Goal: Task Accomplishment & Management: Use online tool/utility

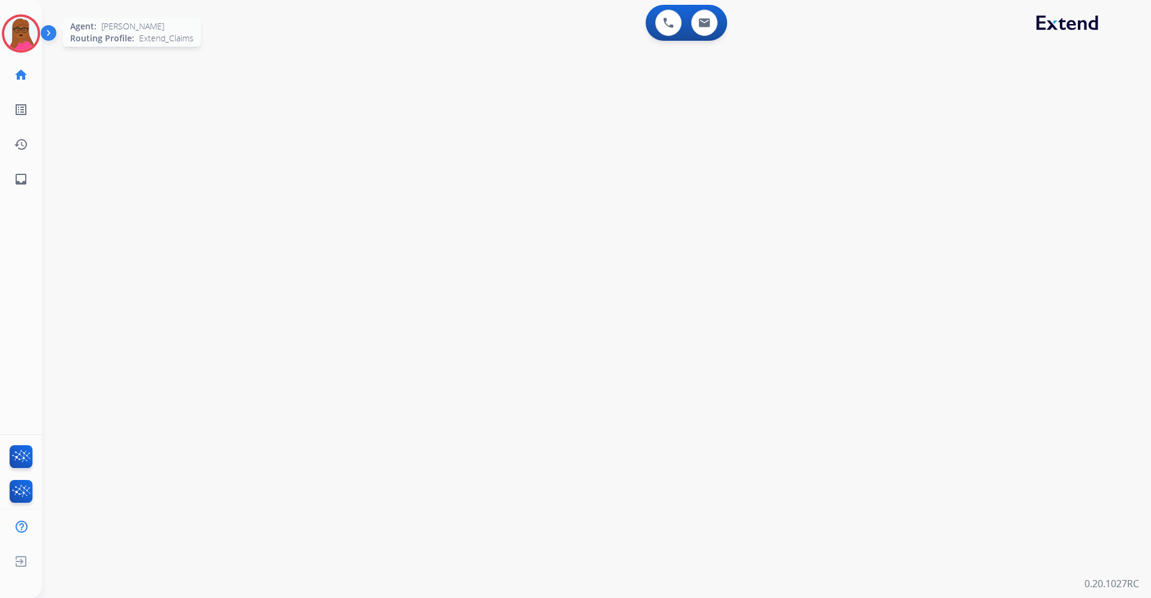
click at [12, 31] on img at bounding box center [21, 34] width 34 height 34
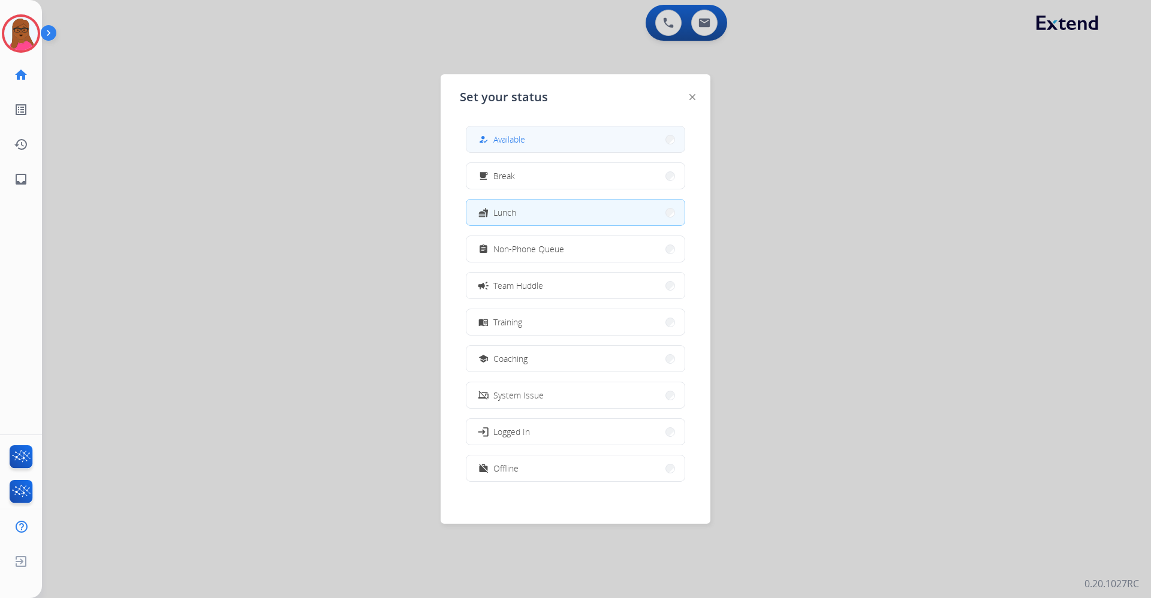
click at [659, 145] on button "how_to_reg Available" at bounding box center [575, 139] width 218 height 26
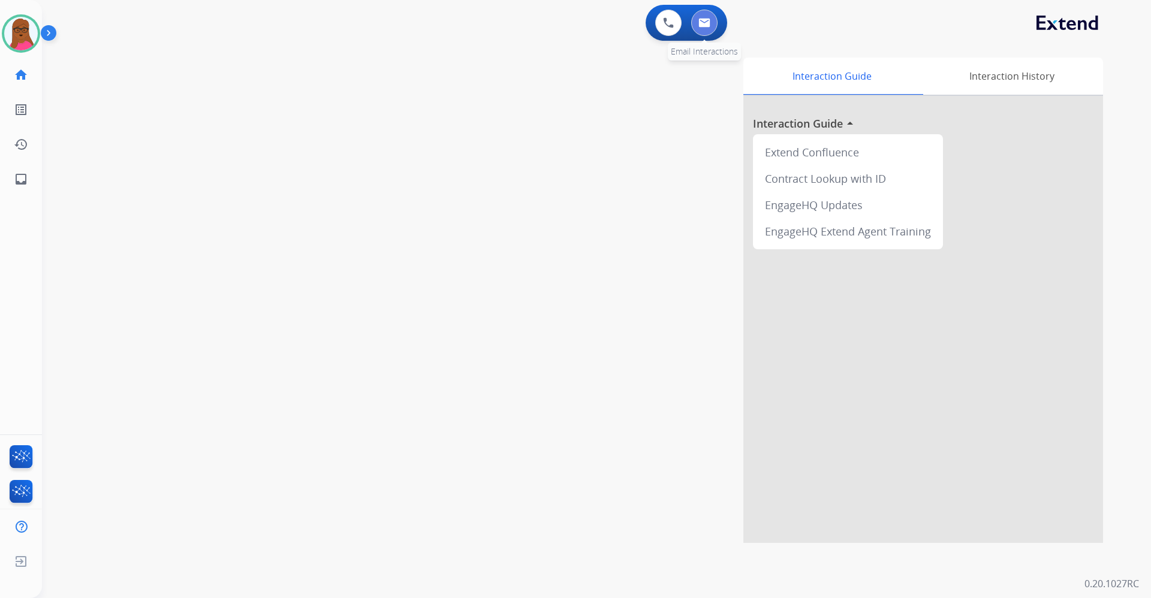
click at [713, 21] on button at bounding box center [704, 23] width 26 height 26
select select "**********"
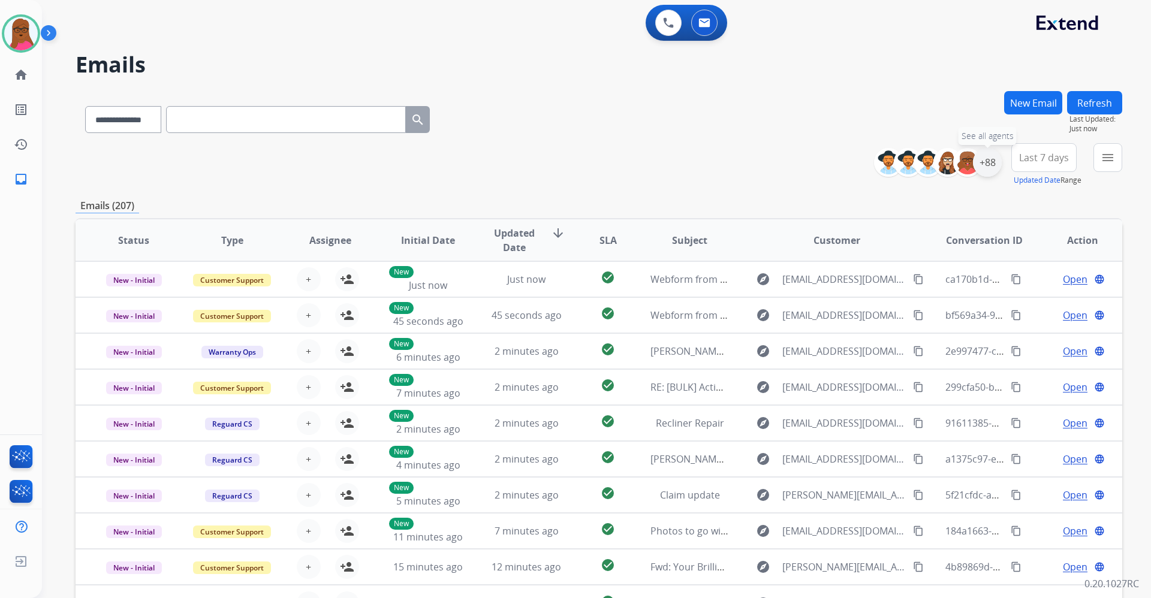
click at [985, 160] on div "+88" at bounding box center [987, 162] width 29 height 29
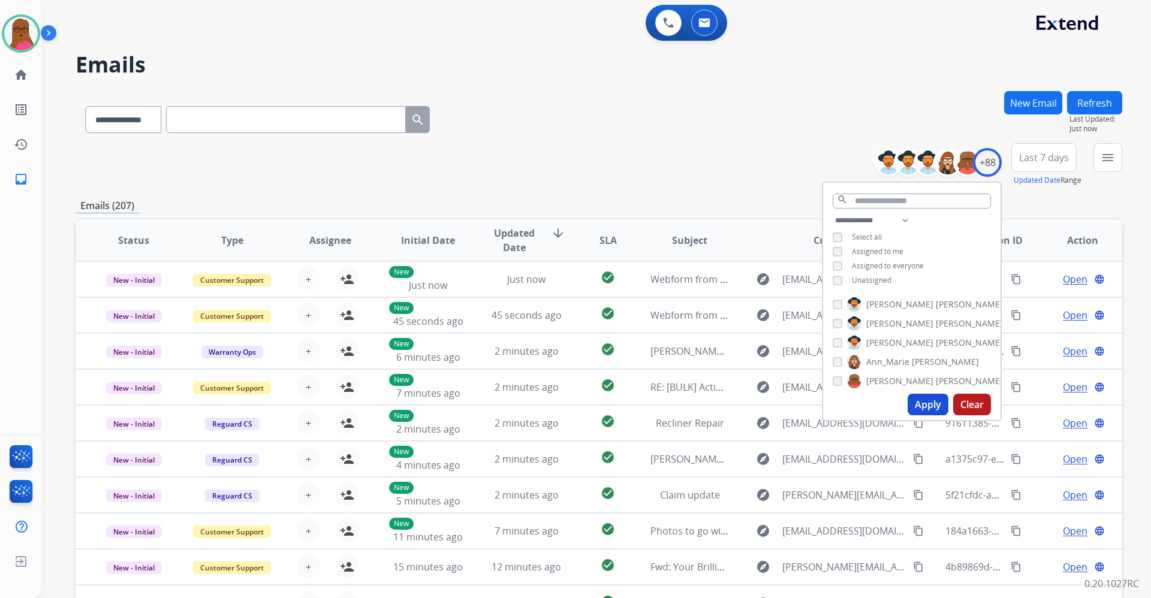
click at [928, 406] on button "Apply" at bounding box center [927, 405] width 41 height 22
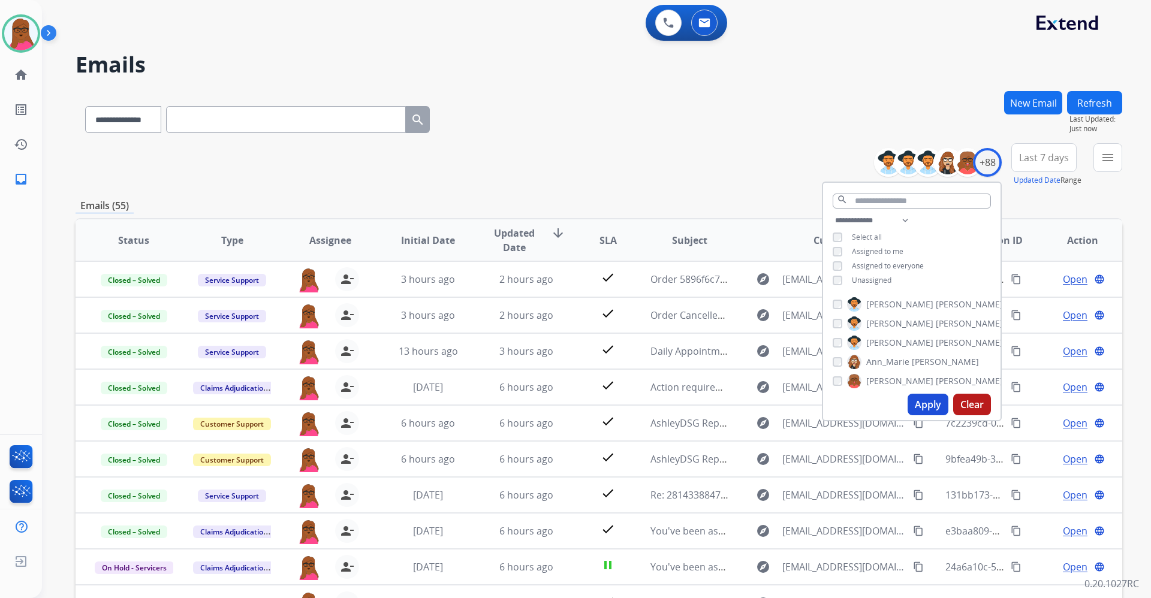
click at [738, 117] on div "**********" at bounding box center [599, 117] width 1046 height 52
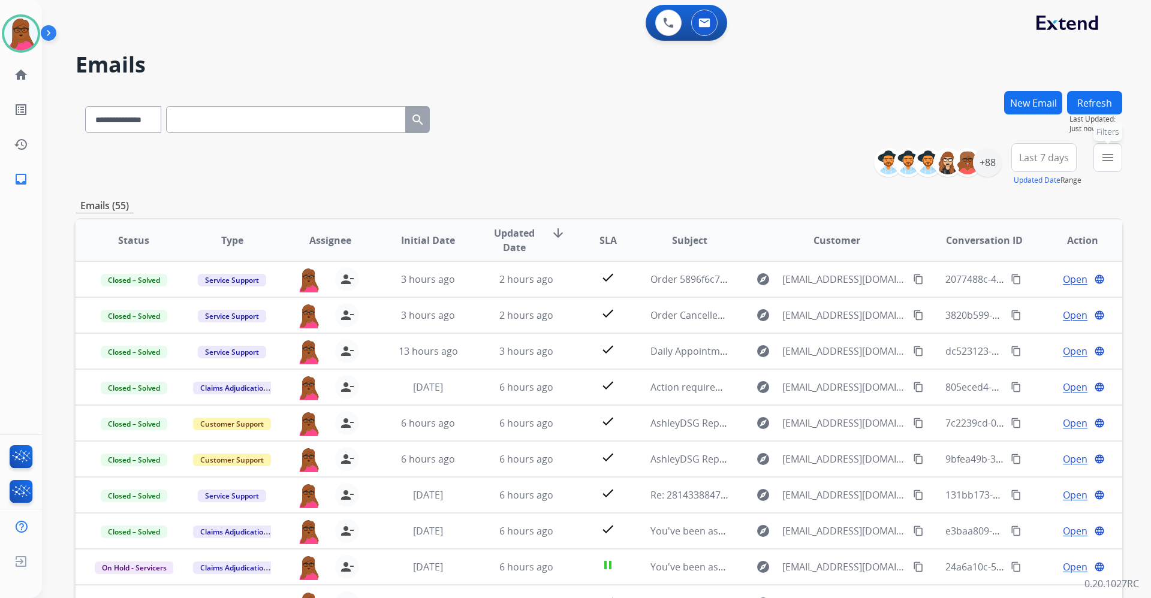
click at [1103, 160] on mat-icon "menu" at bounding box center [1107, 157] width 14 height 14
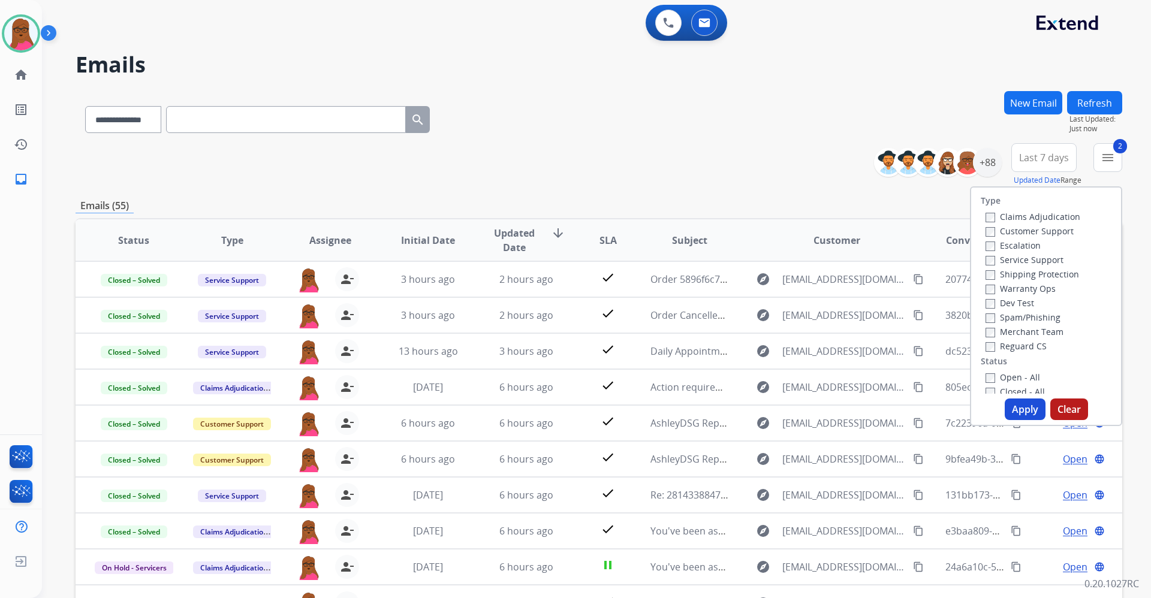
click at [1014, 405] on button "Apply" at bounding box center [1025, 410] width 41 height 22
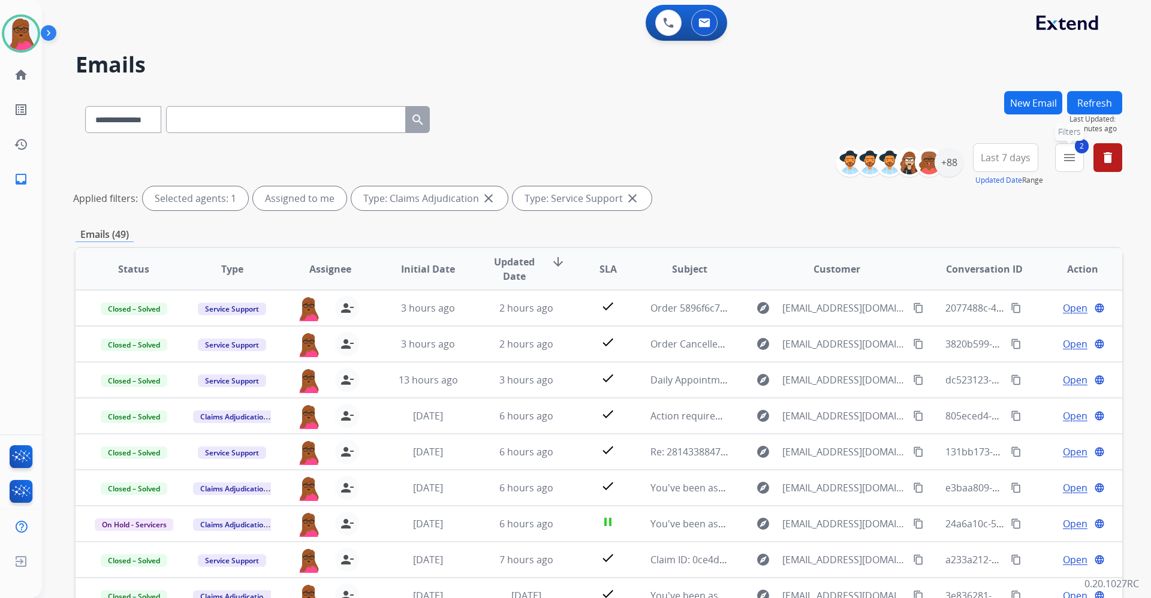
click at [1072, 164] on mat-icon "menu" at bounding box center [1069, 157] width 14 height 14
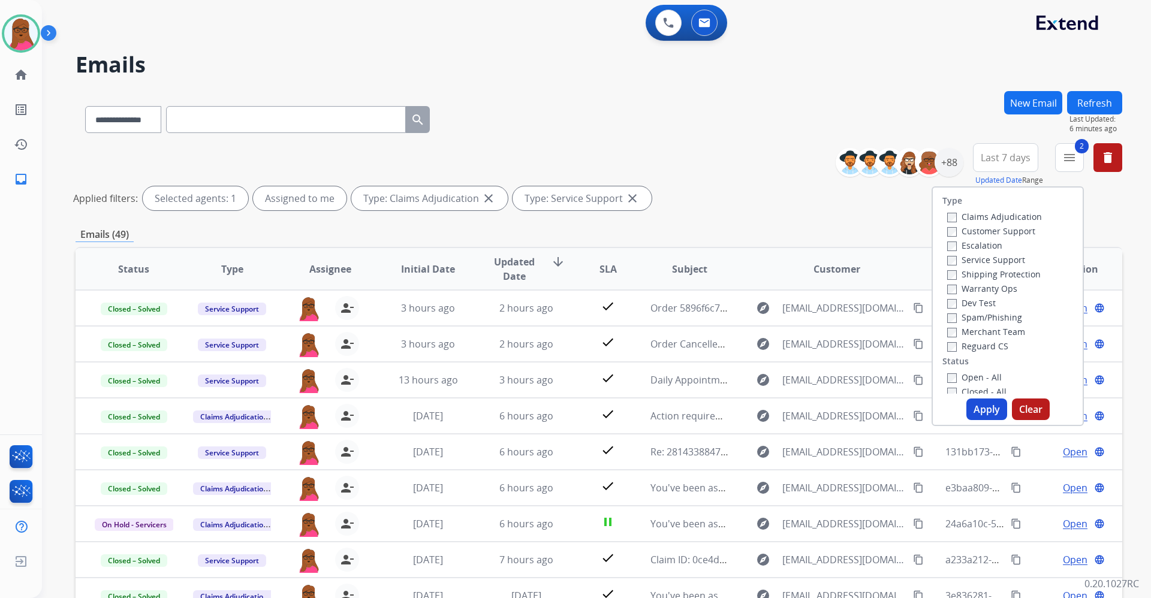
click at [949, 132] on div "**********" at bounding box center [599, 117] width 1046 height 52
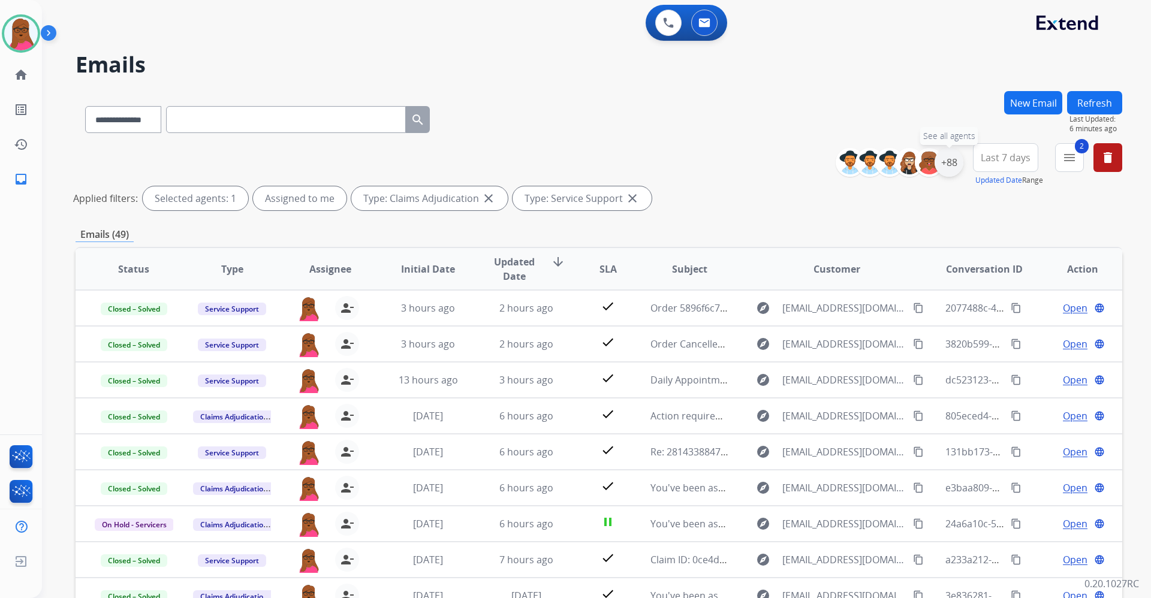
click at [948, 162] on div "+88" at bounding box center [948, 162] width 29 height 29
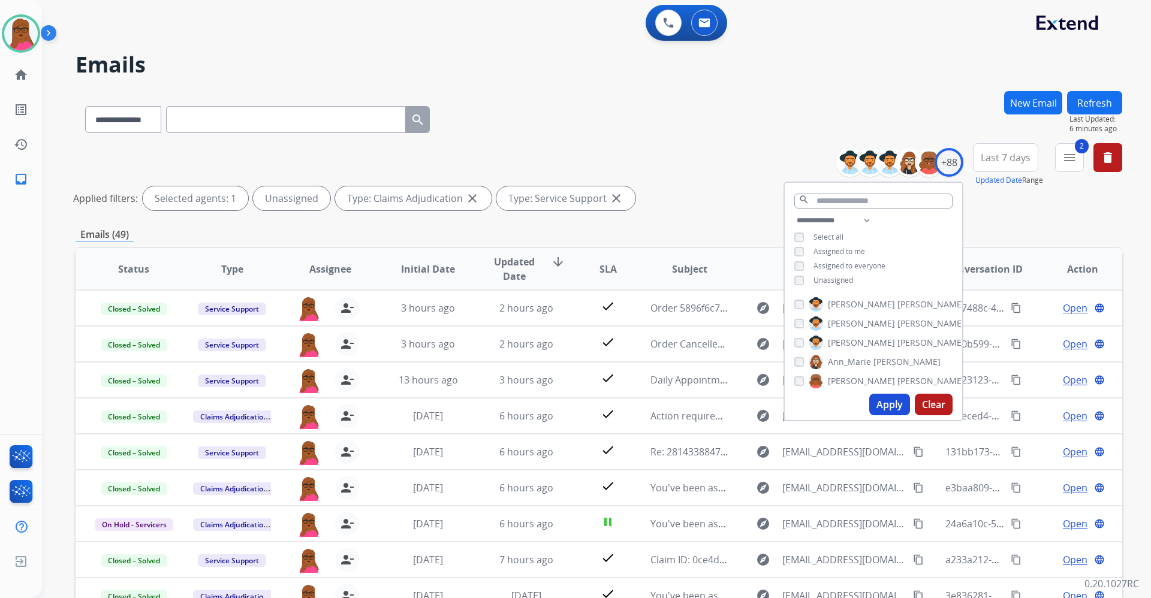
click at [879, 401] on button "Apply" at bounding box center [889, 405] width 41 height 22
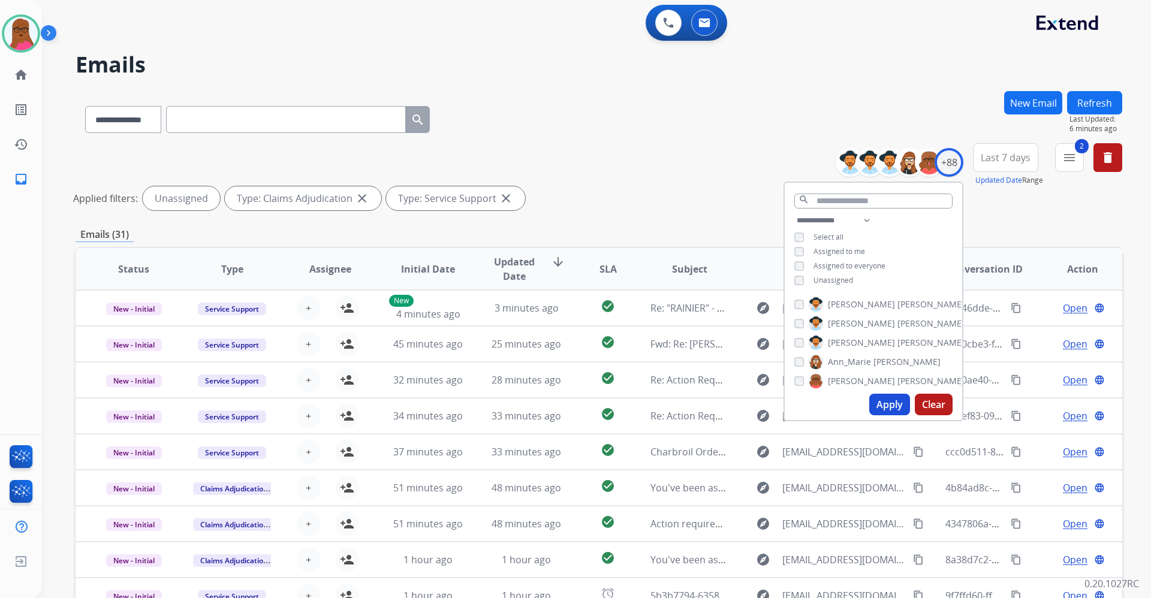
click at [879, 401] on button "Apply" at bounding box center [889, 405] width 41 height 22
click at [737, 210] on div "Applied filters: Unassigned Type: Claims Adjudication close Type: Service Suppo…" at bounding box center [596, 198] width 1046 height 24
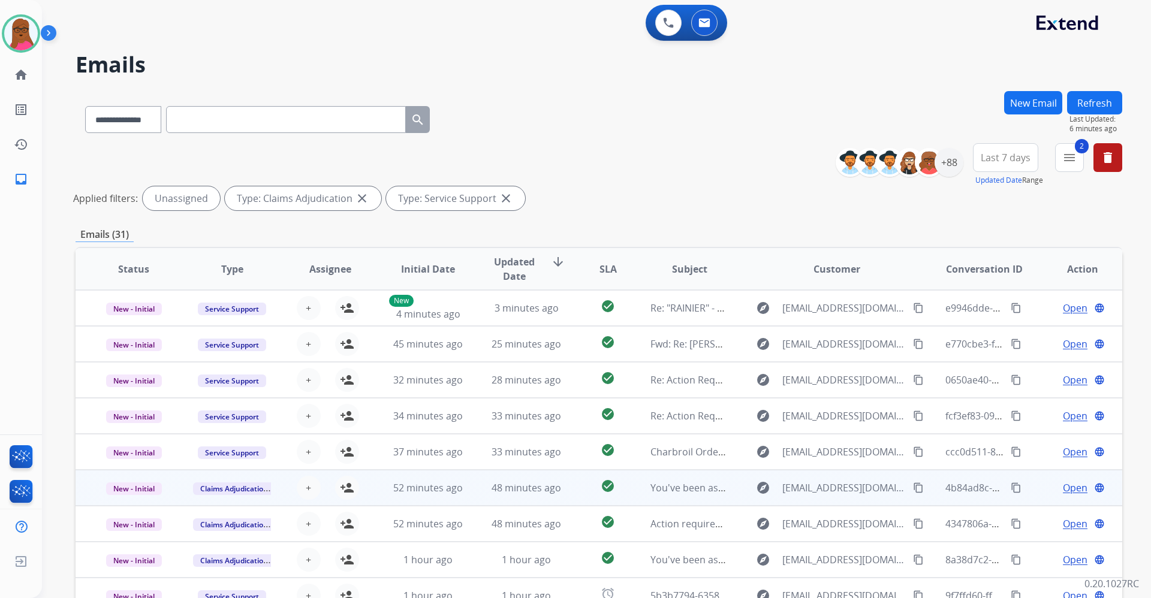
click at [647, 503] on td "You've been assigned a new service order: 76ab99d1-494b-46eb-b420-20bae3f9c381" at bounding box center [680, 488] width 98 height 36
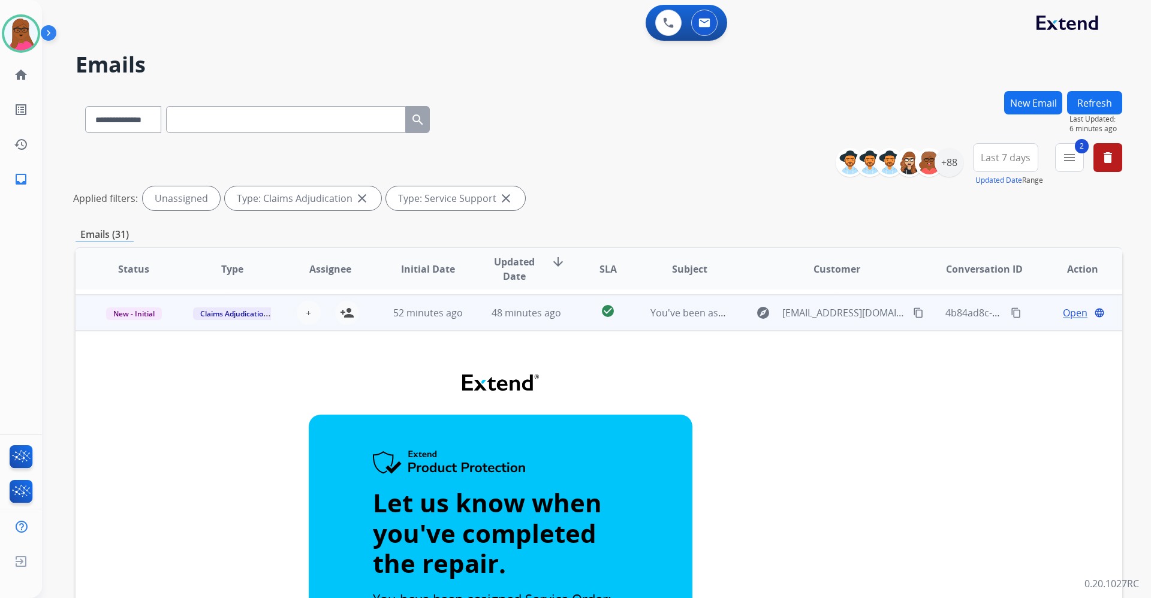
scroll to position [180, 0]
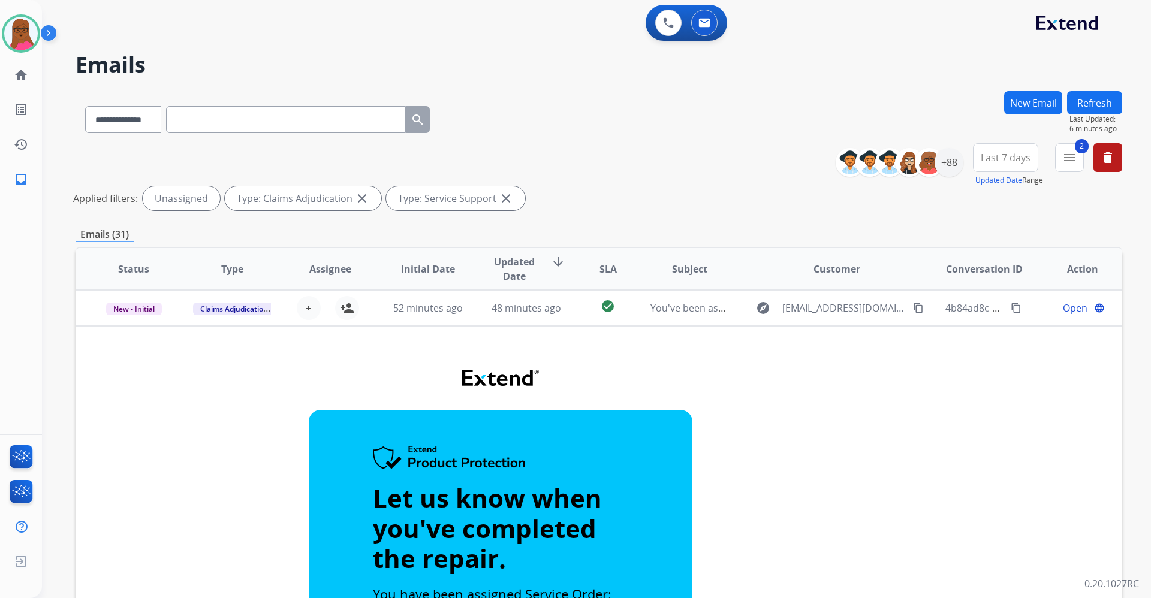
drag, startPoint x: 1121, startPoint y: 379, endPoint x: 1150, endPoint y: 407, distance: 39.8
click at [1150, 407] on div "**********" at bounding box center [596, 299] width 1109 height 598
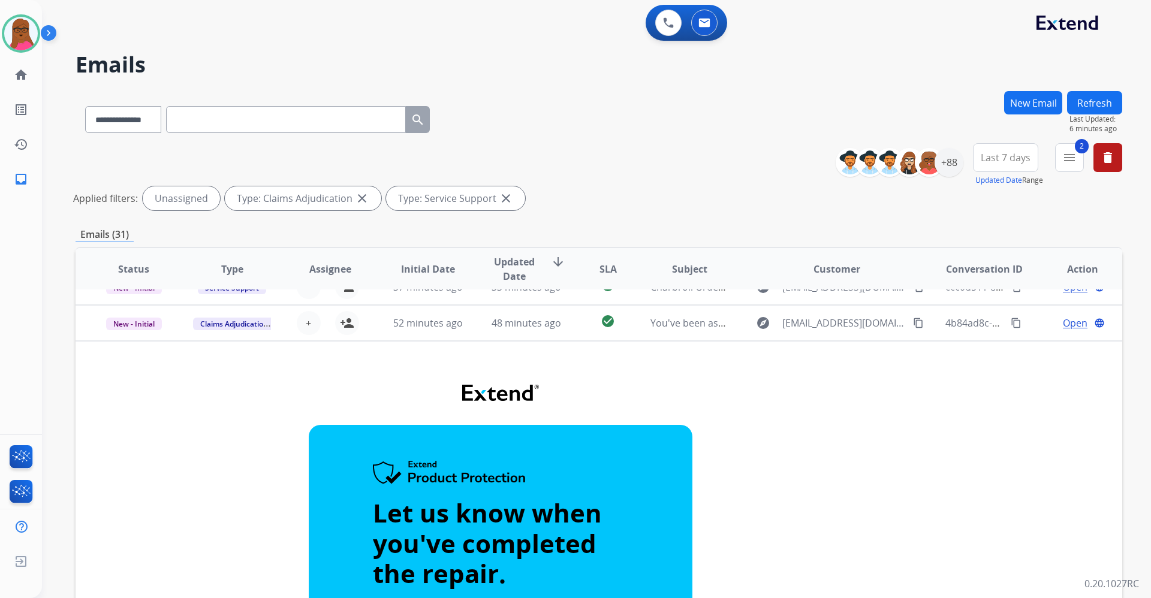
scroll to position [150, 0]
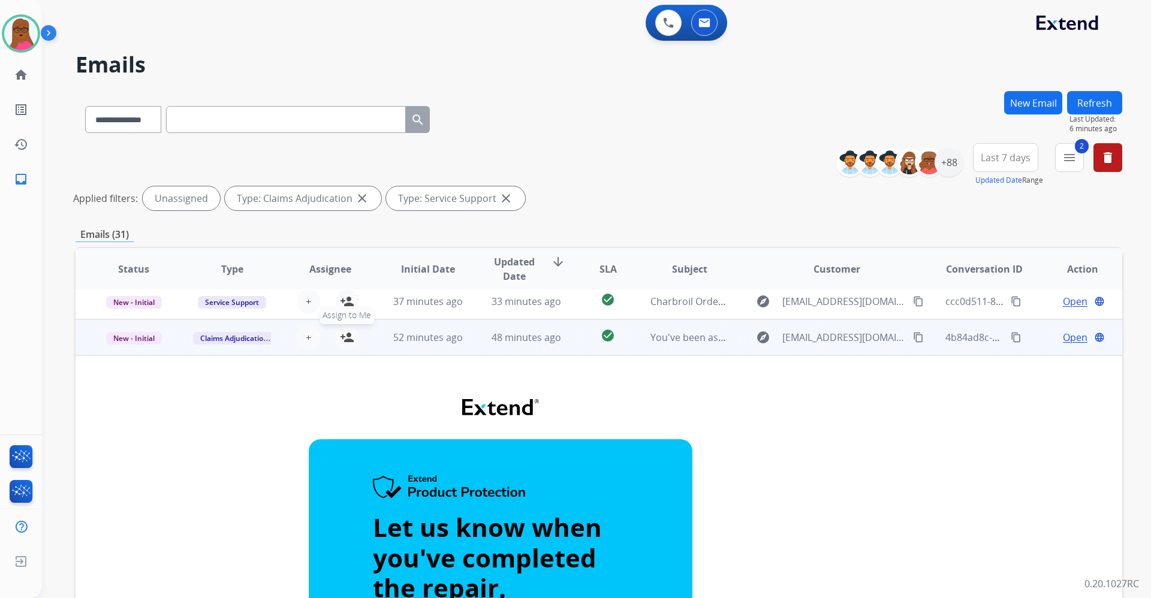
click at [345, 330] on mat-icon "person_add" at bounding box center [347, 337] width 14 height 14
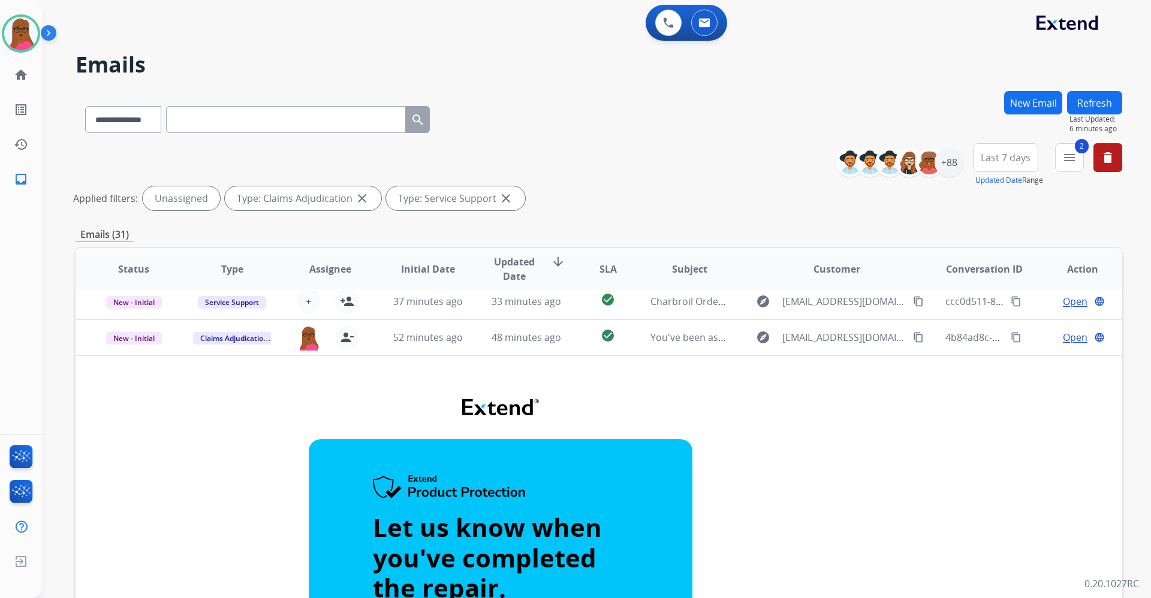
drag, startPoint x: 1121, startPoint y: 368, endPoint x: 1135, endPoint y: 395, distance: 30.3
click at [1135, 395] on div "**********" at bounding box center [596, 299] width 1109 height 598
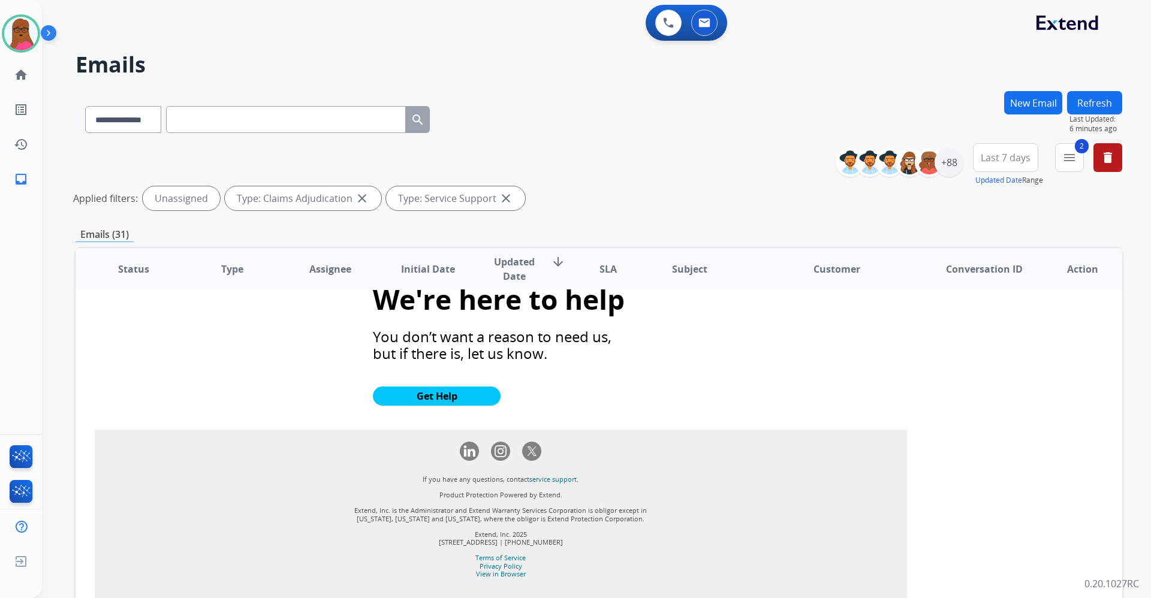
scroll to position [1244, 0]
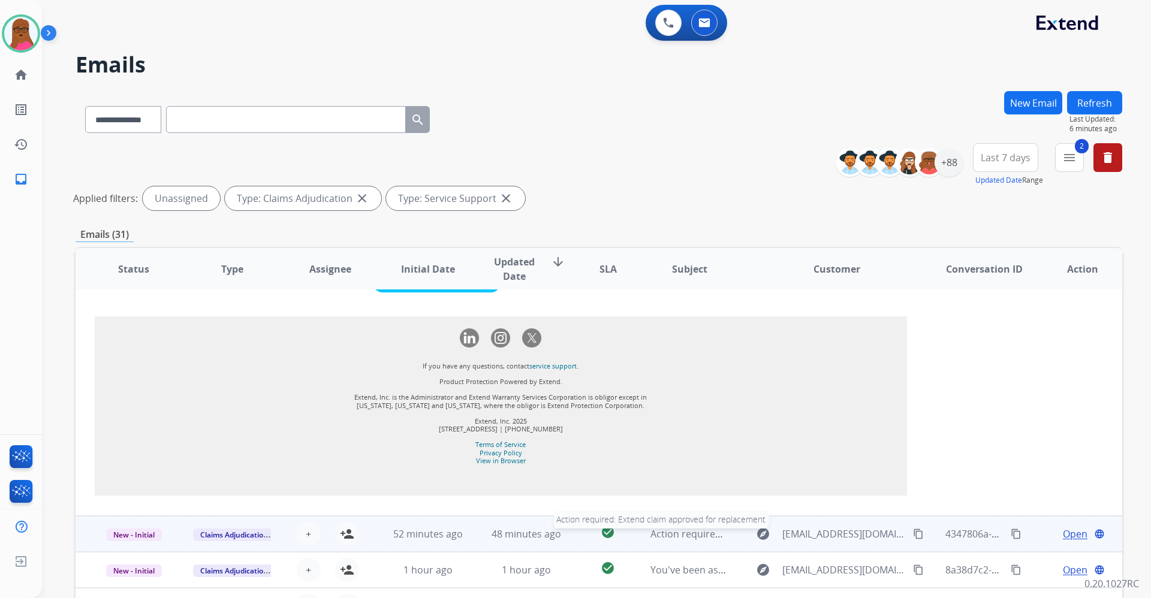
click at [650, 527] on span "Action required: Extend claim approved for replacement" at bounding box center [777, 533] width 255 height 13
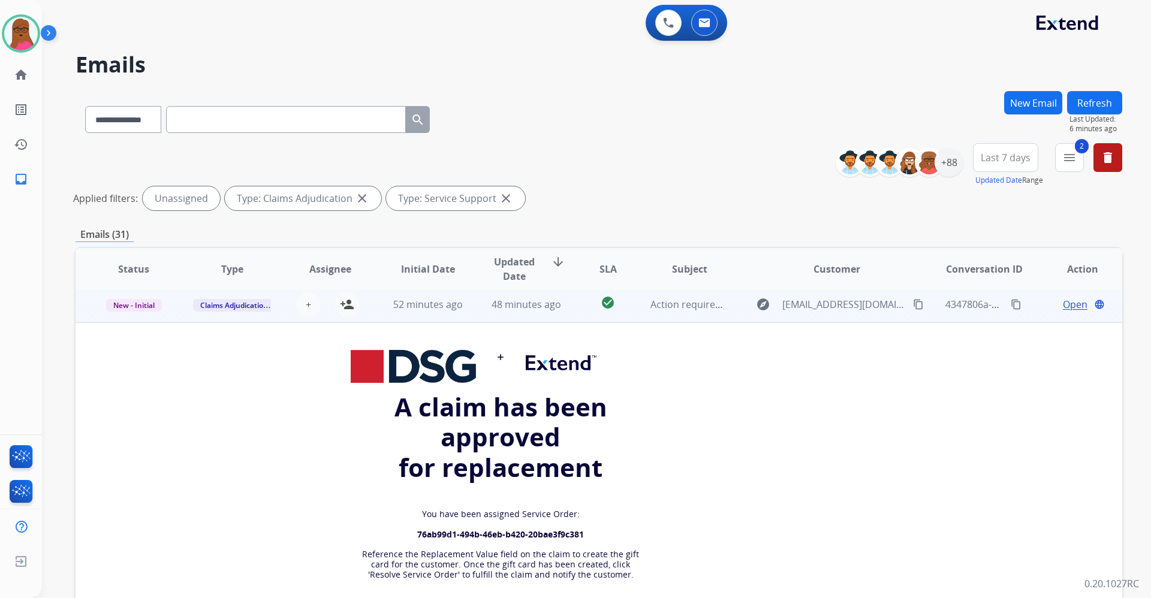
scroll to position [216, 0]
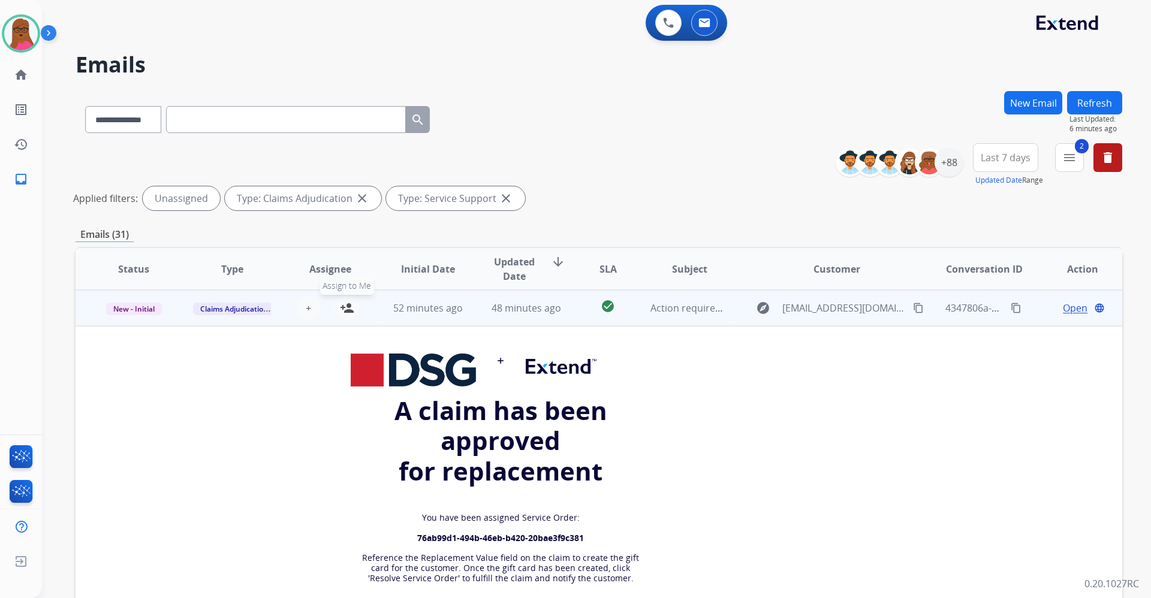
click at [346, 306] on mat-icon "person_add" at bounding box center [347, 308] width 14 height 14
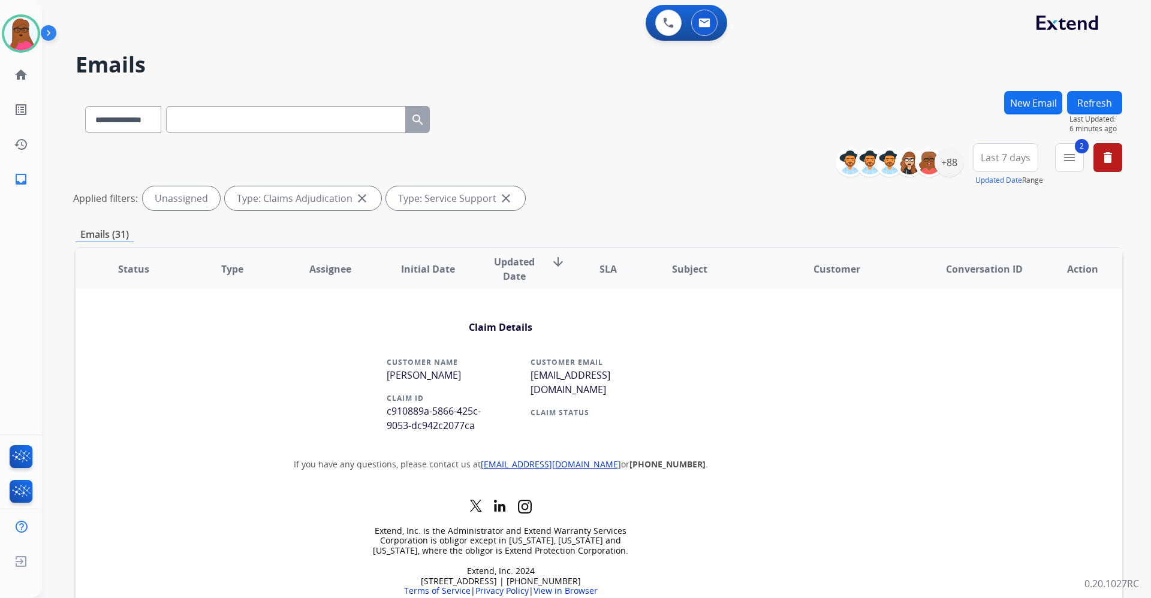
scroll to position [653, 0]
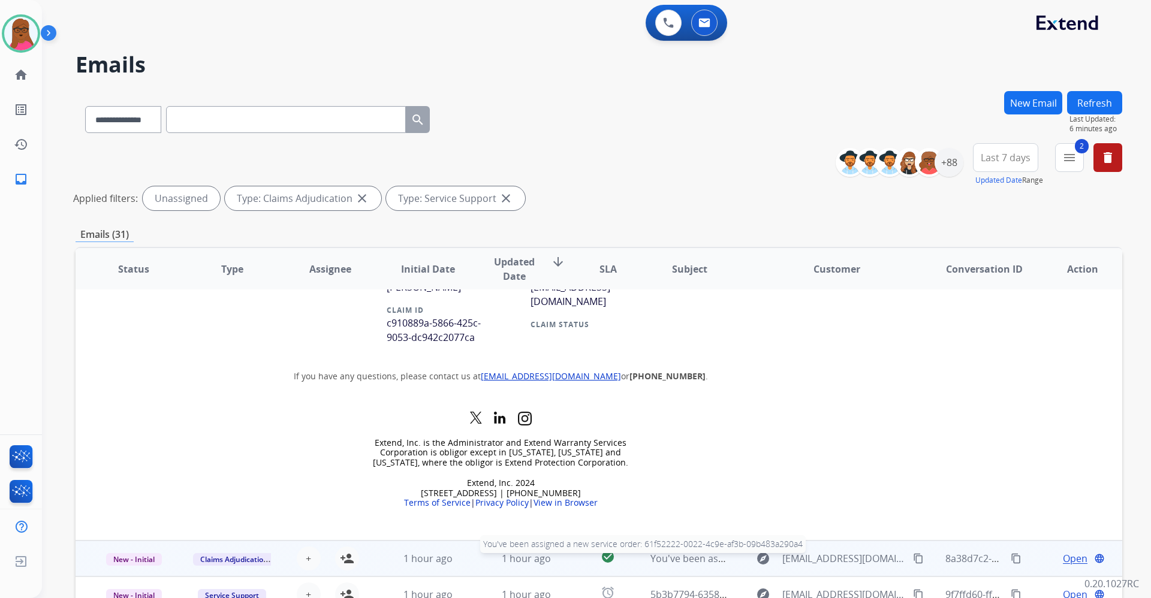
click at [662, 562] on span "You've been assigned a new service order: 61f52222-0022-4c9e-af3b-09b483a290a4" at bounding box center [837, 558] width 374 height 13
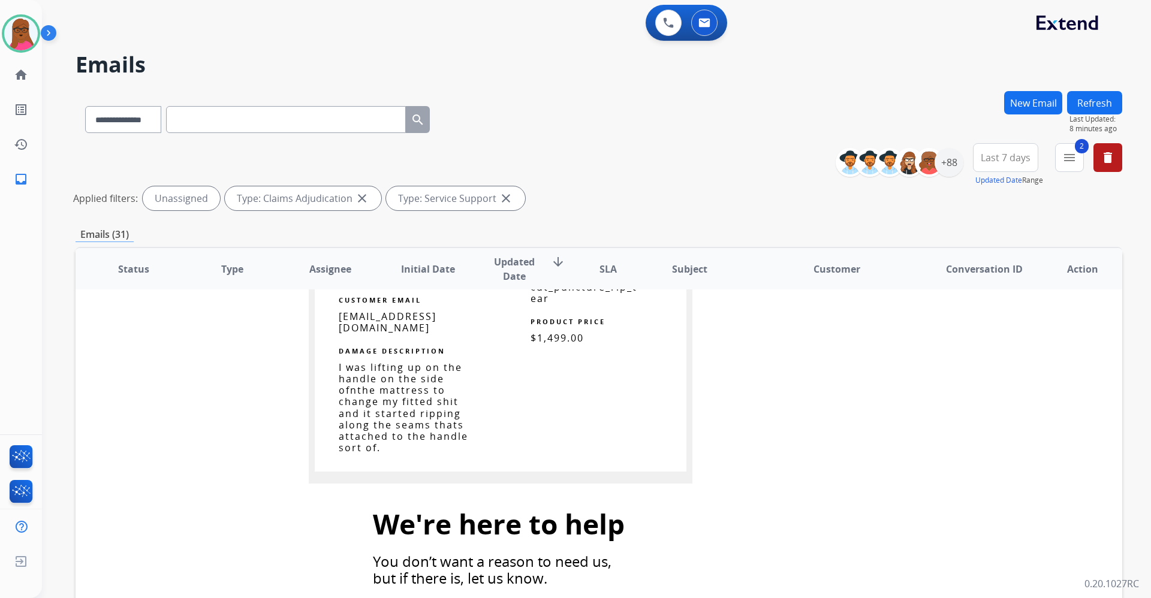
scroll to position [1146, 0]
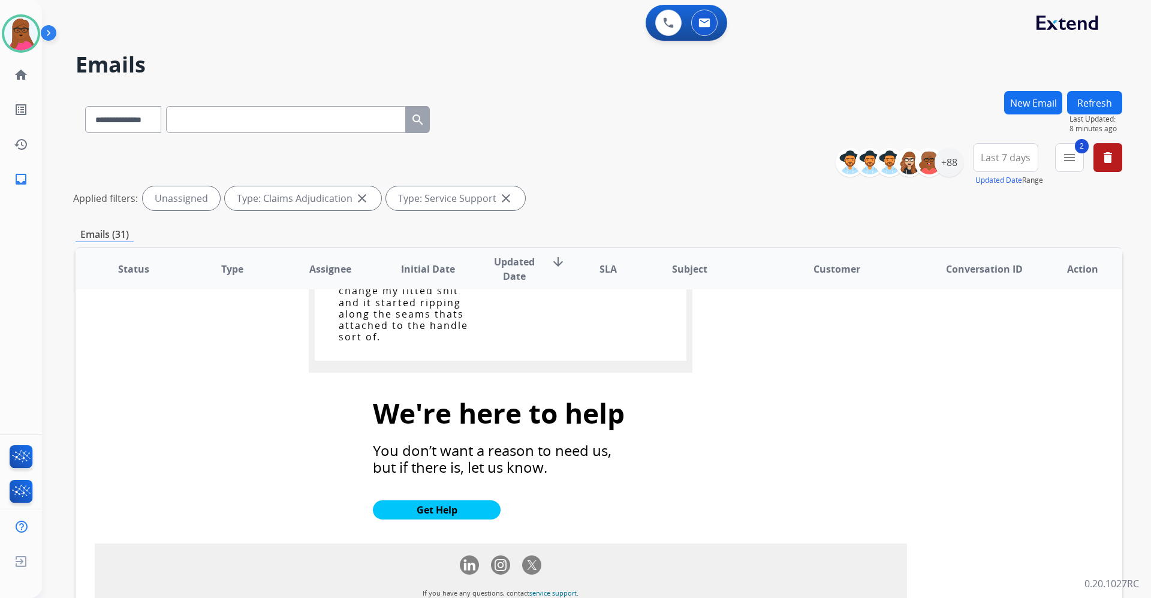
click at [1144, 375] on div "**********" at bounding box center [596, 299] width 1109 height 598
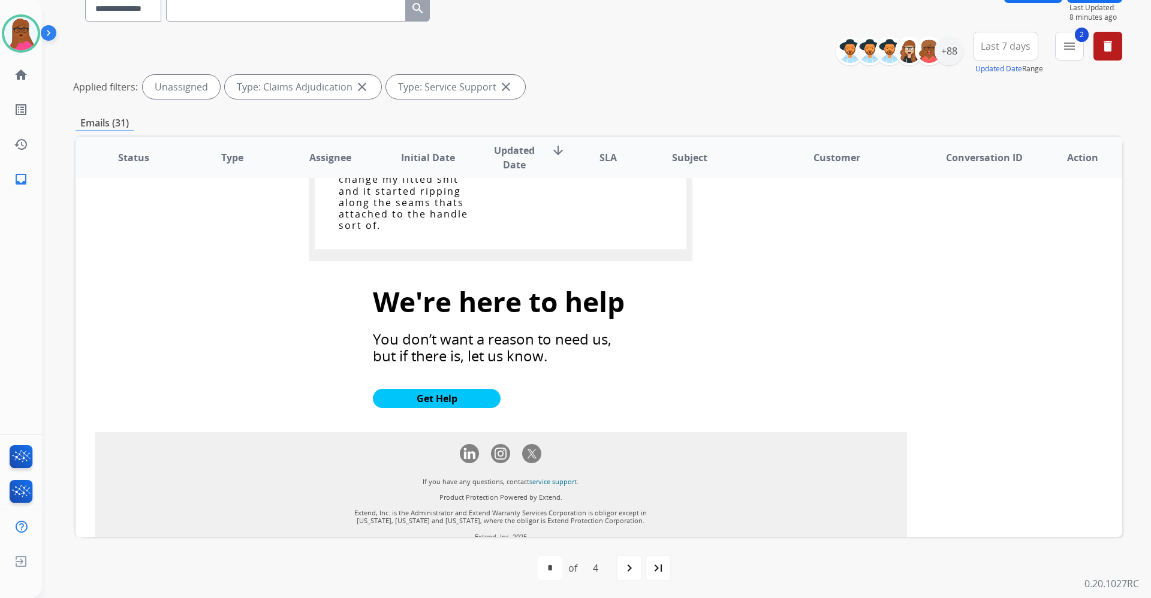
scroll to position [113, 0]
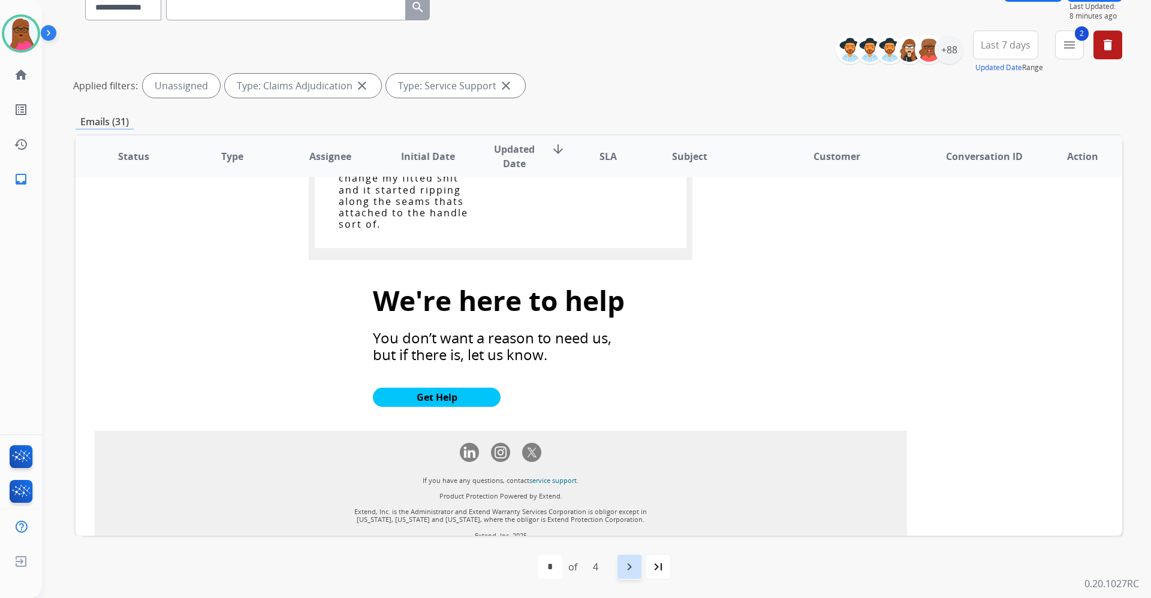
click at [626, 578] on div "navigate_next" at bounding box center [629, 567] width 26 height 26
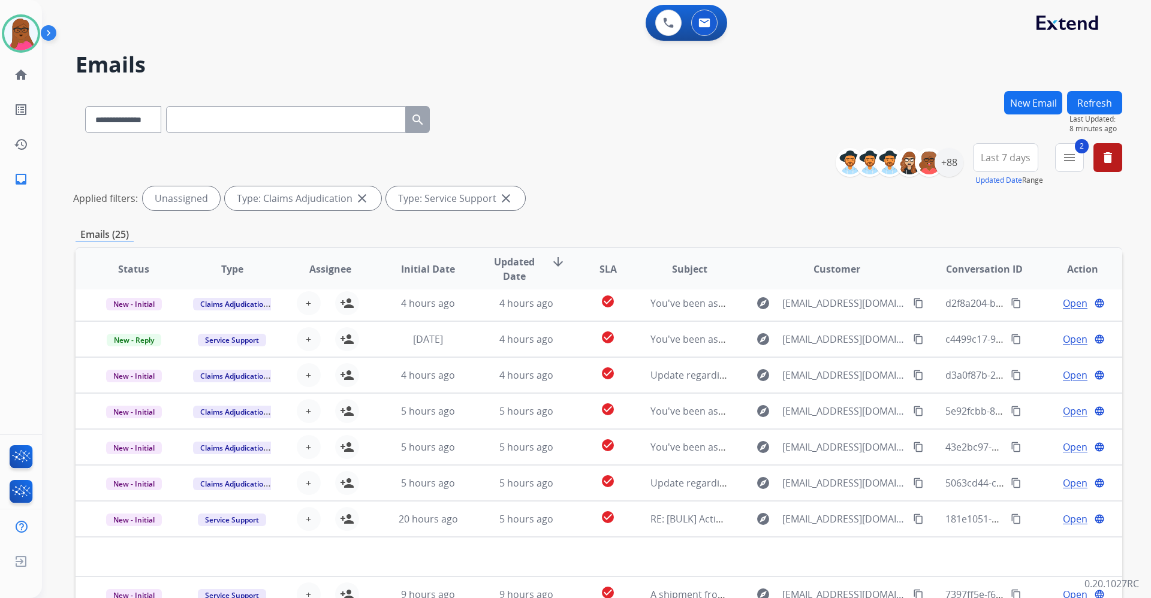
scroll to position [41, 0]
click at [946, 167] on div "+88" at bounding box center [948, 162] width 29 height 29
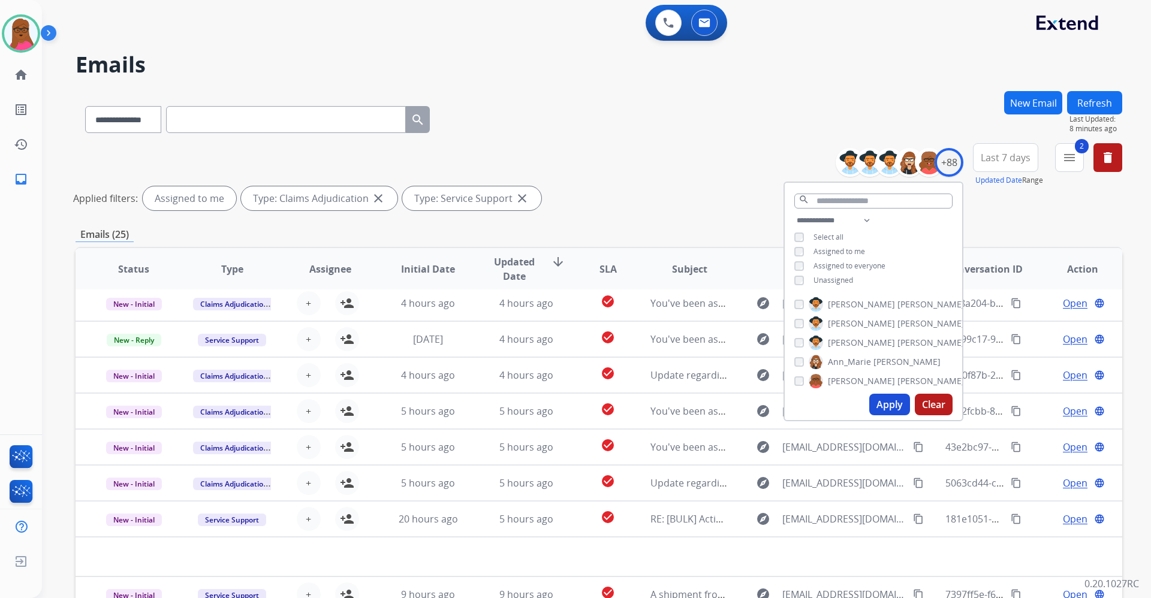
click at [892, 403] on button "Apply" at bounding box center [889, 405] width 41 height 22
select select "*"
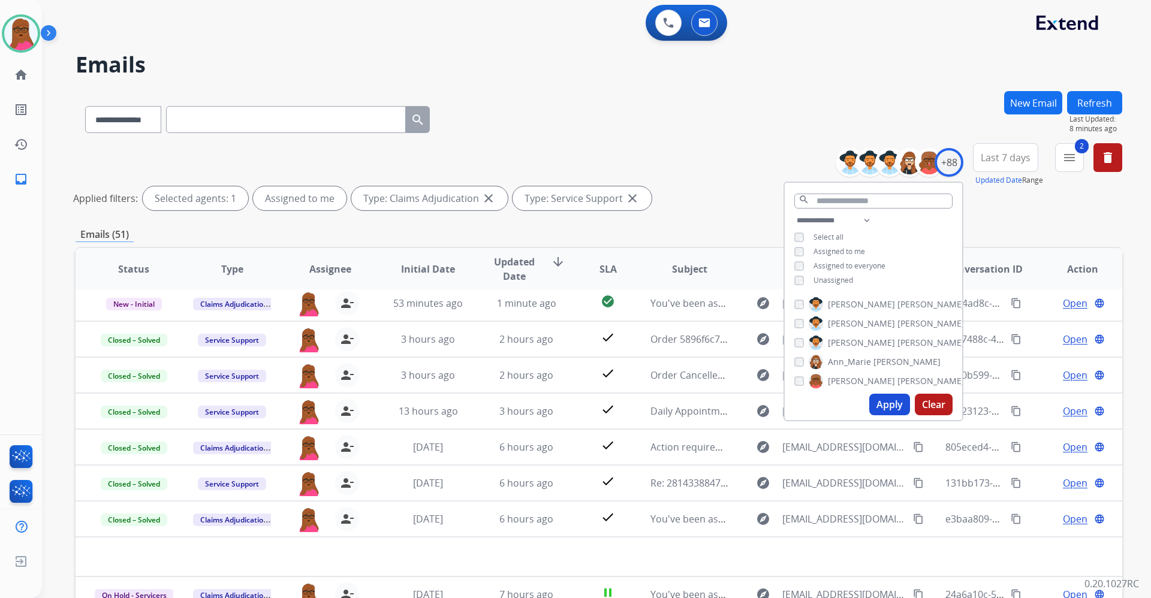
click at [701, 143] on div "**********" at bounding box center [599, 179] width 1046 height 72
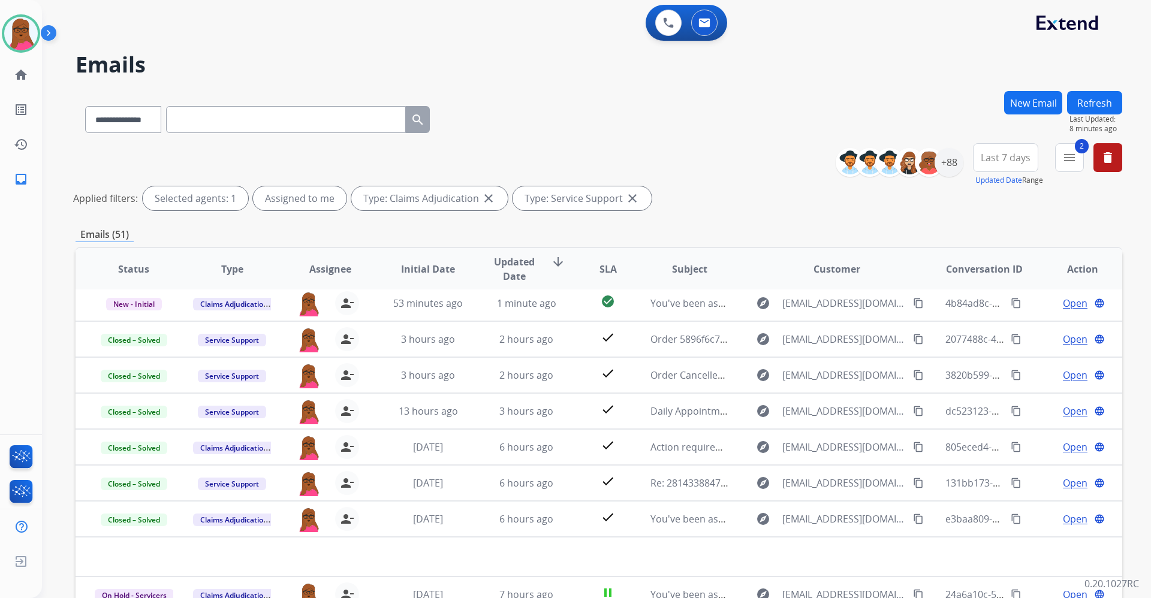
click at [1092, 99] on button "Refresh" at bounding box center [1094, 102] width 55 height 23
click at [929, 170] on img at bounding box center [929, 162] width 24 height 24
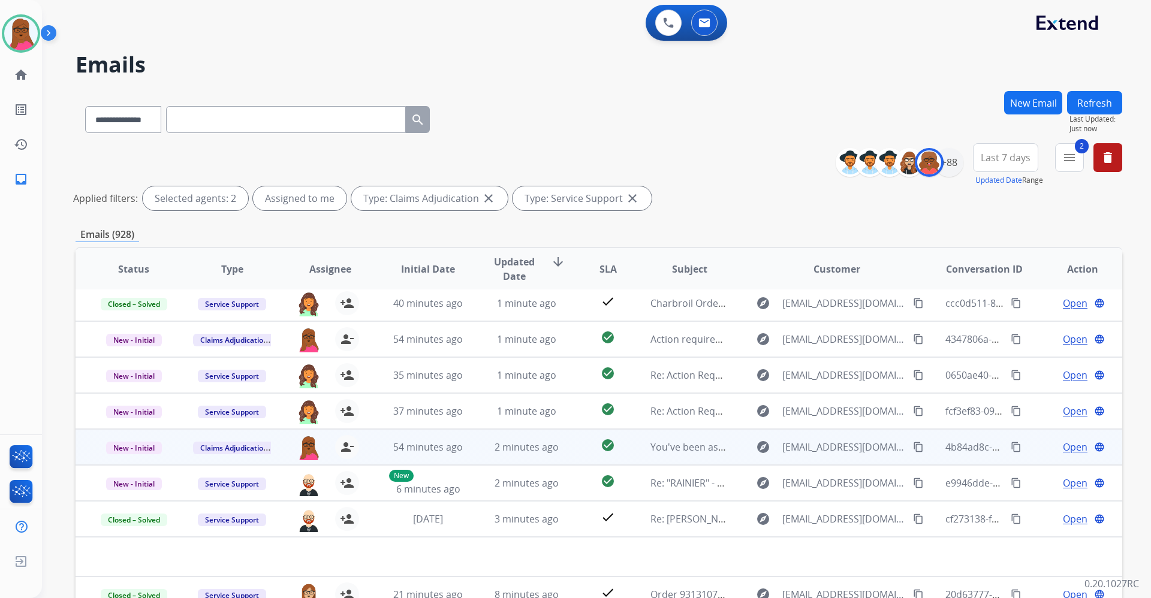
click at [1072, 446] on span "Open" at bounding box center [1075, 447] width 25 height 14
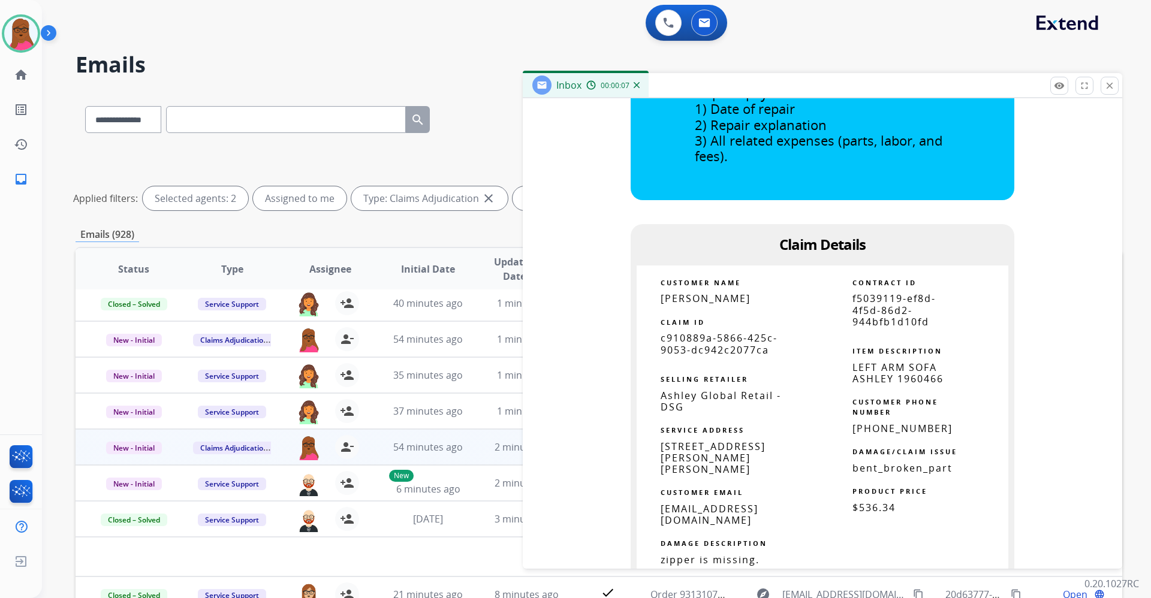
scroll to position [586, 0]
click at [763, 357] on td "SELLING RETAILER" at bounding box center [730, 372] width 186 height 34
drag, startPoint x: 764, startPoint y: 351, endPoint x: 652, endPoint y: 342, distance: 112.4
click at [652, 342] on td "c910889a-5866-425c-9053-dc942c2077ca" at bounding box center [730, 343] width 186 height 23
copy span "c910889a-5866-425c-9053-dc942c2077ca"
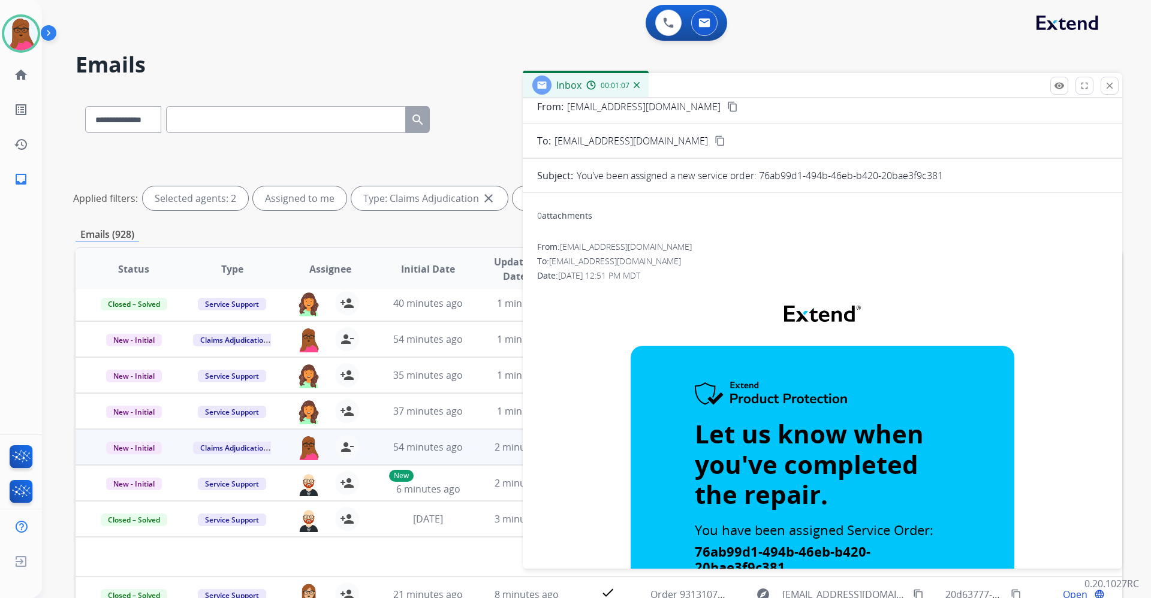
scroll to position [0, 0]
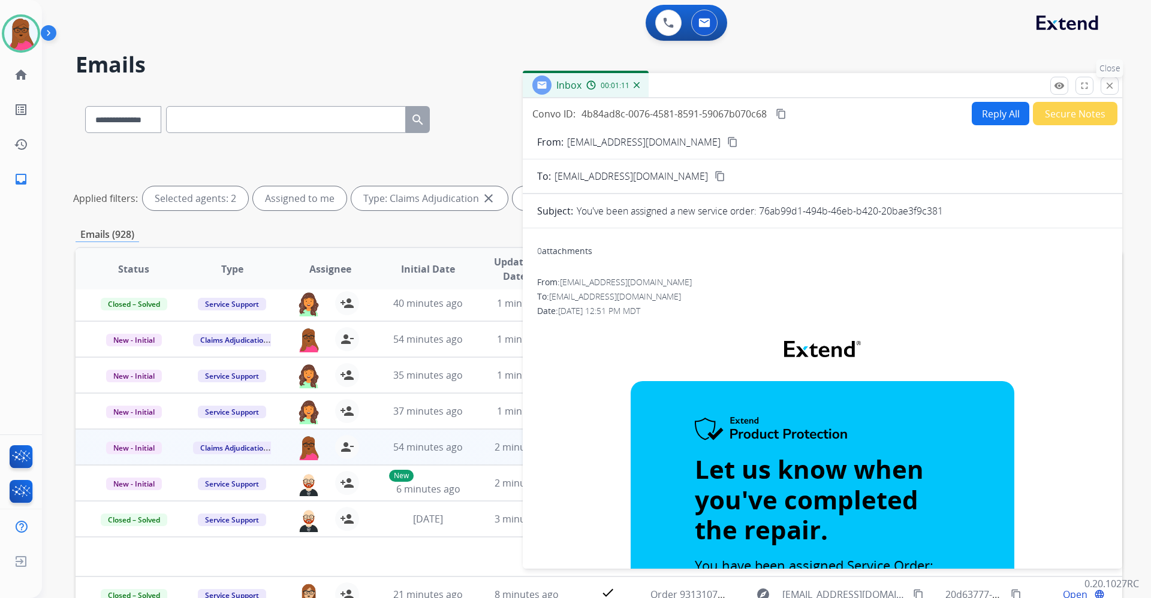
click at [1105, 91] on mat-icon "close" at bounding box center [1109, 85] width 11 height 11
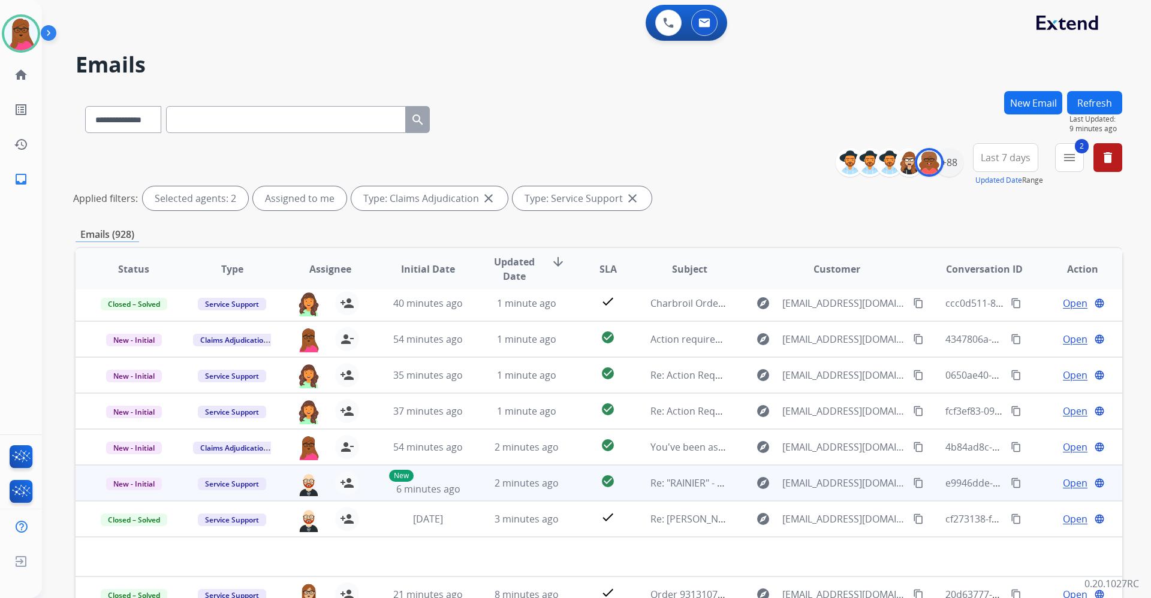
click at [134, 465] on td "New - Initial" at bounding box center [125, 483] width 98 height 36
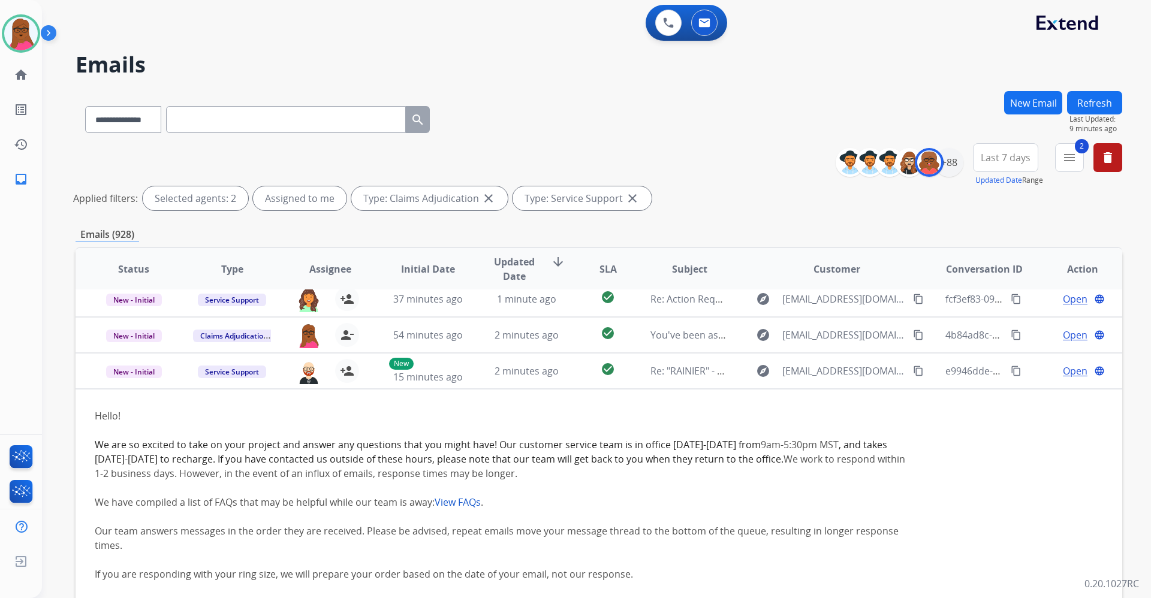
scroll to position [135, 0]
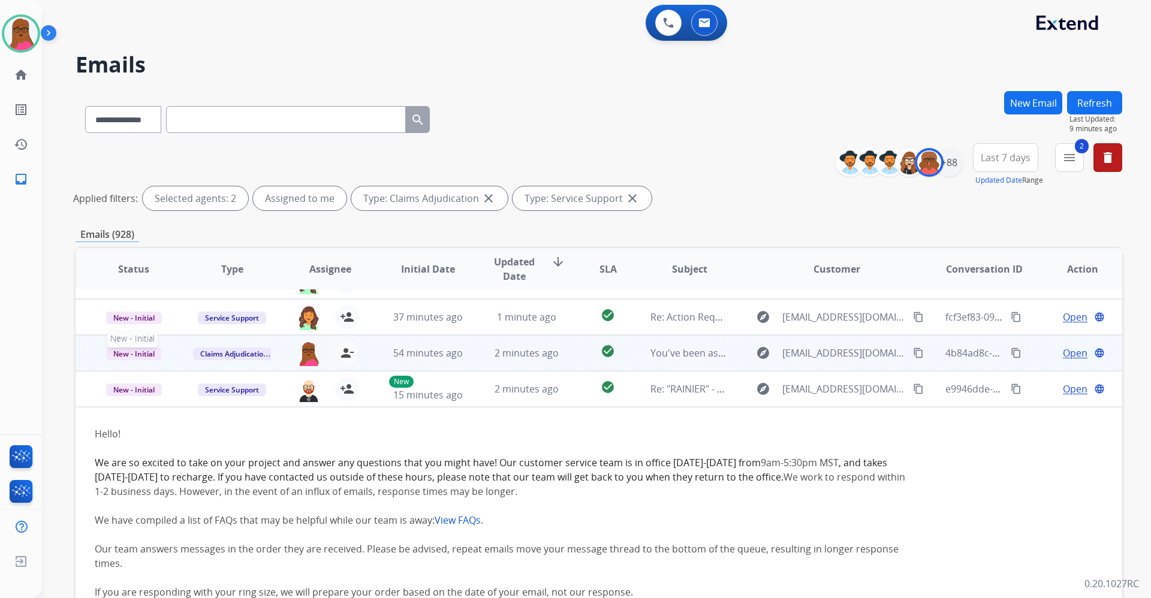
click at [150, 353] on span "New - Initial" at bounding box center [134, 354] width 56 height 13
click at [225, 280] on p "Closed – Solved" at bounding box center [198, 285] width 69 height 17
click at [1028, 97] on button "New Email" at bounding box center [1033, 102] width 58 height 23
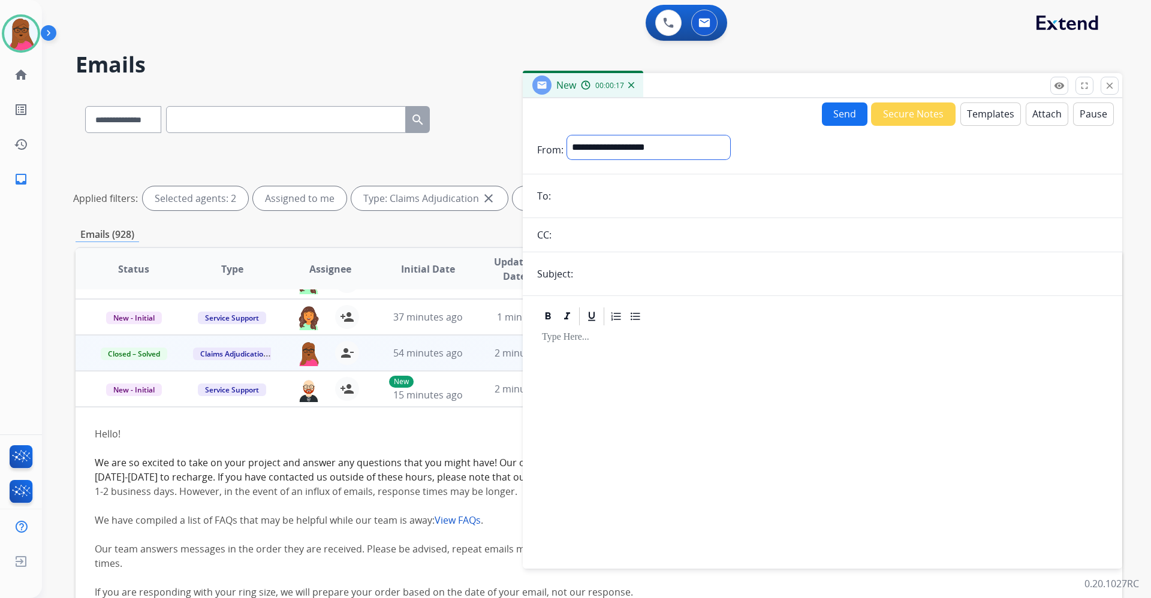
click at [705, 145] on select "**********" at bounding box center [648, 147] width 163 height 24
select select "**********"
click at [567, 135] on select "**********" at bounding box center [648, 147] width 163 height 24
click at [655, 189] on input "email" at bounding box center [830, 197] width 553 height 24
paste input "**********"
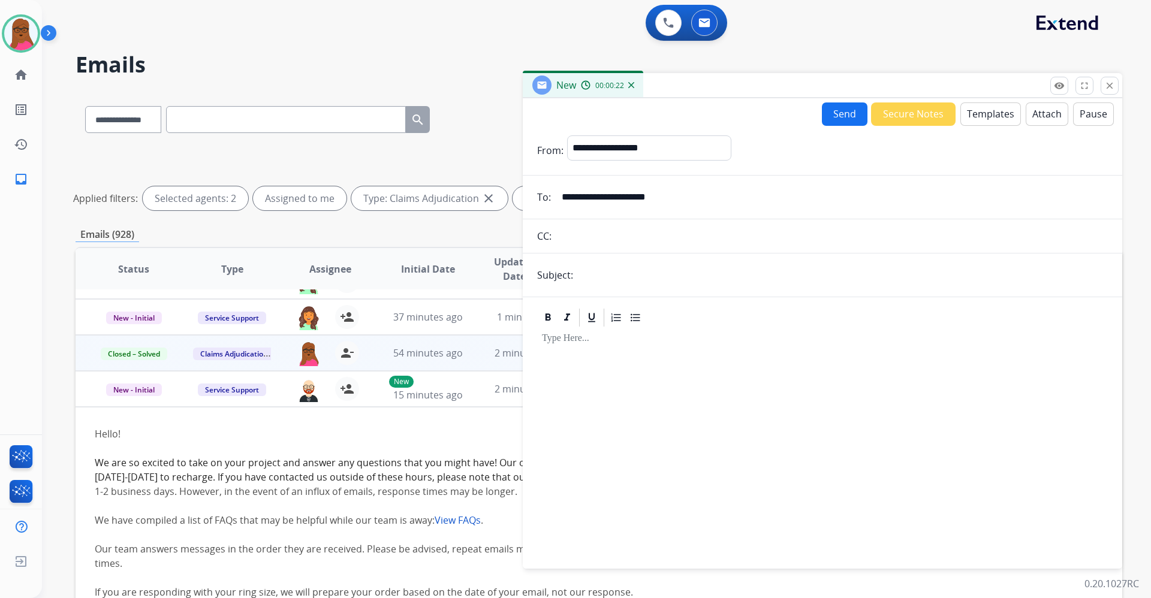
type input "**********"
click at [650, 278] on input "text" at bounding box center [842, 275] width 531 height 24
type input "**********"
click at [637, 369] on div at bounding box center [822, 442] width 571 height 228
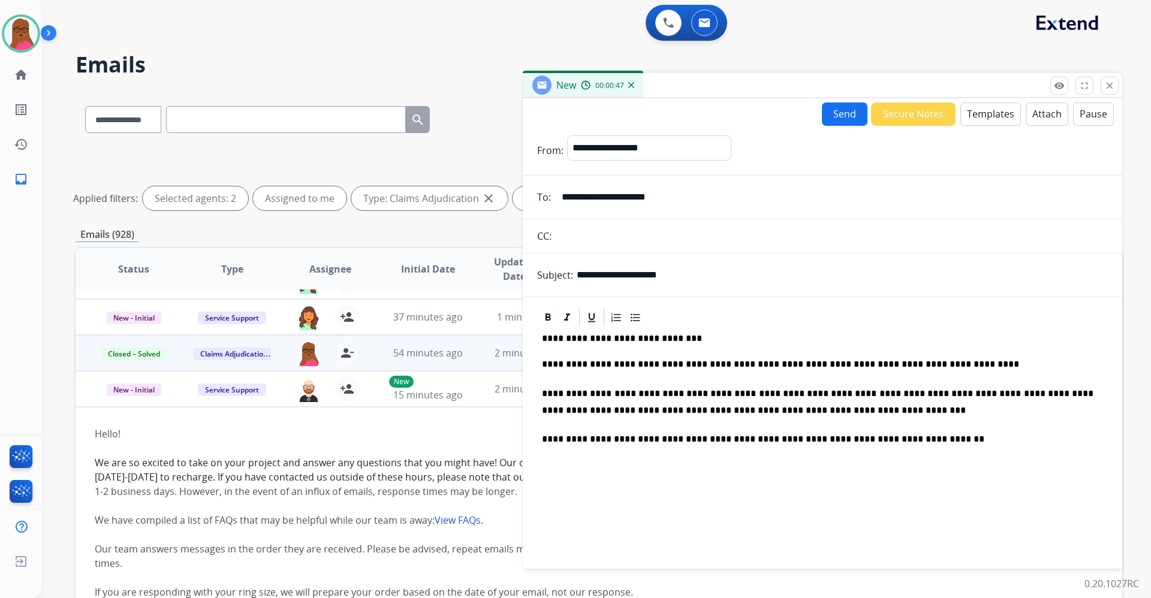
click at [828, 116] on button "Send" at bounding box center [845, 113] width 46 height 23
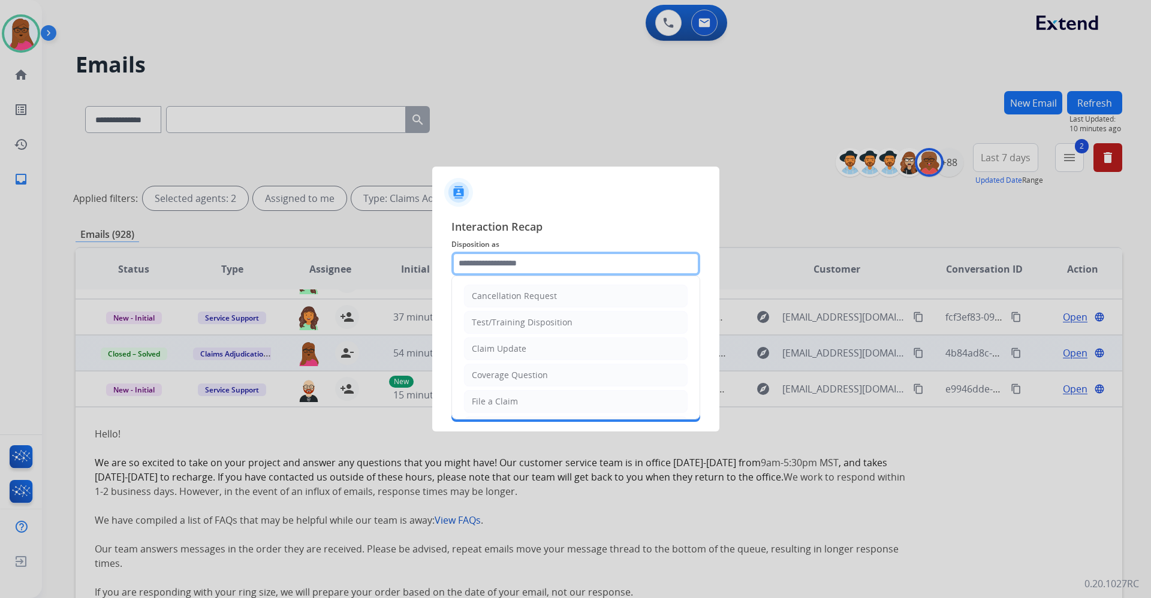
click at [586, 269] on input "text" at bounding box center [575, 264] width 249 height 24
click at [565, 355] on li "Claim Update" at bounding box center [576, 348] width 224 height 23
type input "**********"
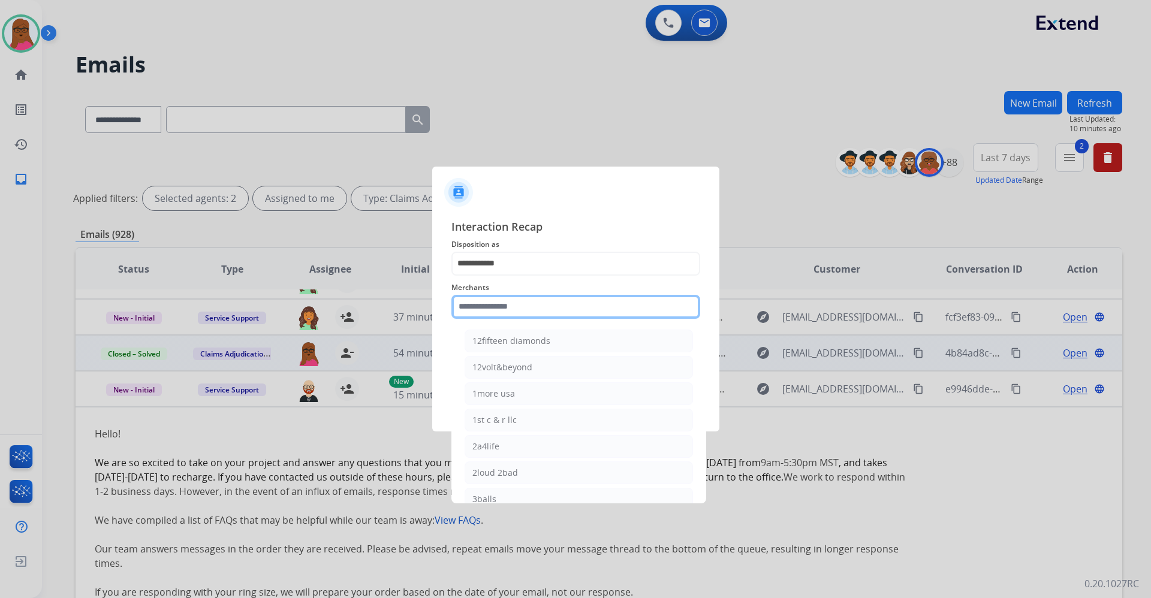
click at [552, 311] on input "text" at bounding box center [575, 307] width 249 height 24
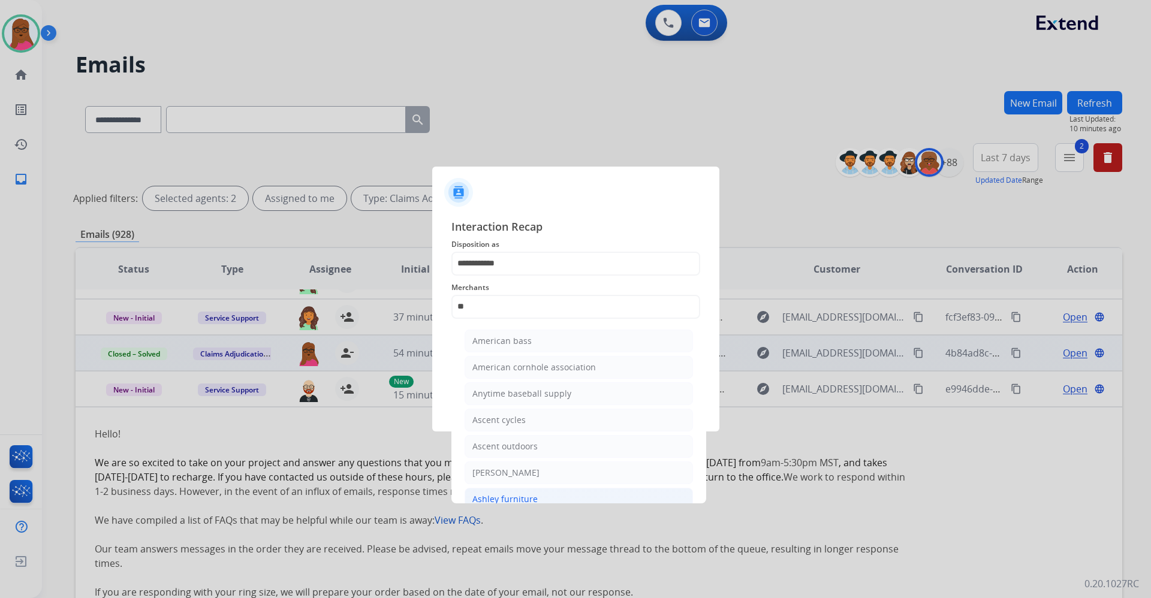
click at [530, 498] on div "Ashley furniture" at bounding box center [504, 499] width 65 height 12
type input "**********"
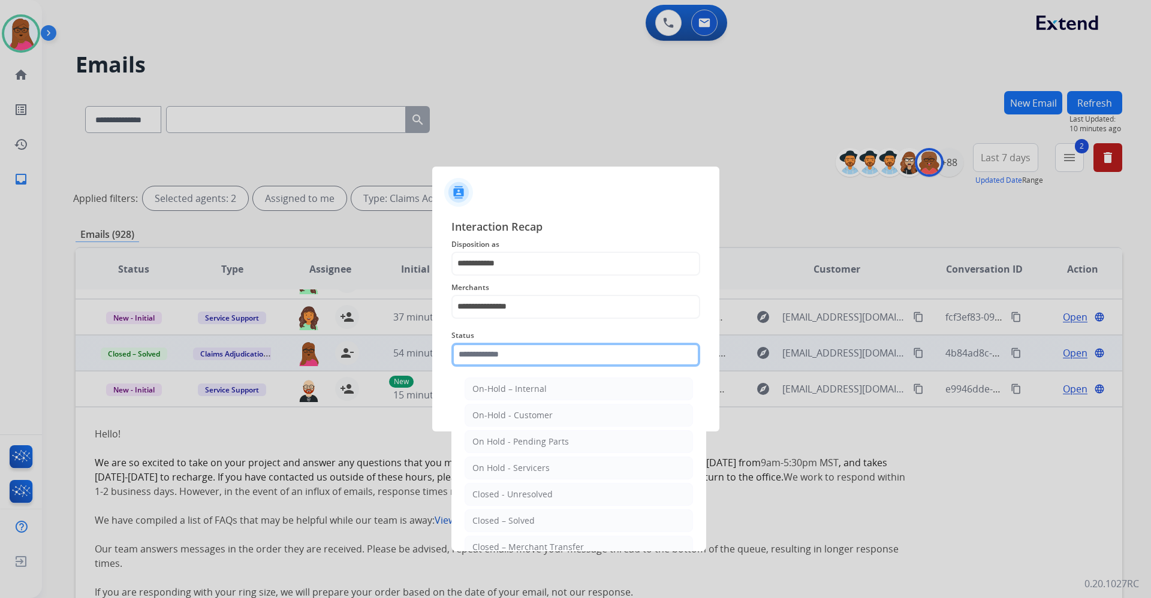
click at [505, 354] on input "text" at bounding box center [575, 355] width 249 height 24
click at [523, 522] on div "Closed – Solved" at bounding box center [503, 521] width 62 height 12
type input "**********"
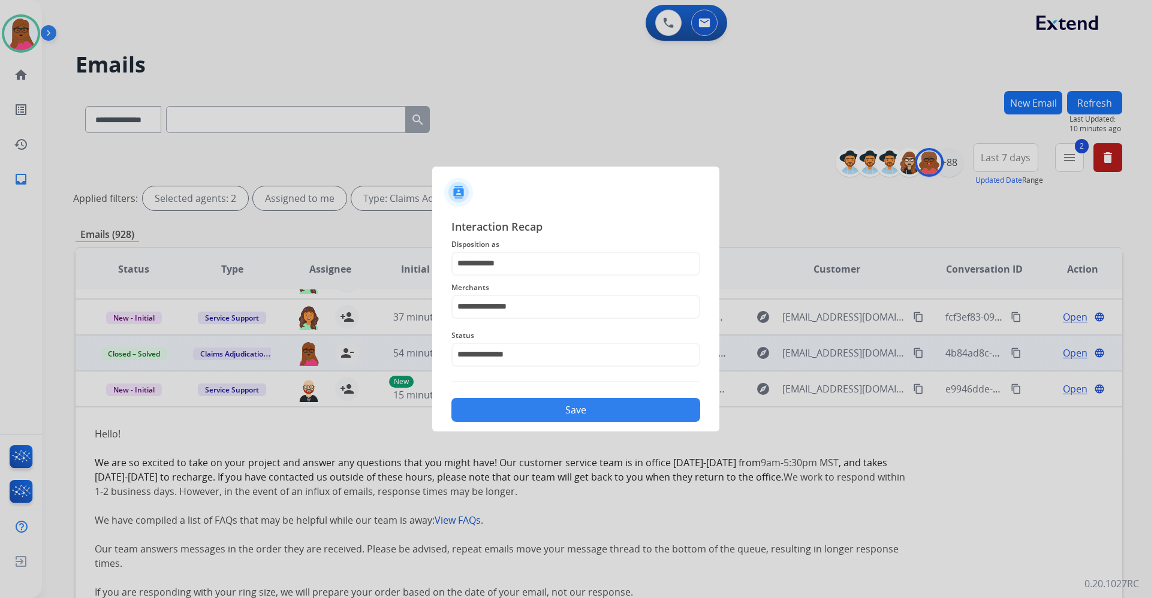
click at [587, 414] on button "Save" at bounding box center [575, 410] width 249 height 24
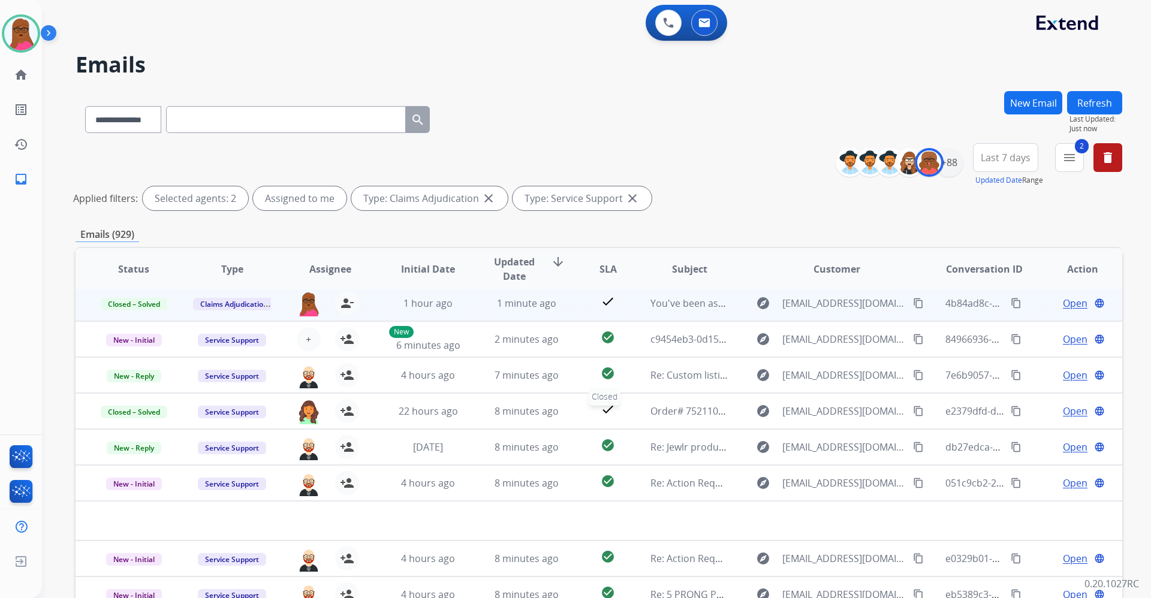
scroll to position [41, 0]
click at [949, 161] on div "+88" at bounding box center [948, 162] width 29 height 29
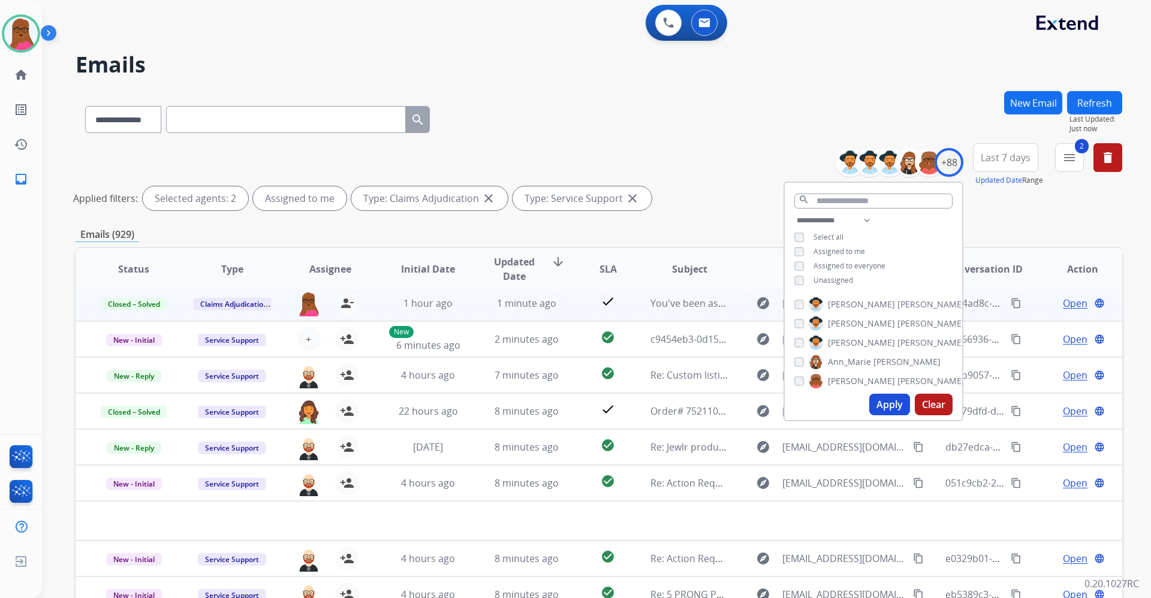
click at [900, 403] on button "Apply" at bounding box center [889, 405] width 41 height 22
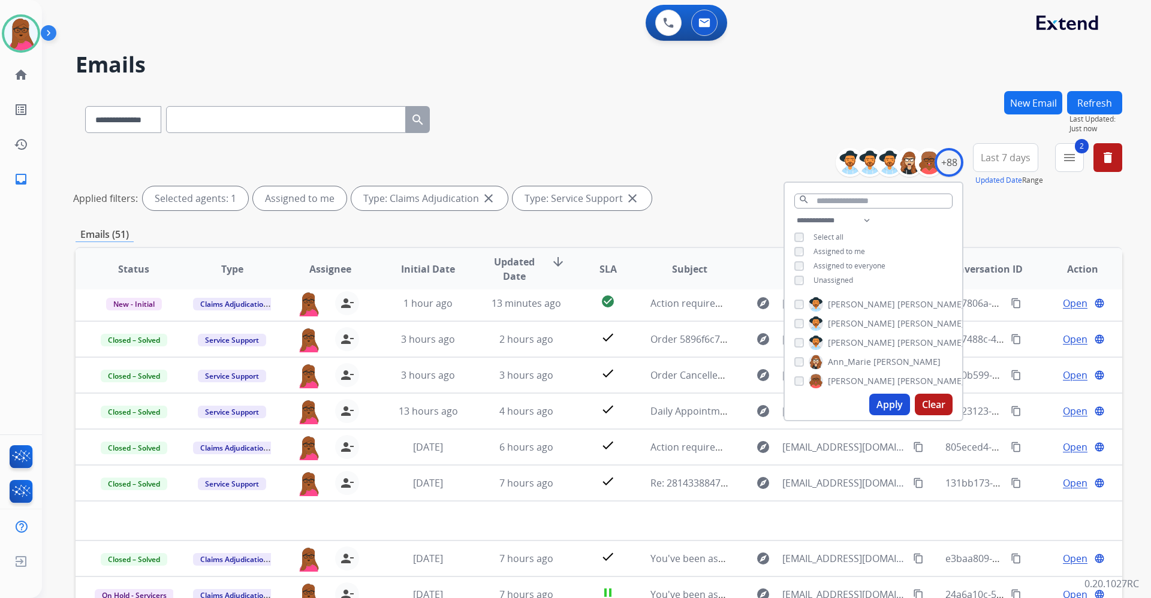
click at [746, 176] on div "**********" at bounding box center [599, 179] width 1046 height 72
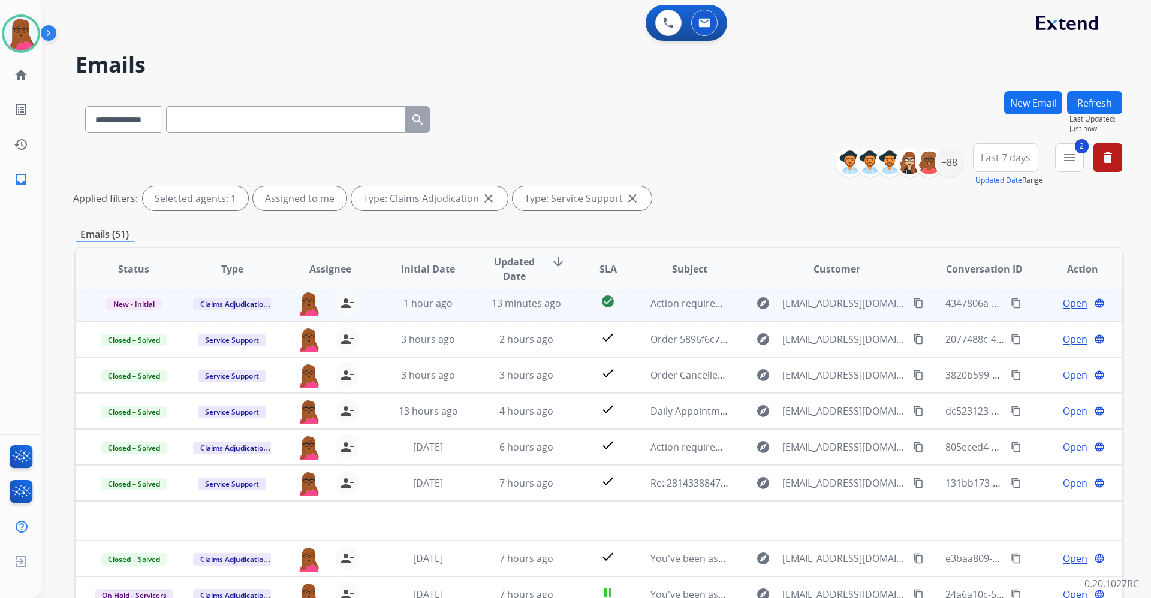
click at [1063, 309] on span "Open" at bounding box center [1075, 303] width 25 height 14
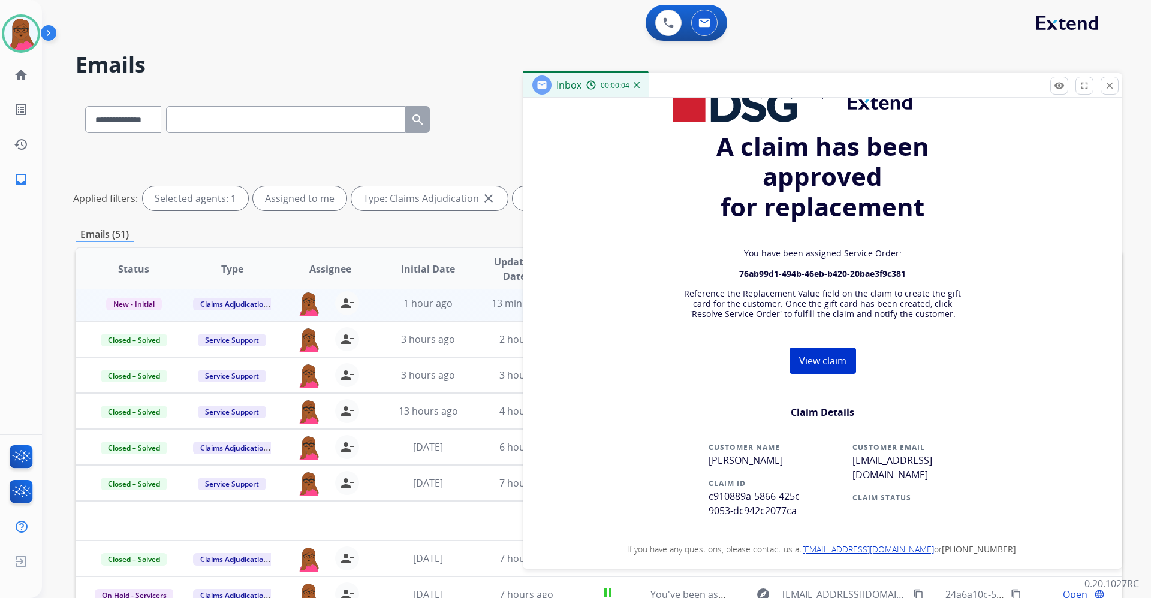
scroll to position [226, 0]
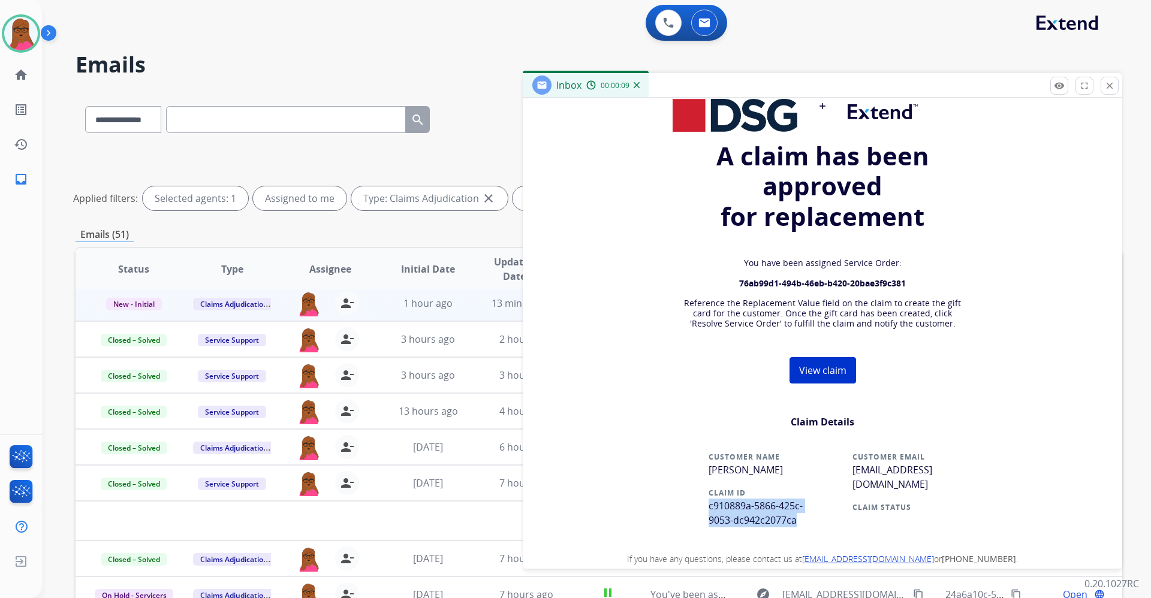
drag, startPoint x: 791, startPoint y: 523, endPoint x: 690, endPoint y: 507, distance: 102.0
click at [690, 507] on td "CUSTOMER NAME [PERSON_NAME] CLAIM ID c910889a-5866-425c-9053-dc942c2077ca" at bounding box center [756, 494] width 132 height 102
copy span "c910889a-5866-425c-9053-dc942c2077ca"
click at [469, 143] on div "**********" at bounding box center [599, 179] width 1046 height 72
click at [478, 141] on div "**********" at bounding box center [599, 117] width 1046 height 52
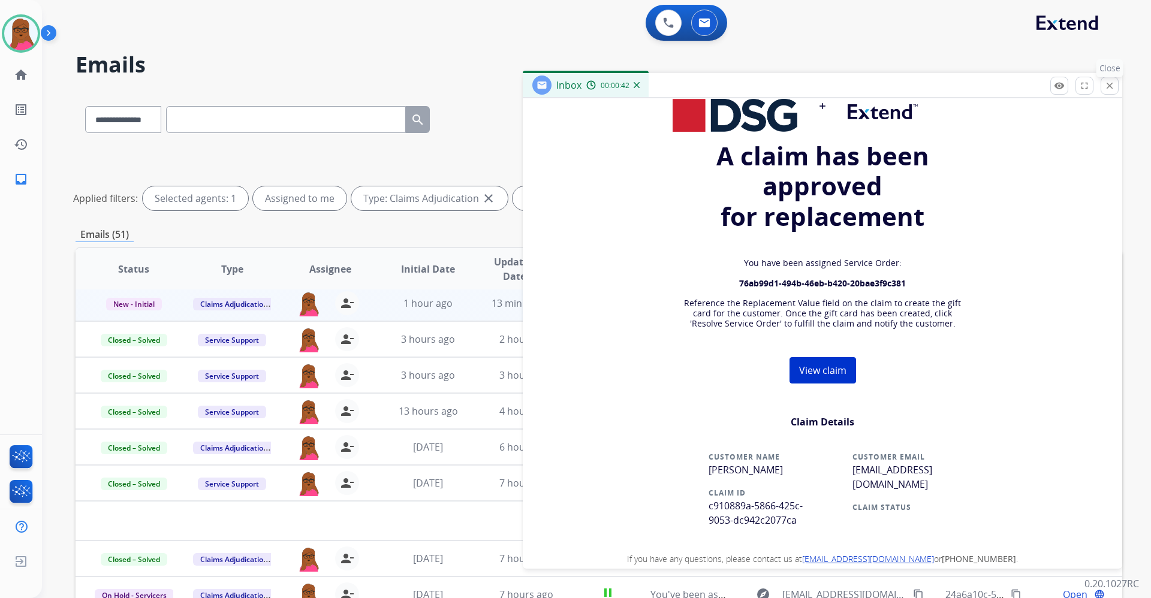
click at [1114, 92] on button "close Close" at bounding box center [1109, 86] width 18 height 18
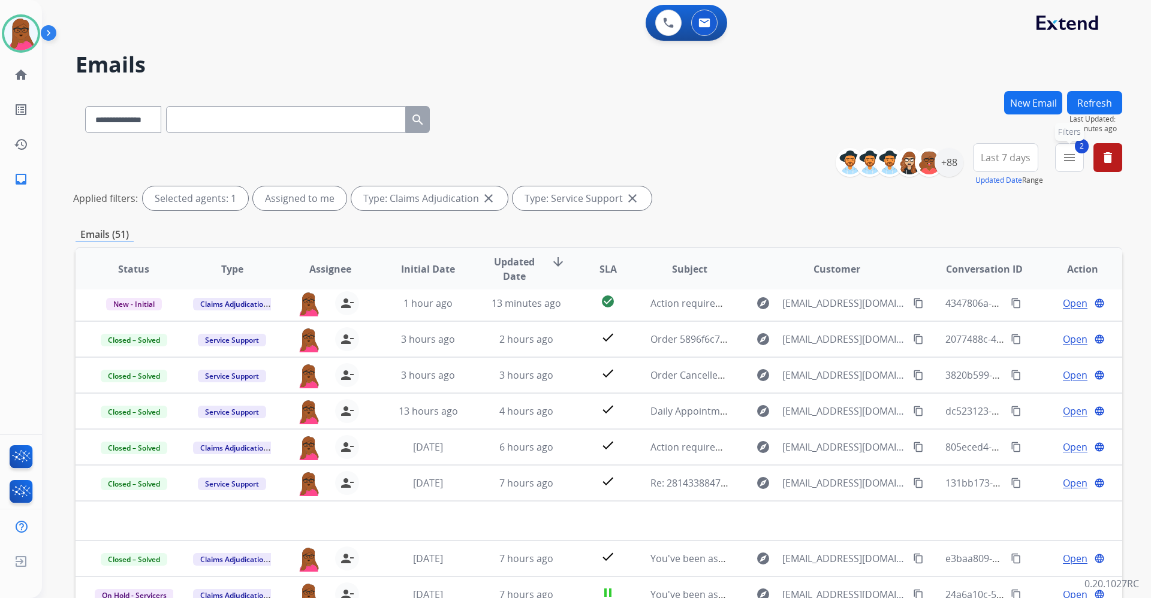
click at [1072, 164] on mat-icon "menu" at bounding box center [1069, 157] width 14 height 14
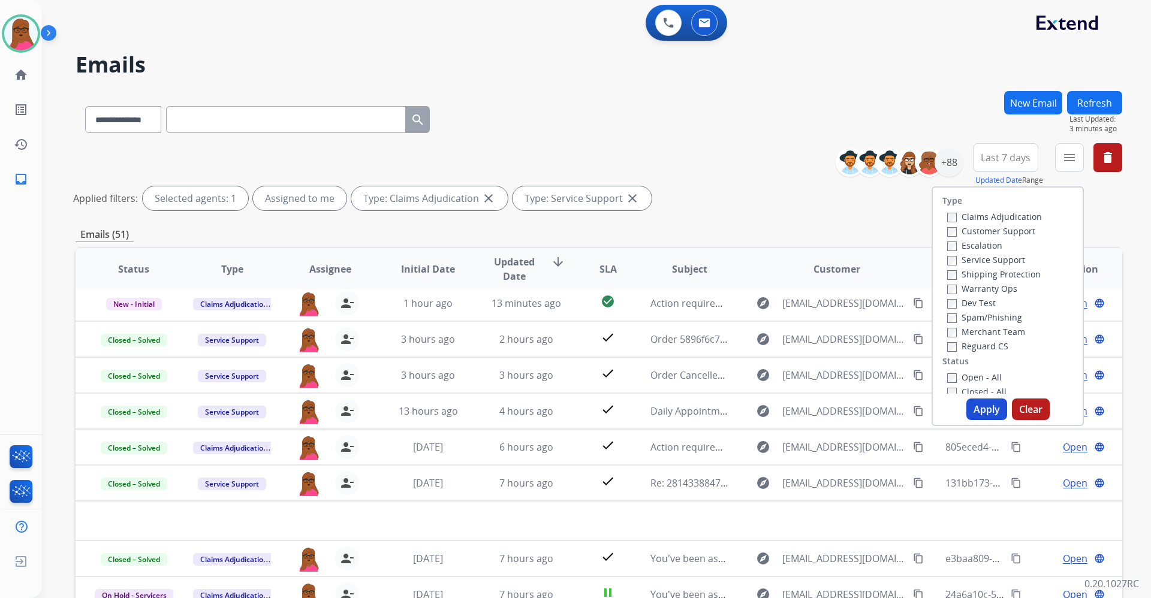
click at [987, 412] on button "Apply" at bounding box center [986, 410] width 41 height 22
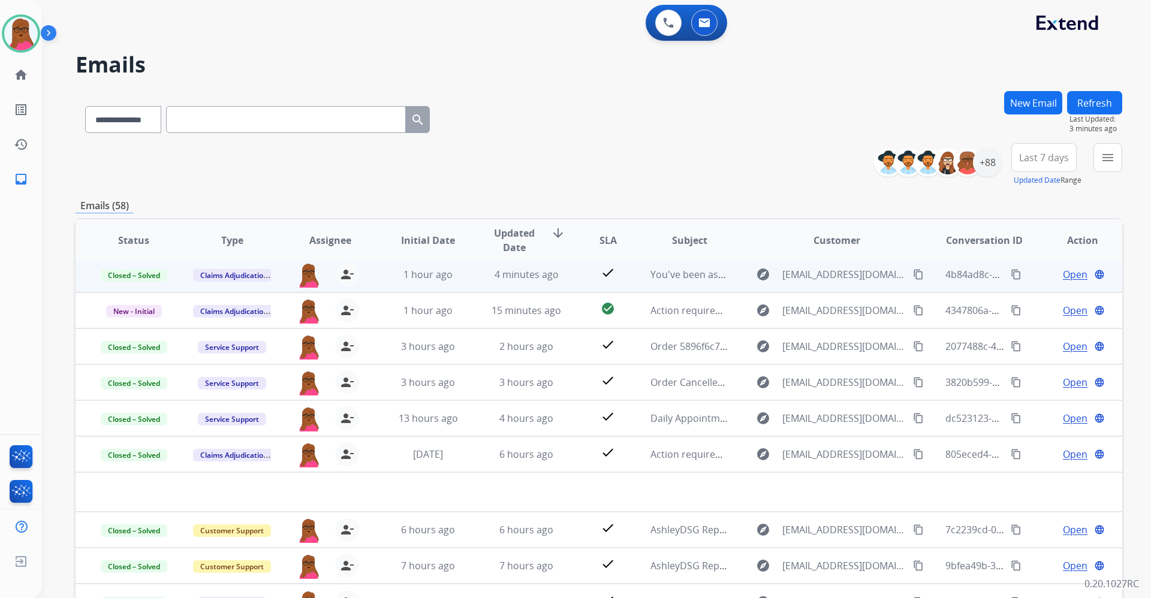
click at [1070, 269] on span "Open" at bounding box center [1075, 274] width 25 height 14
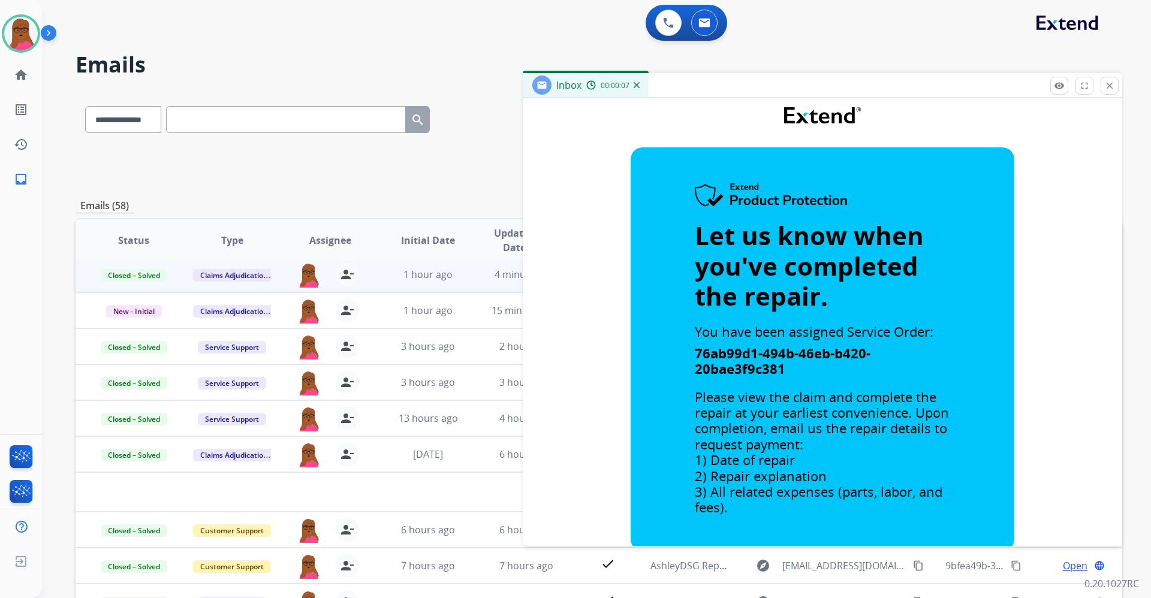
scroll to position [108, 0]
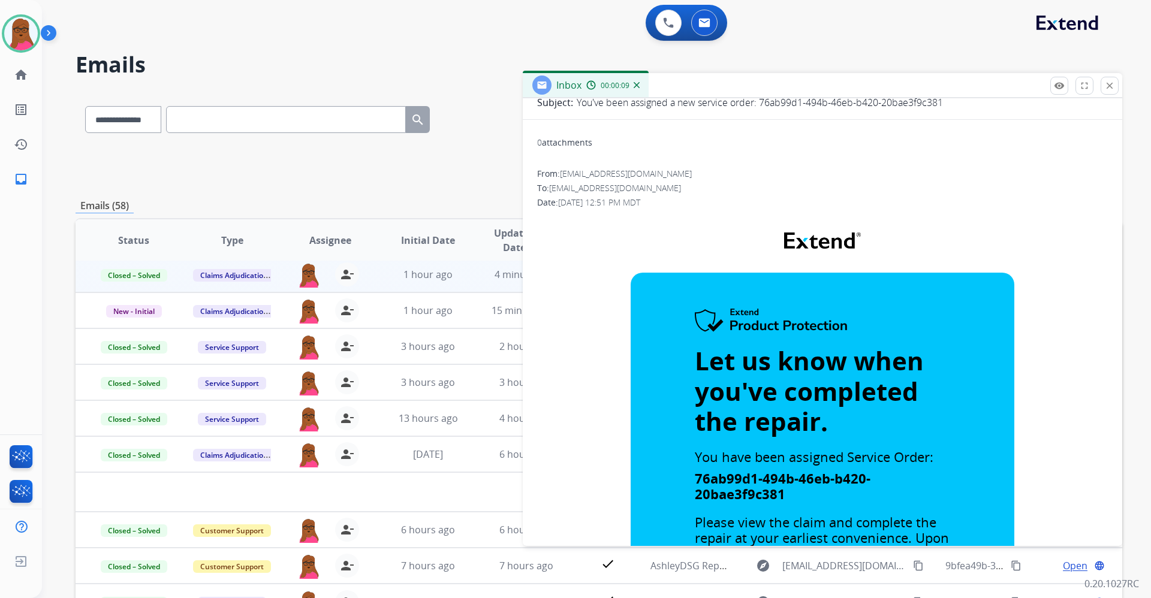
click at [493, 153] on div "**********" at bounding box center [599, 164] width 1046 height 43
click at [1109, 82] on mat-icon "close" at bounding box center [1109, 85] width 11 height 11
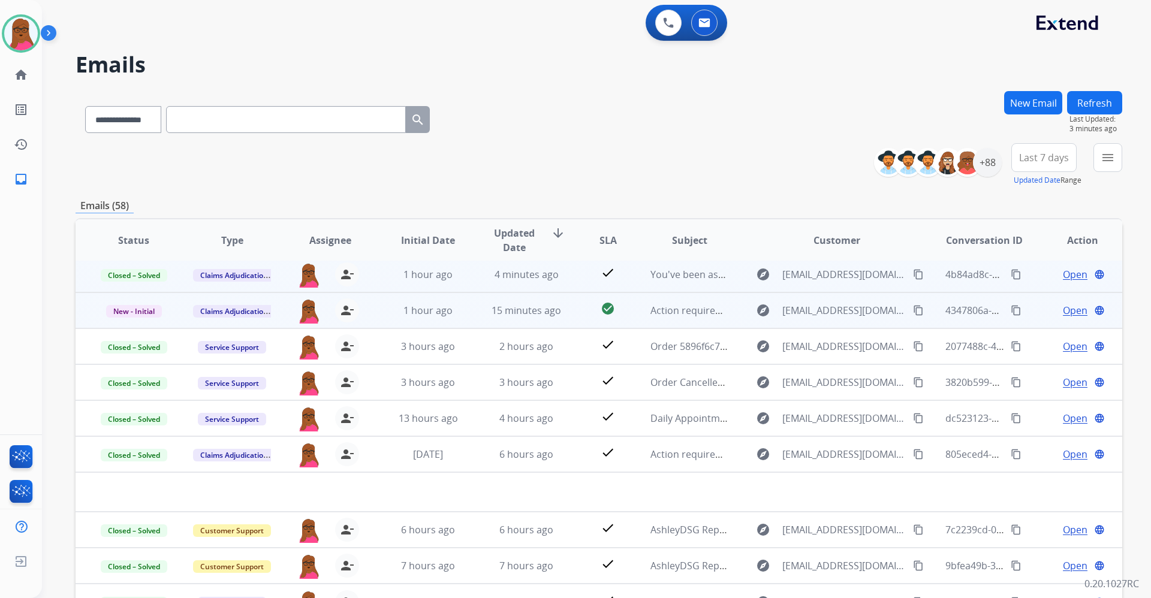
click at [1063, 313] on span "Open" at bounding box center [1075, 310] width 25 height 14
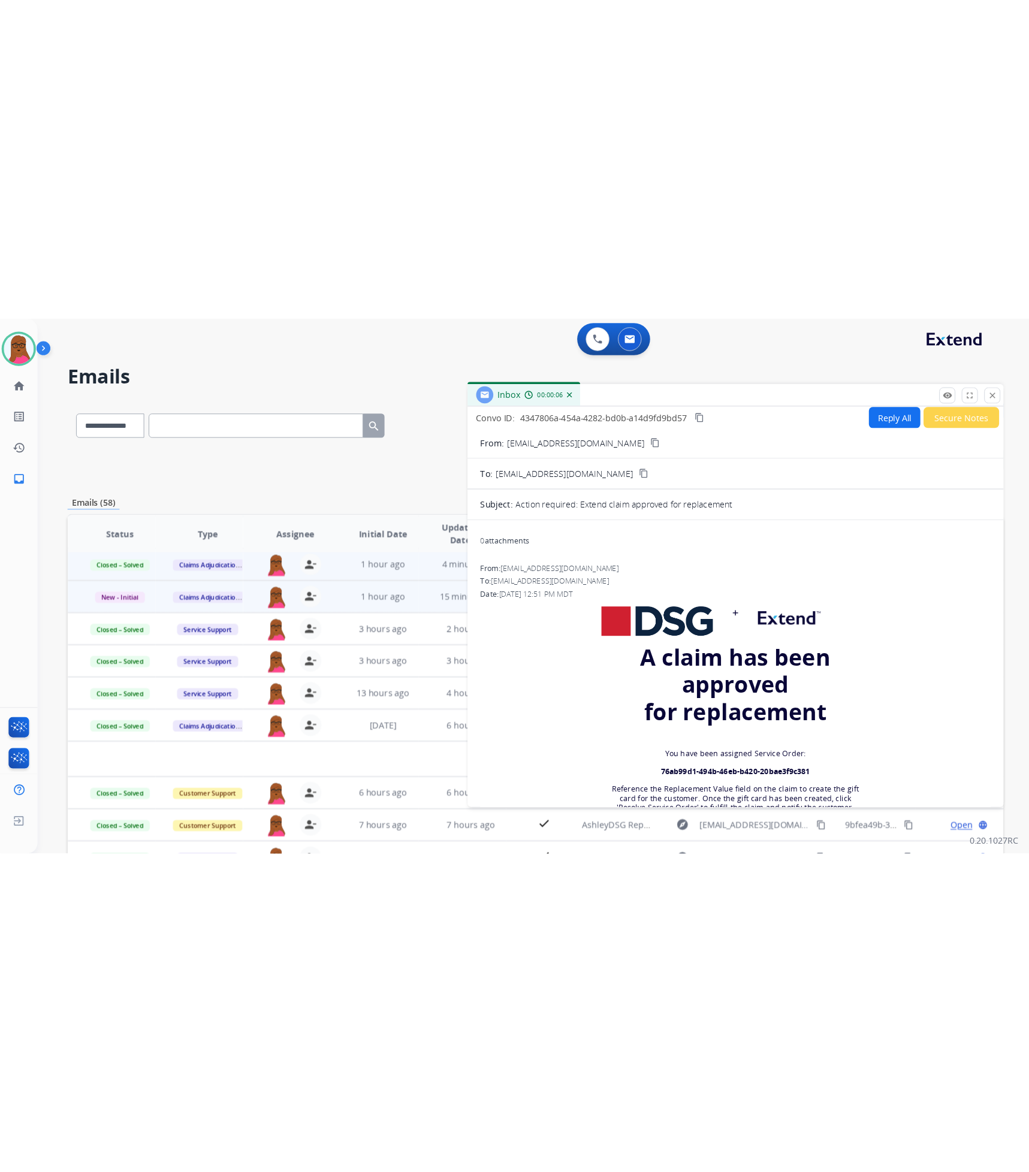
scroll to position [0, 0]
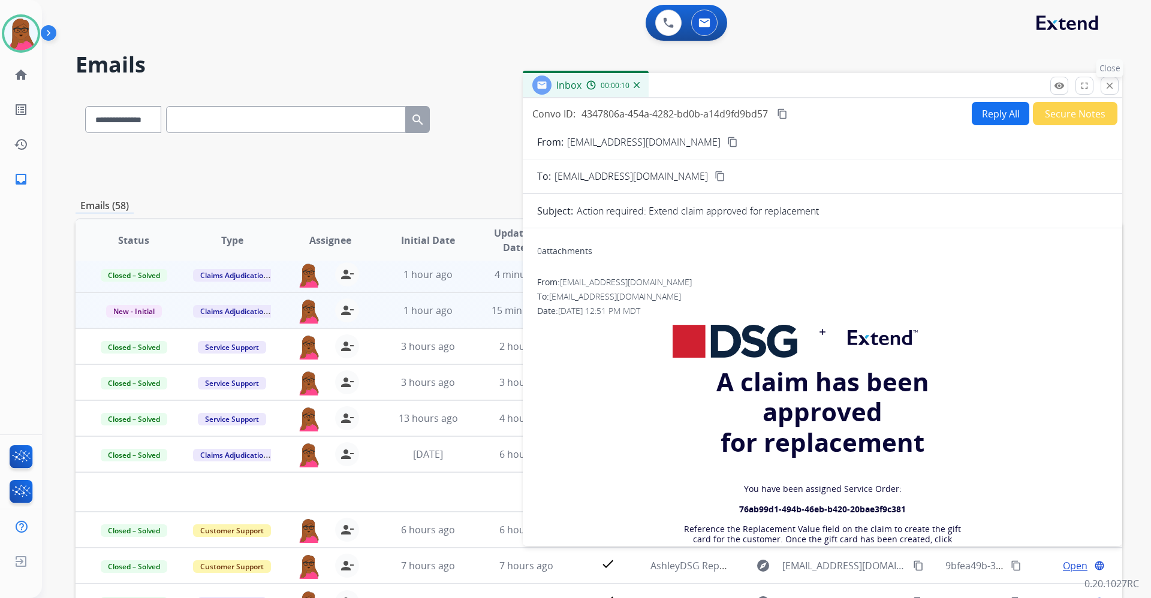
click at [1108, 90] on mat-icon "close" at bounding box center [1109, 85] width 11 height 11
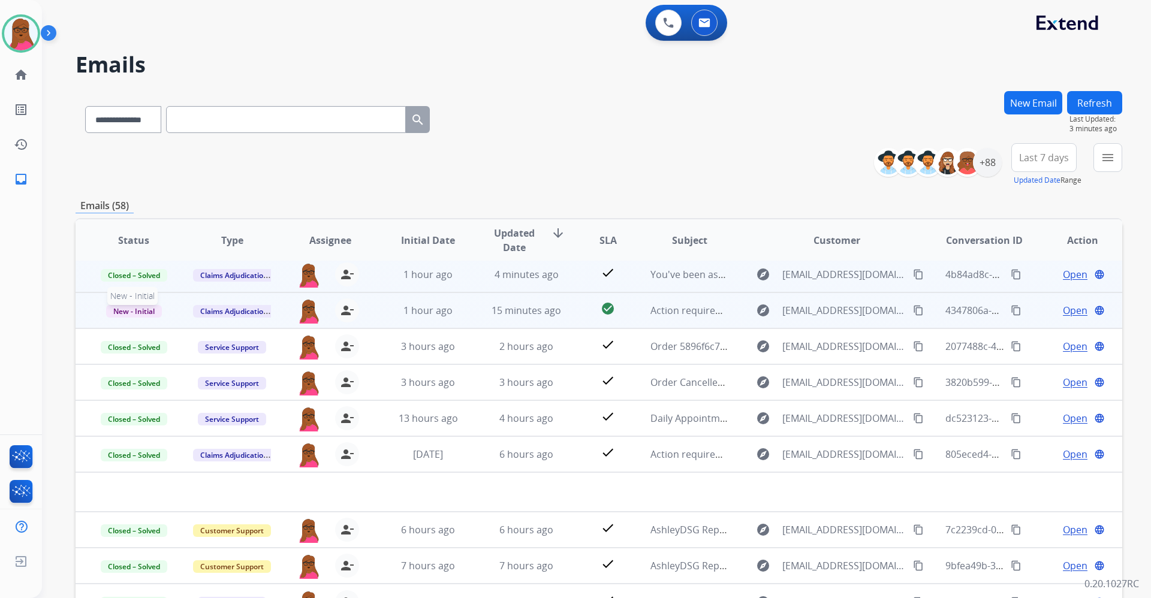
click at [147, 307] on span "New - Initial" at bounding box center [134, 311] width 56 height 13
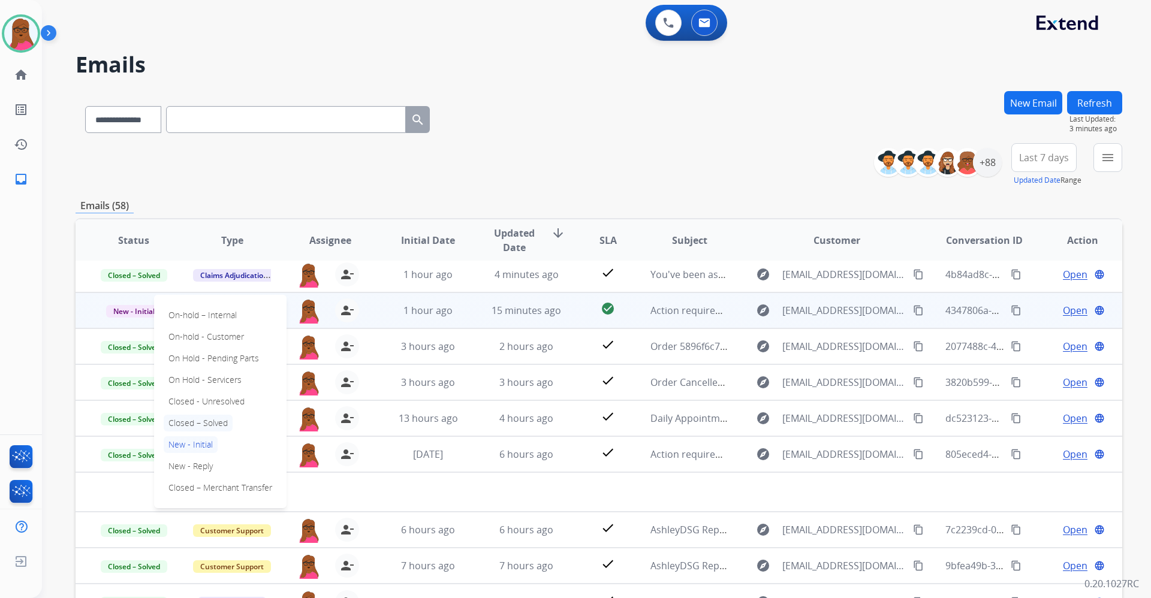
click at [221, 425] on p "Closed – Solved" at bounding box center [198, 423] width 69 height 17
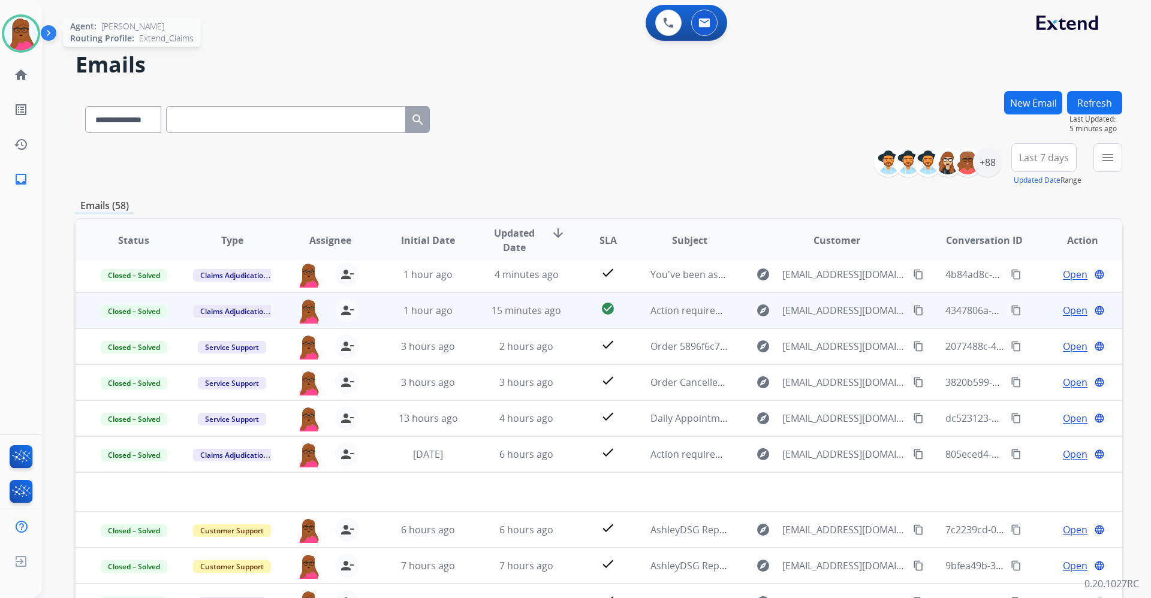
click at [25, 34] on img at bounding box center [21, 34] width 34 height 34
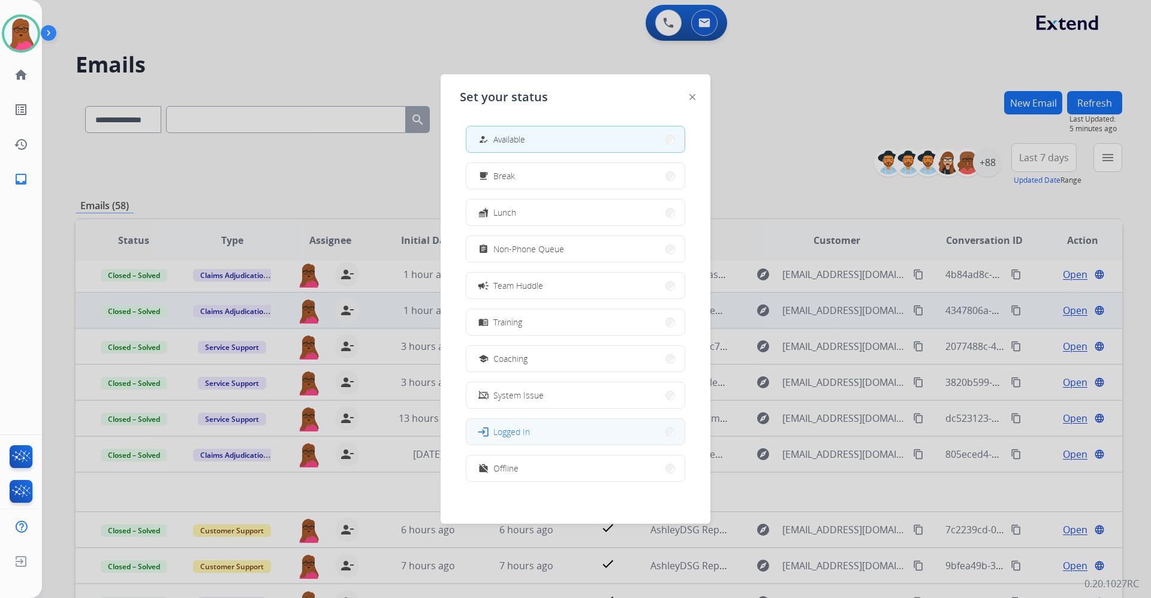
click at [611, 437] on button "login Logged In" at bounding box center [575, 432] width 218 height 26
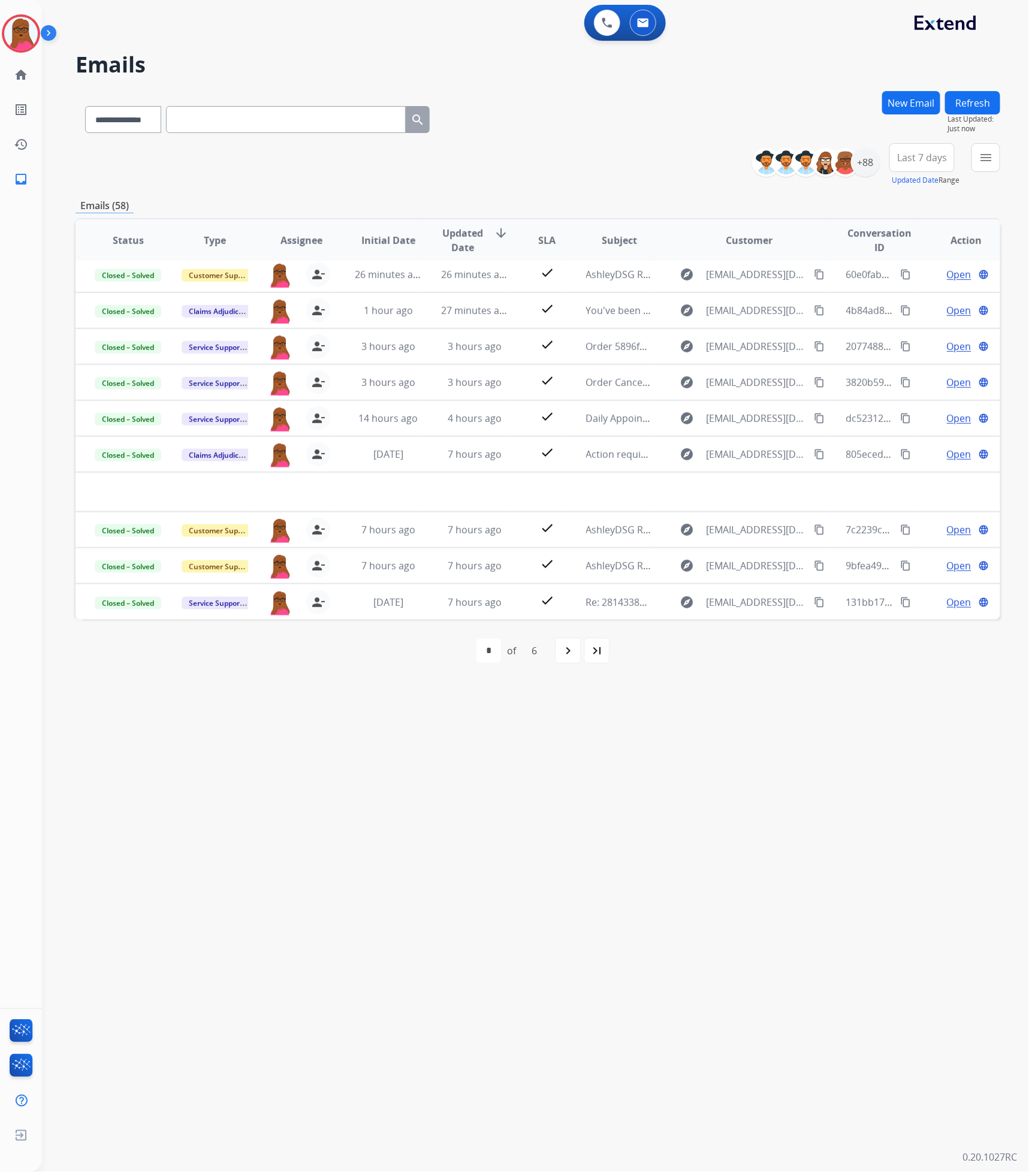
scroll to position [40, 0]
click at [872, 161] on div "+88" at bounding box center [865, 162] width 29 height 29
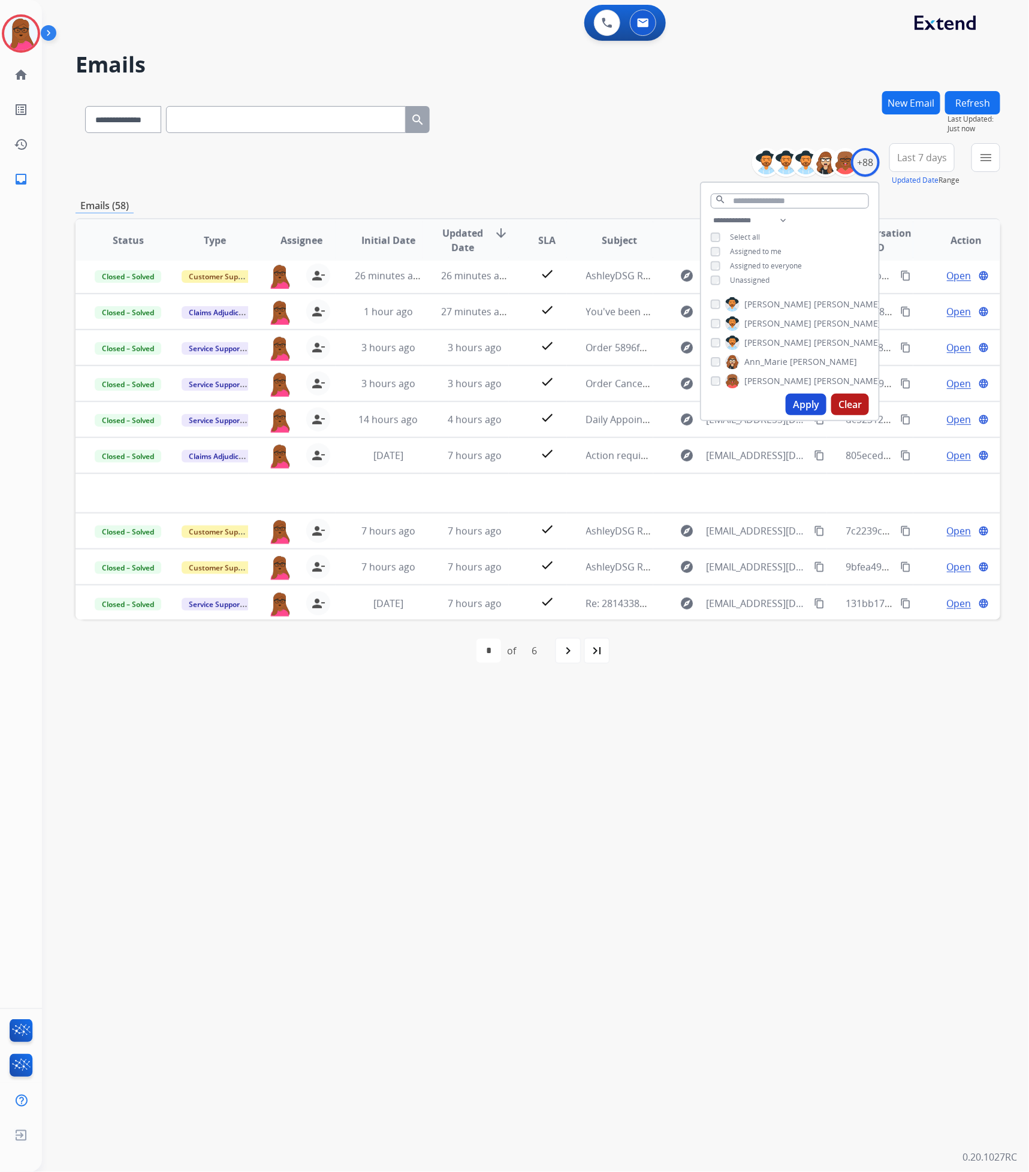
click at [804, 398] on button "Apply" at bounding box center [806, 405] width 41 height 22
click at [798, 598] on div "**********" at bounding box center [521, 607] width 958 height 1129
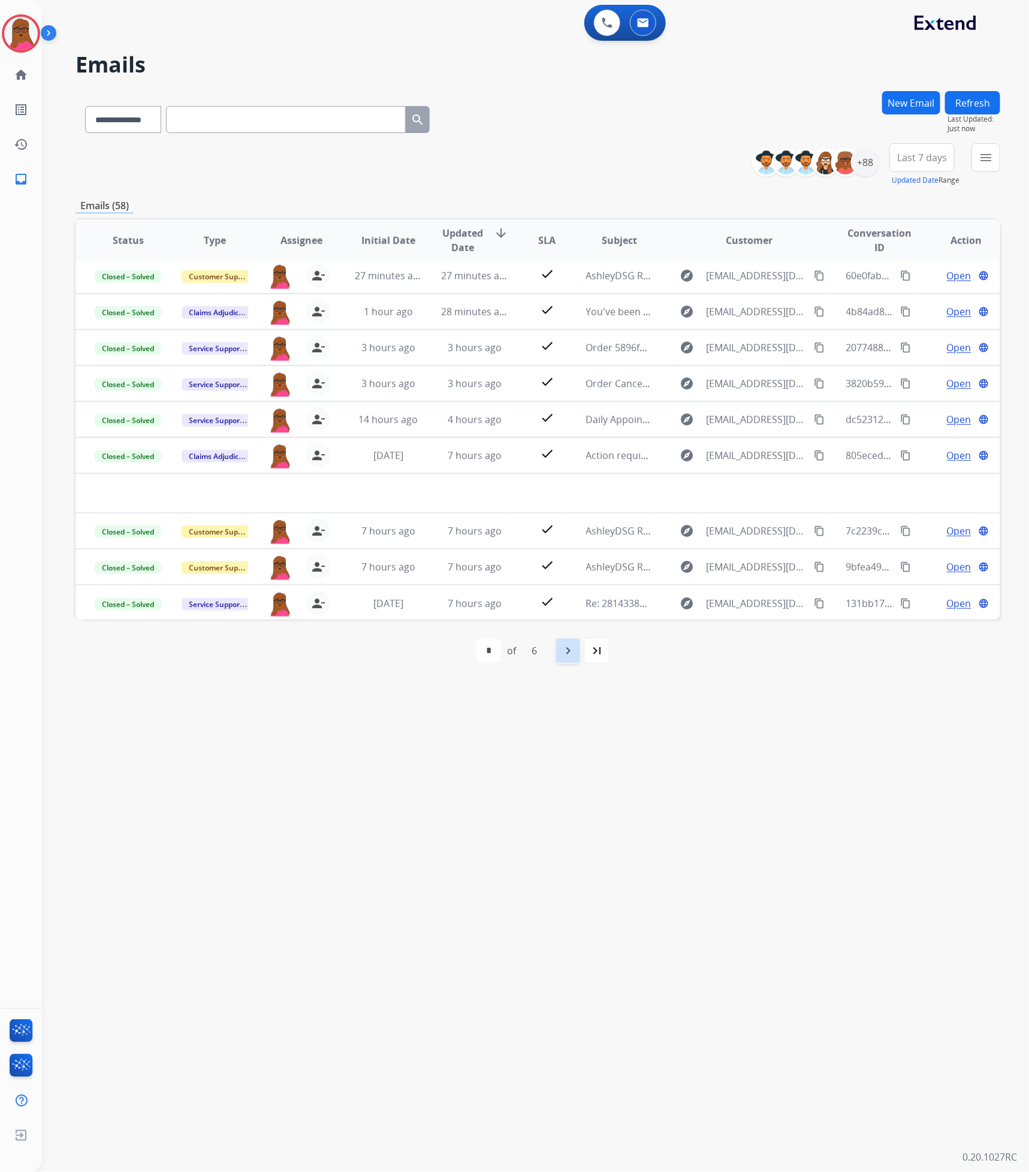
click at [567, 598] on div "navigate_next" at bounding box center [568, 651] width 26 height 26
click at [584, 598] on div "navigate_next" at bounding box center [594, 651] width 26 height 26
click at [586, 598] on div "navigate_next" at bounding box center [594, 651] width 26 height 26
click at [457, 598] on mat-icon "first_page" at bounding box center [452, 651] width 14 height 14
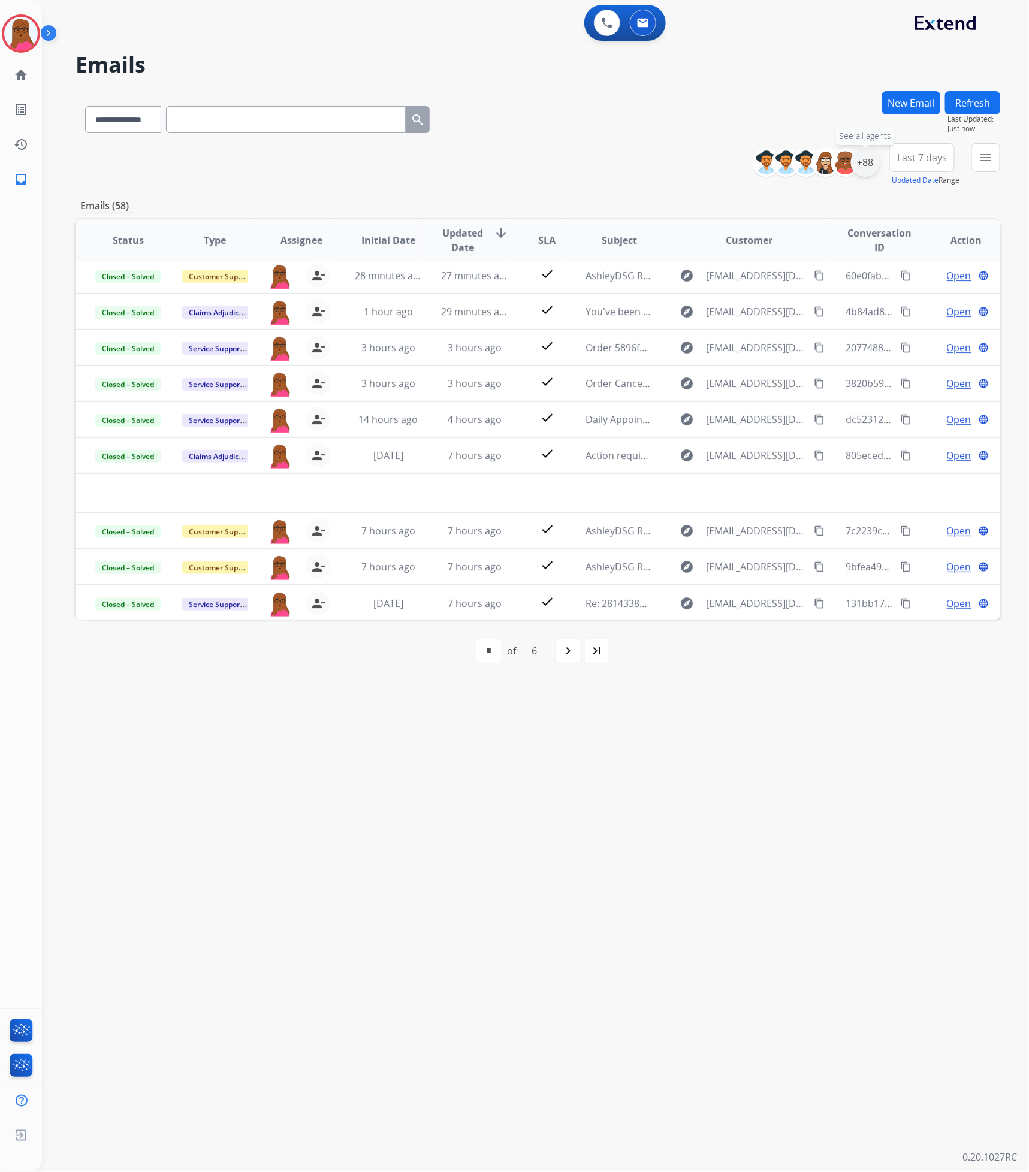
click at [869, 170] on div "+88" at bounding box center [865, 162] width 29 height 29
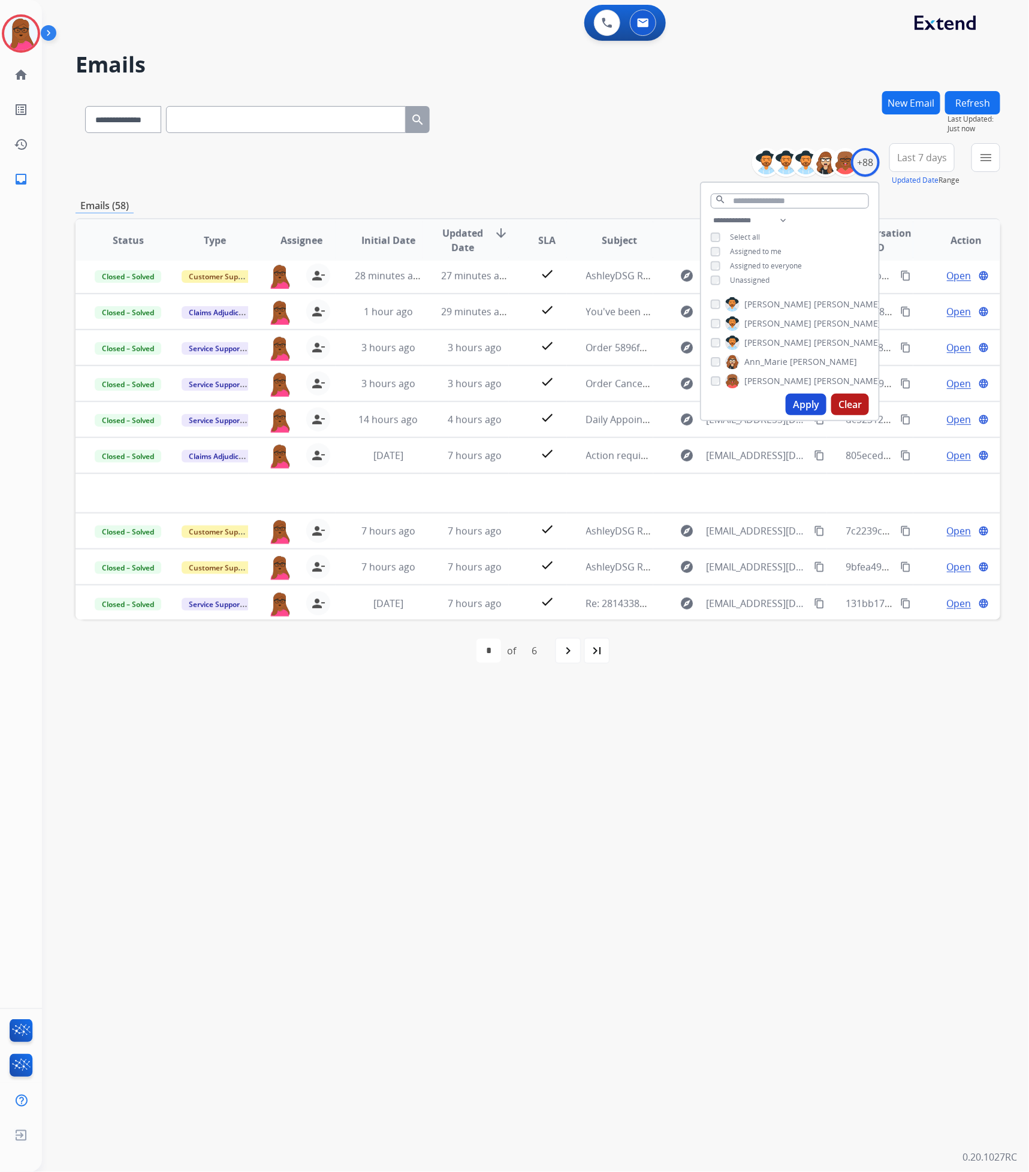
click at [730, 598] on div "**********" at bounding box center [521, 607] width 958 height 1129
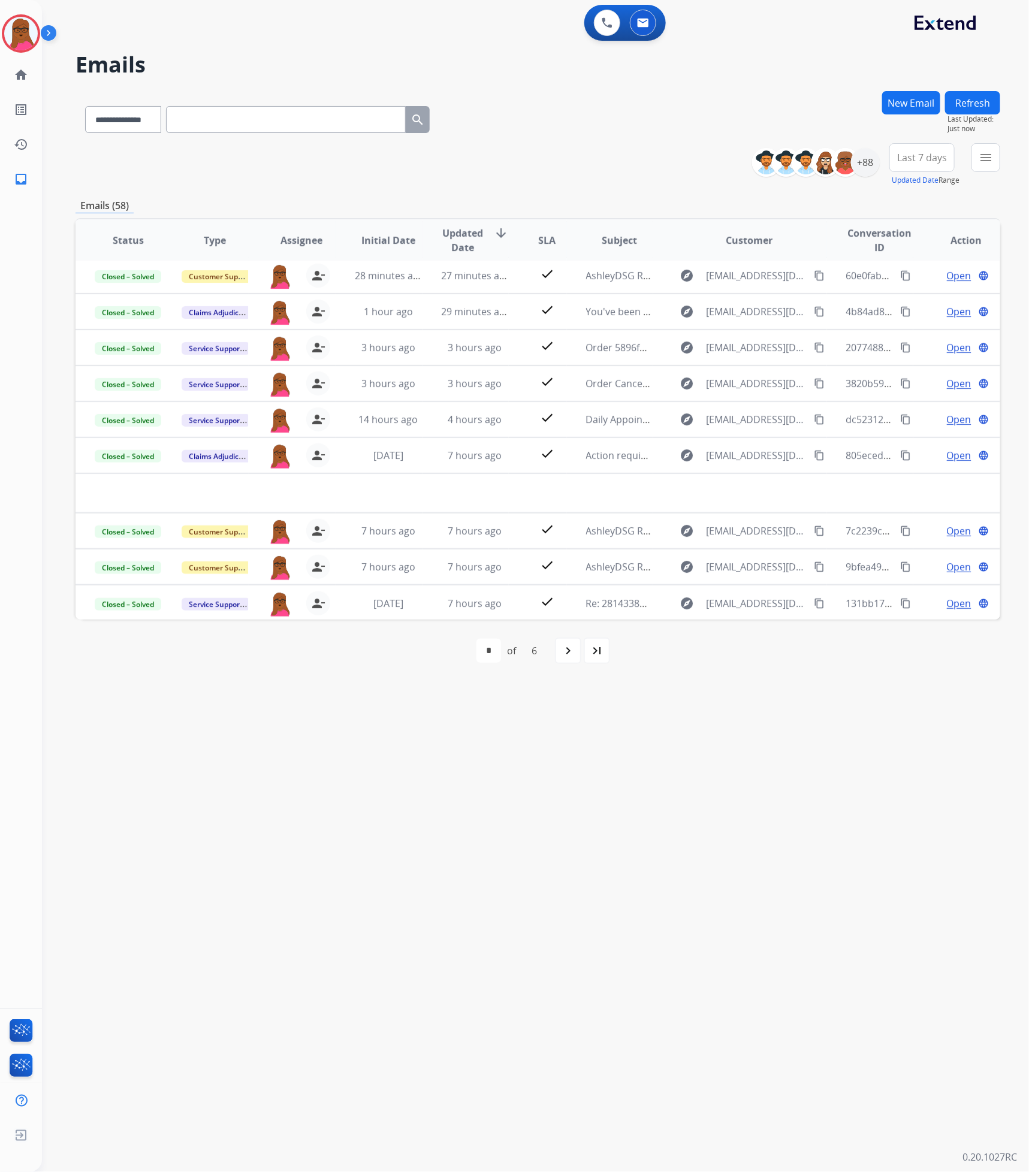
click at [941, 164] on button "Last 7 days" at bounding box center [921, 157] width 65 height 29
click at [924, 264] on div "Last 14 days" at bounding box center [918, 263] width 66 height 18
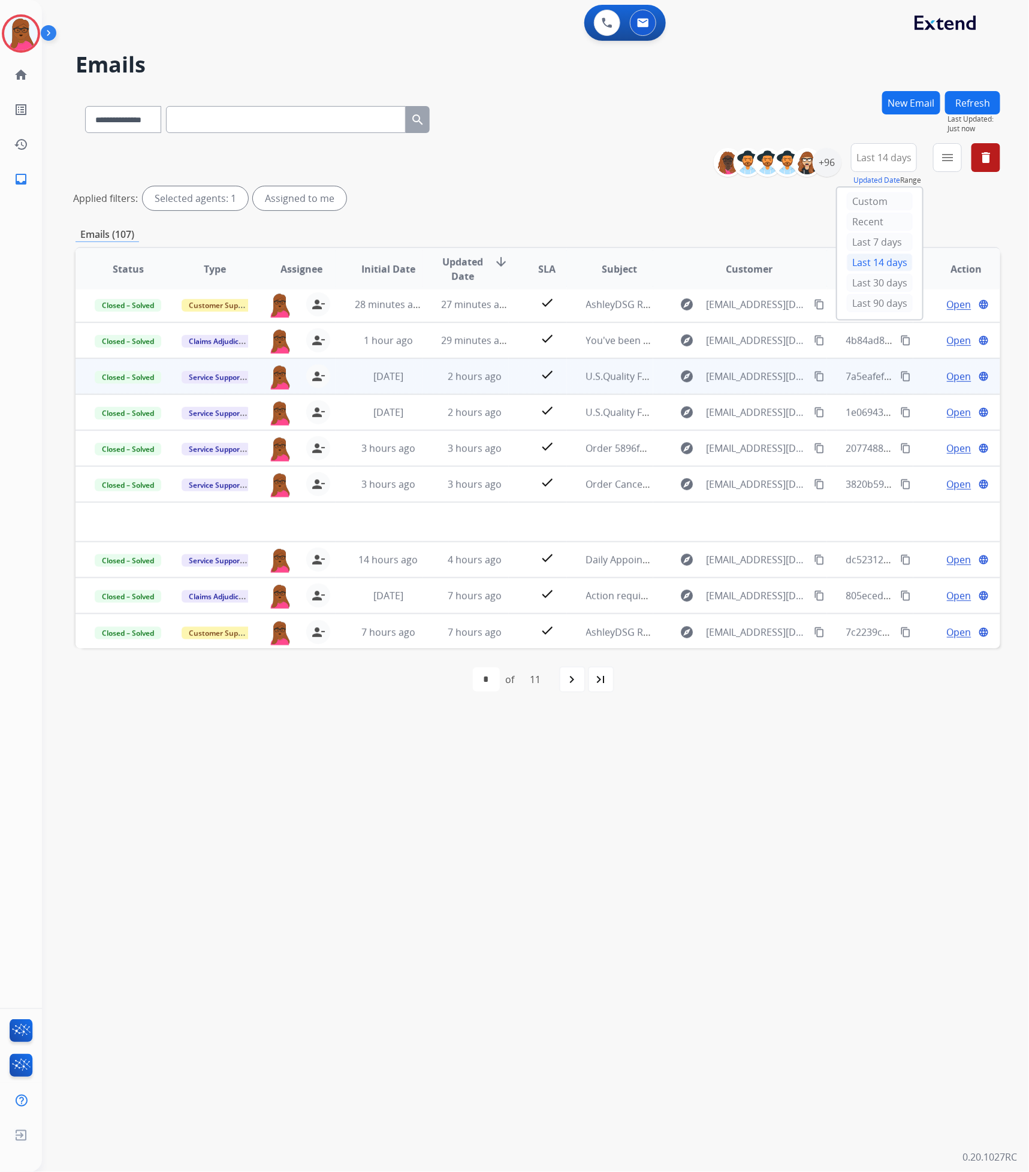
click at [951, 379] on span "Open" at bounding box center [959, 376] width 25 height 14
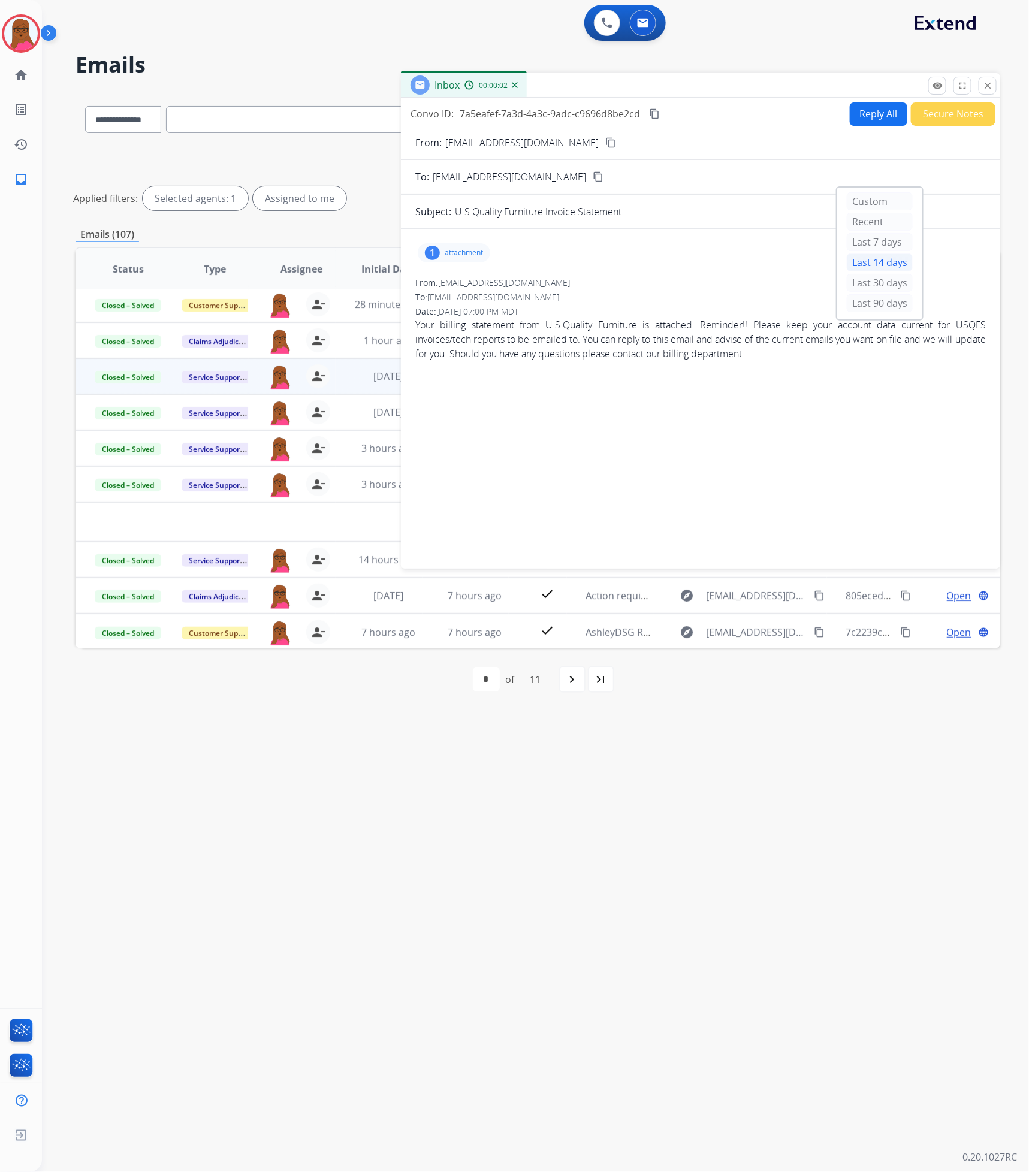
click at [464, 243] on div "1 attachment" at bounding box center [454, 252] width 73 height 19
click at [457, 292] on div "EXTW.pdf download" at bounding box center [461, 284] width 86 height 42
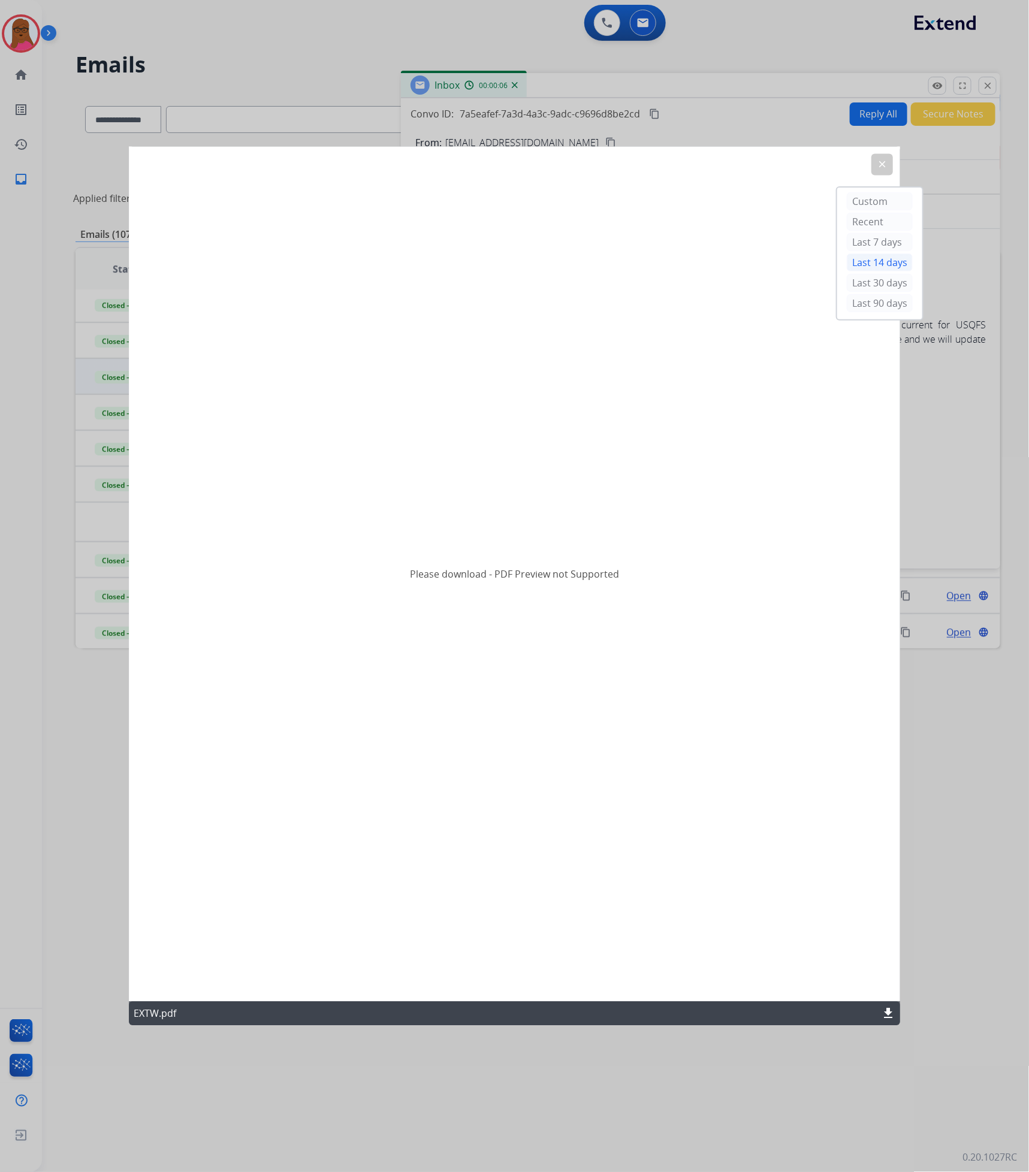
click at [880, 598] on div "EXTW.pdf download" at bounding box center [515, 1014] width 772 height 24
click at [883, 598] on mat-icon "download" at bounding box center [888, 1014] width 14 height 14
click at [886, 161] on mat-icon "clear" at bounding box center [882, 164] width 11 height 11
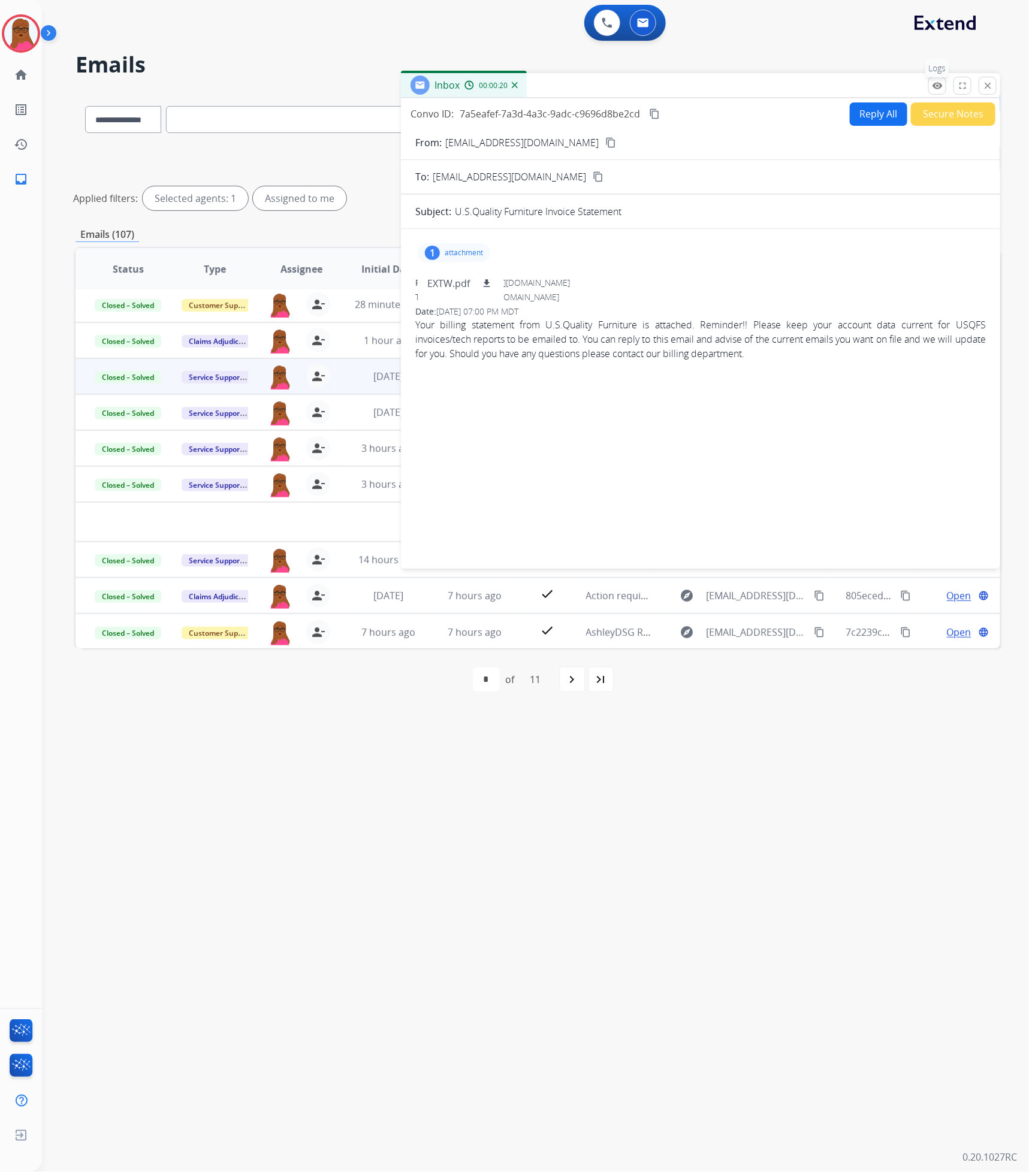
click at [930, 94] on button "remove_red_eye Logs" at bounding box center [937, 86] width 18 height 18
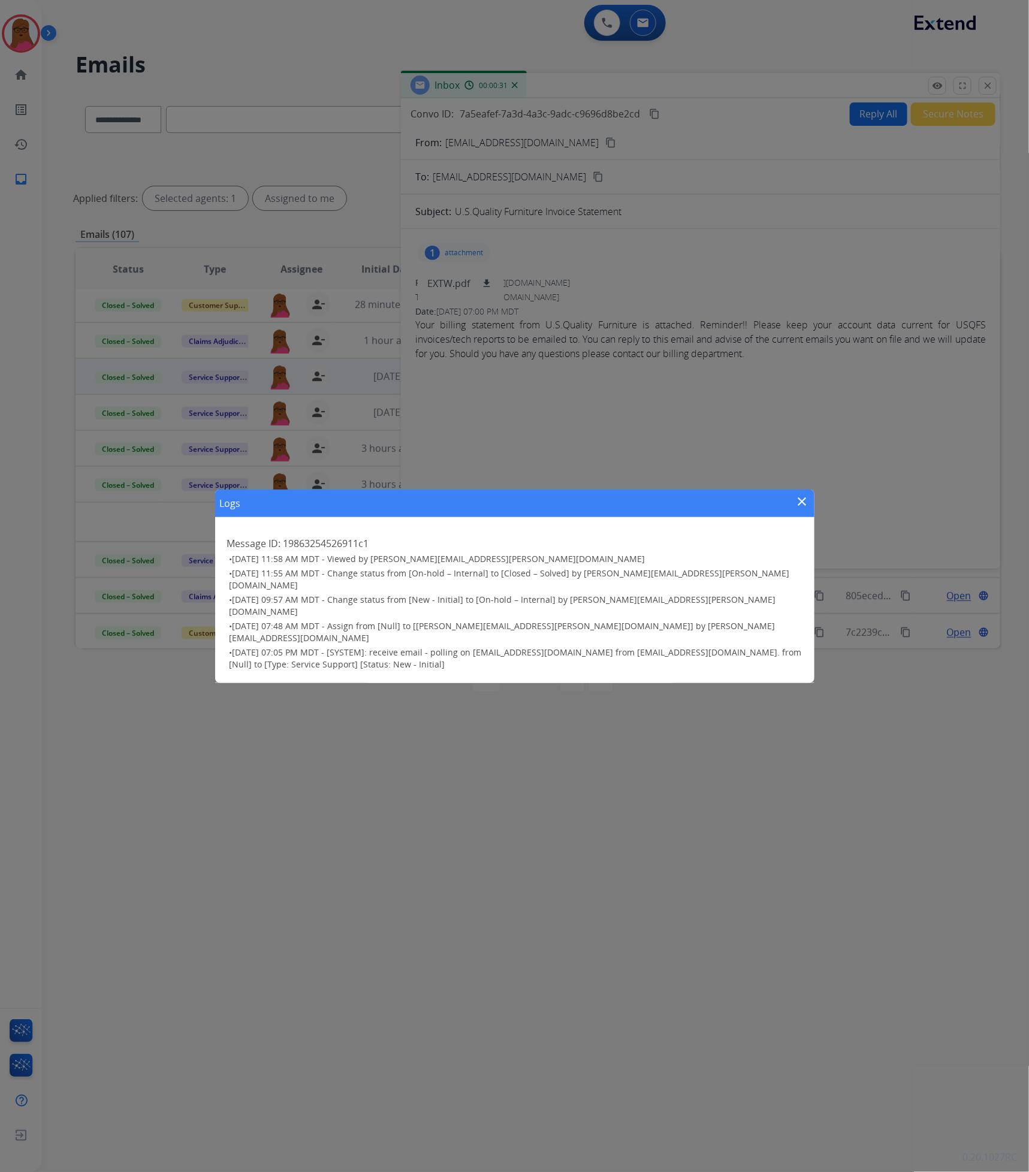
click at [797, 509] on mat-icon "close" at bounding box center [802, 501] width 14 height 14
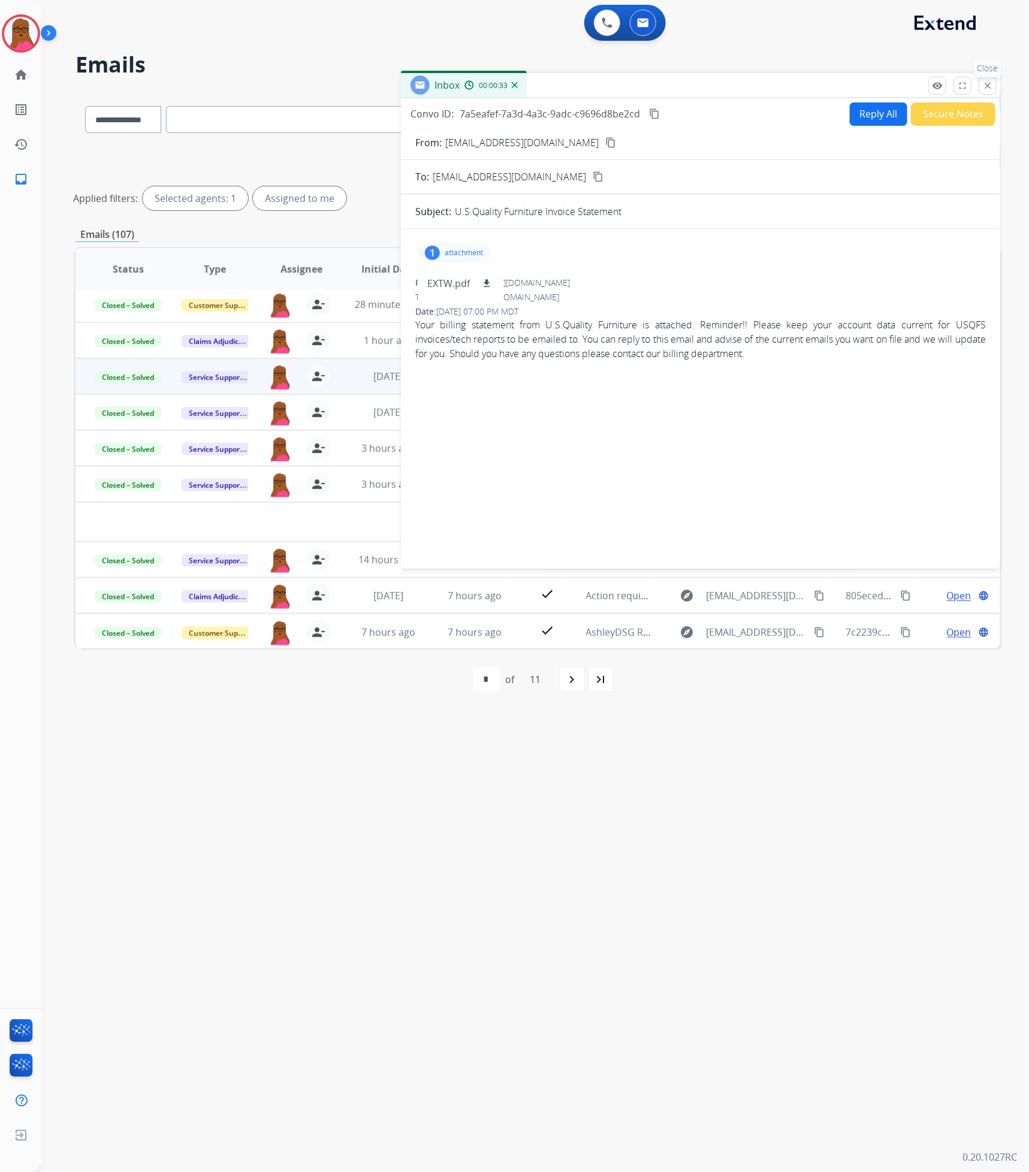
click at [982, 90] on button "close Close" at bounding box center [988, 86] width 18 height 18
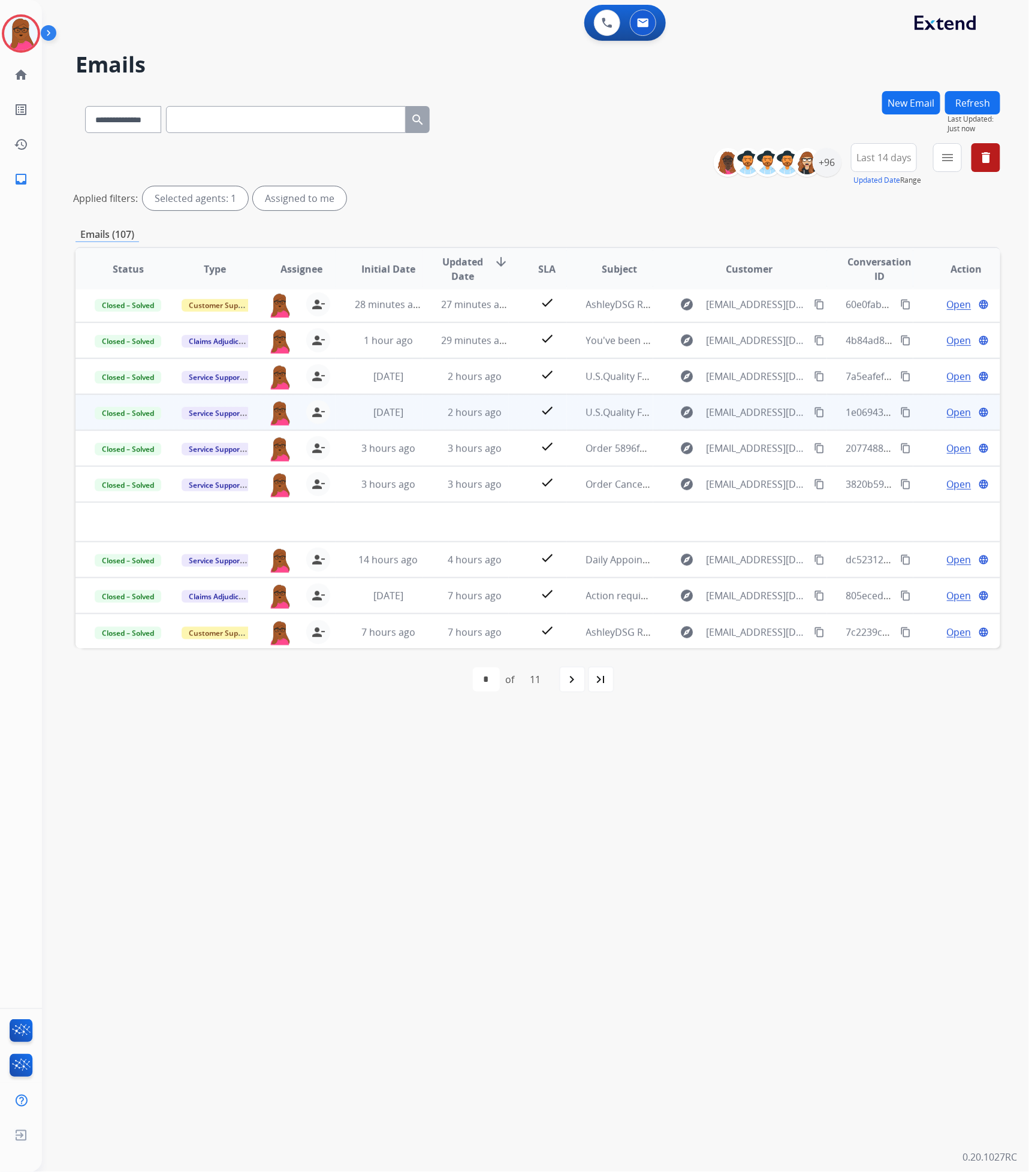
click at [955, 412] on span "Open" at bounding box center [959, 412] width 25 height 14
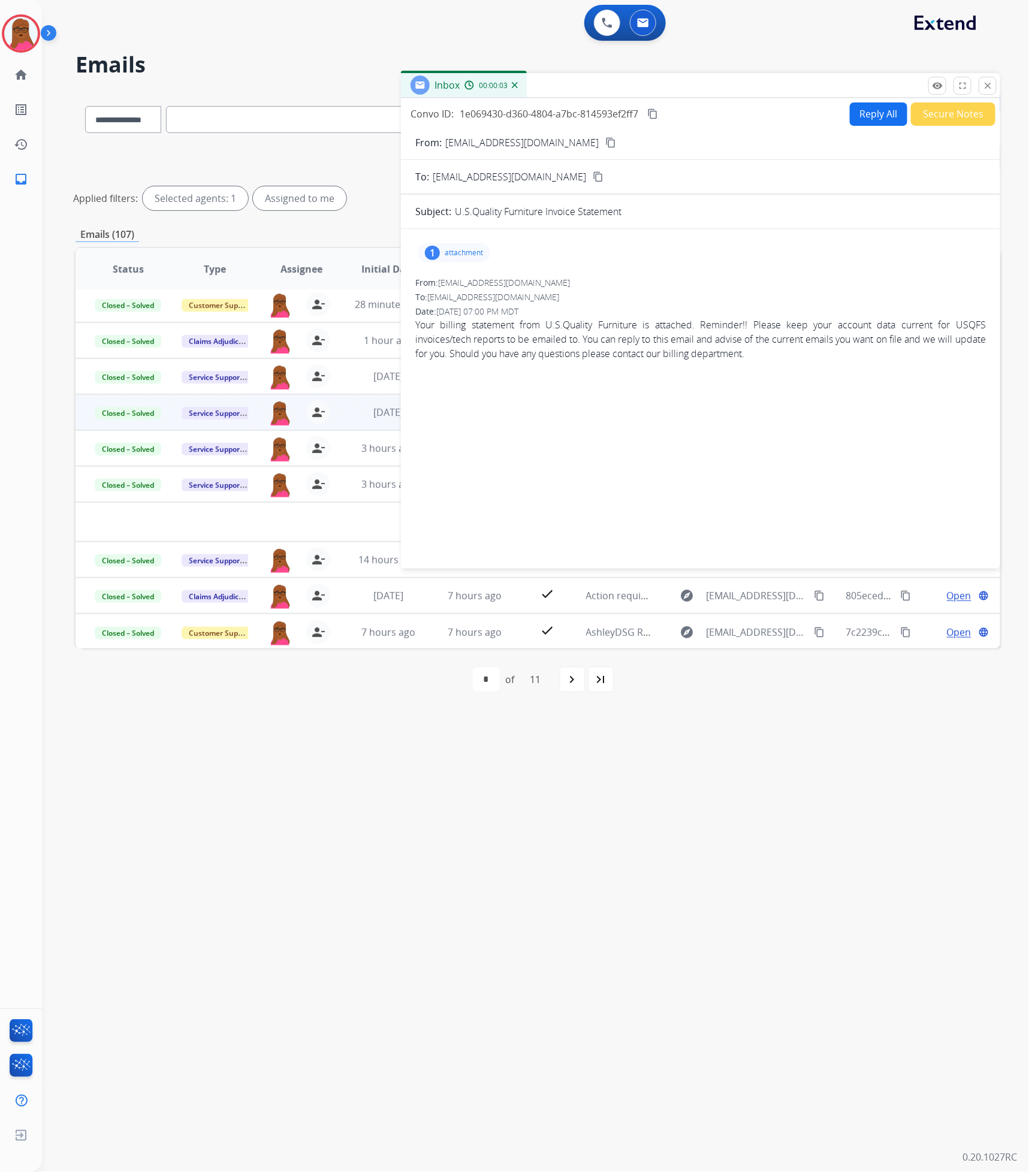
click at [450, 252] on p "attachment" at bounding box center [464, 253] width 38 height 10
click at [489, 280] on mat-icon "download" at bounding box center [486, 283] width 11 height 11
click at [987, 82] on mat-icon "close" at bounding box center [987, 85] width 11 height 11
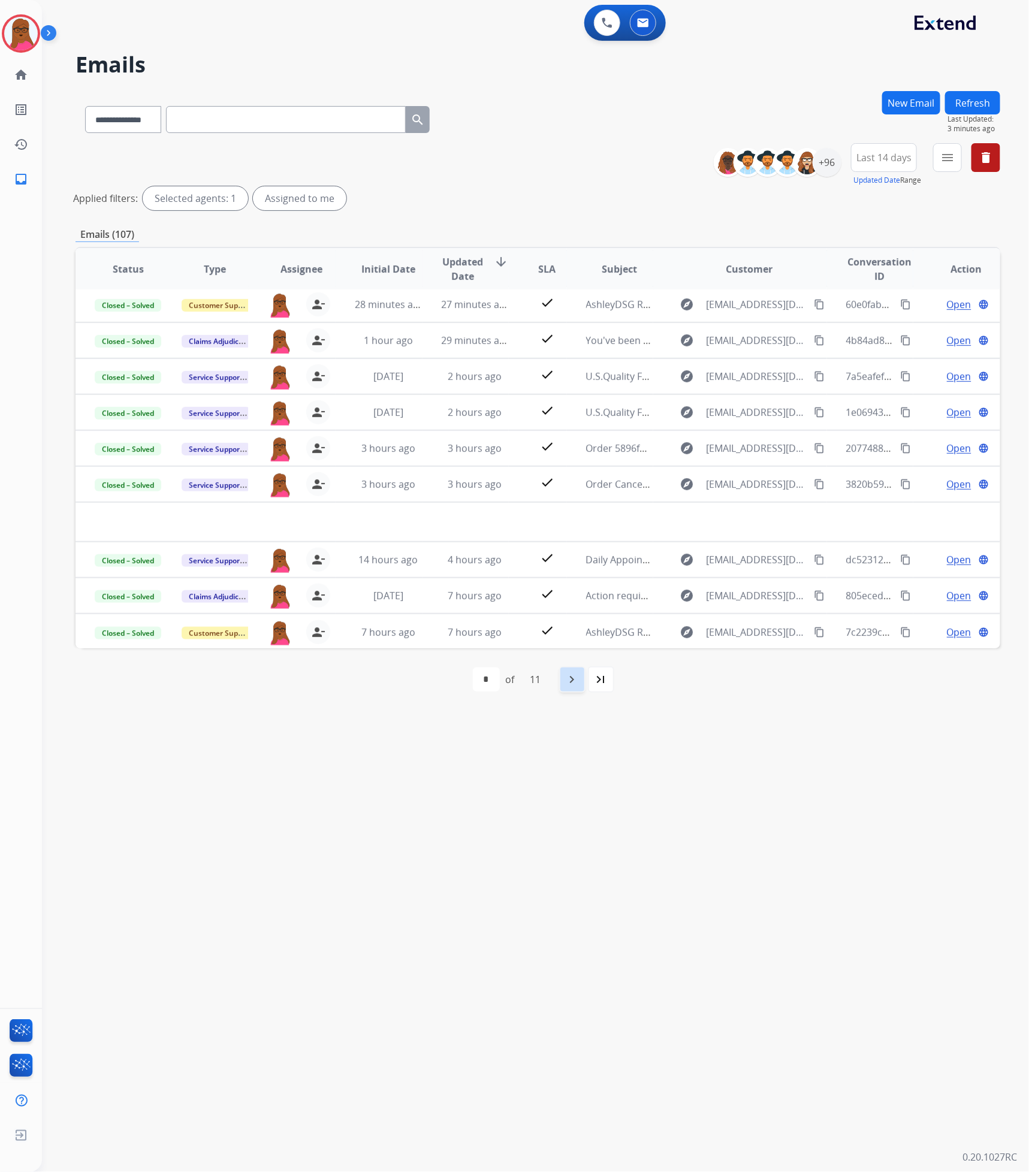
click at [570, 598] on mat-icon "navigate_next" at bounding box center [572, 679] width 14 height 14
click at [473, 598] on mat-icon "navigate_before" at bounding box center [477, 679] width 14 height 14
select select "*"
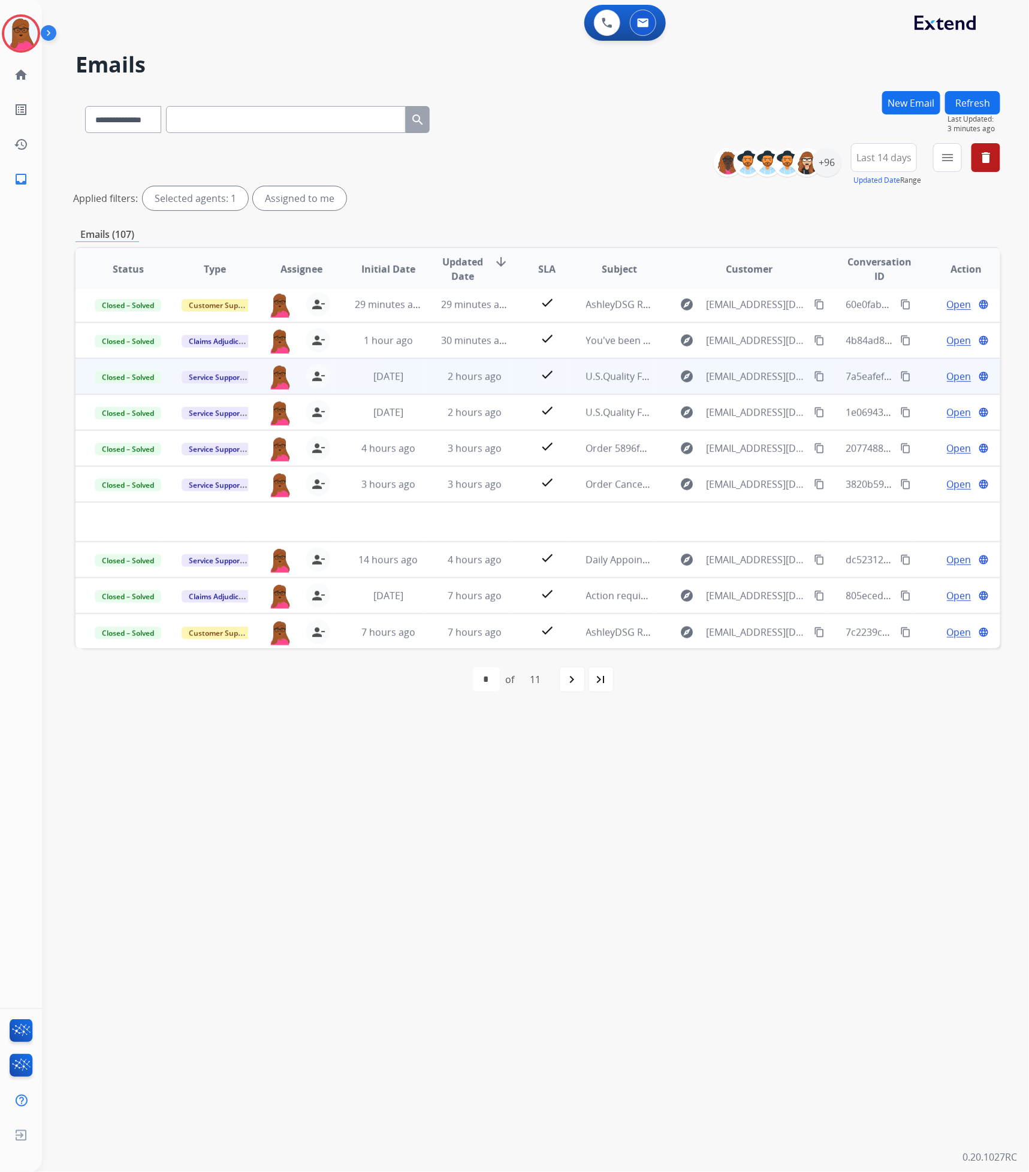
click at [814, 379] on mat-icon "content_copy" at bounding box center [819, 376] width 11 height 11
click at [160, 110] on select "**********" at bounding box center [122, 119] width 75 height 27
select select "**********"
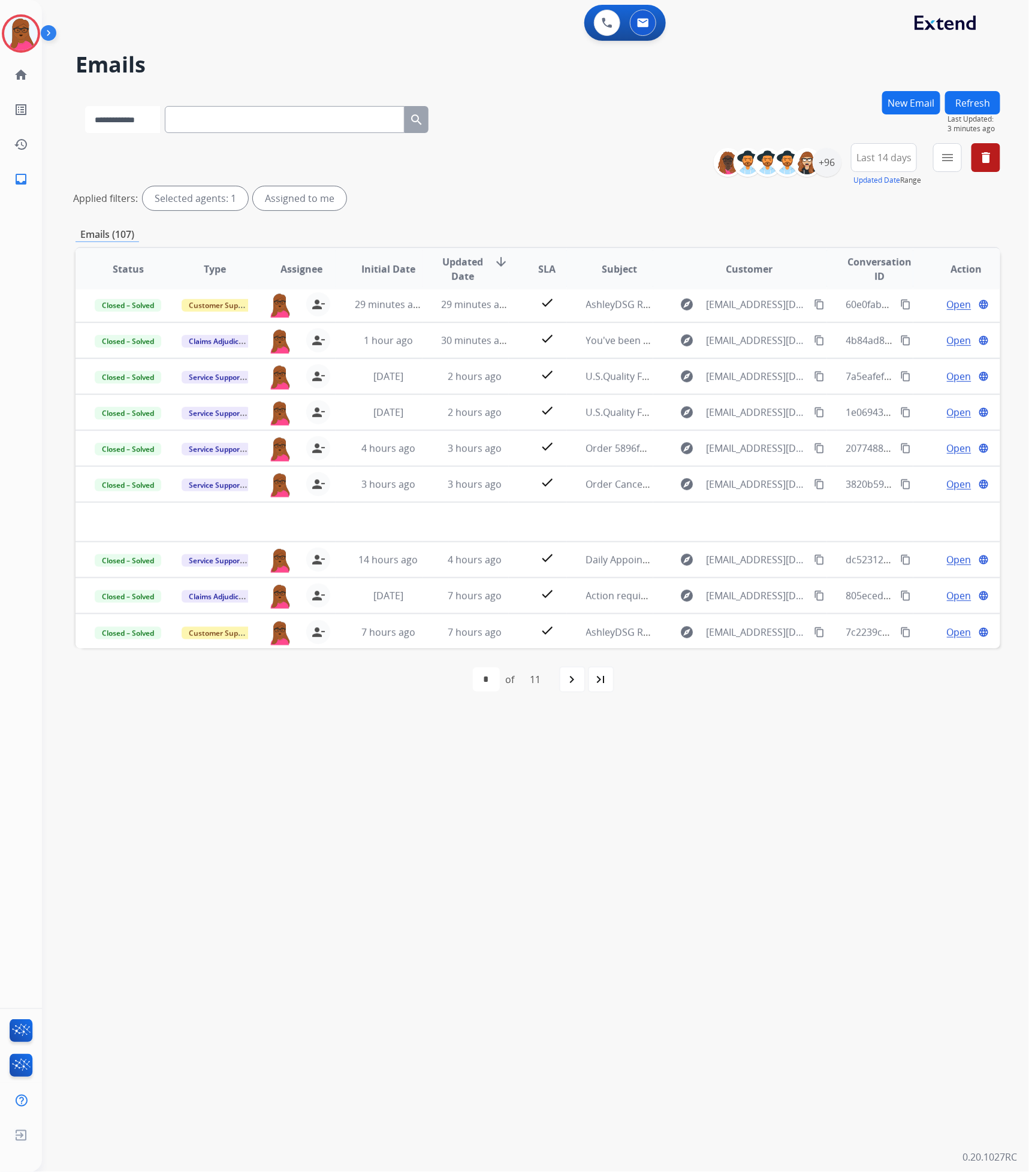
click at [85, 106] on select "**********" at bounding box center [122, 119] width 75 height 27
click at [225, 115] on input "text" at bounding box center [286, 119] width 240 height 27
paste input "**********"
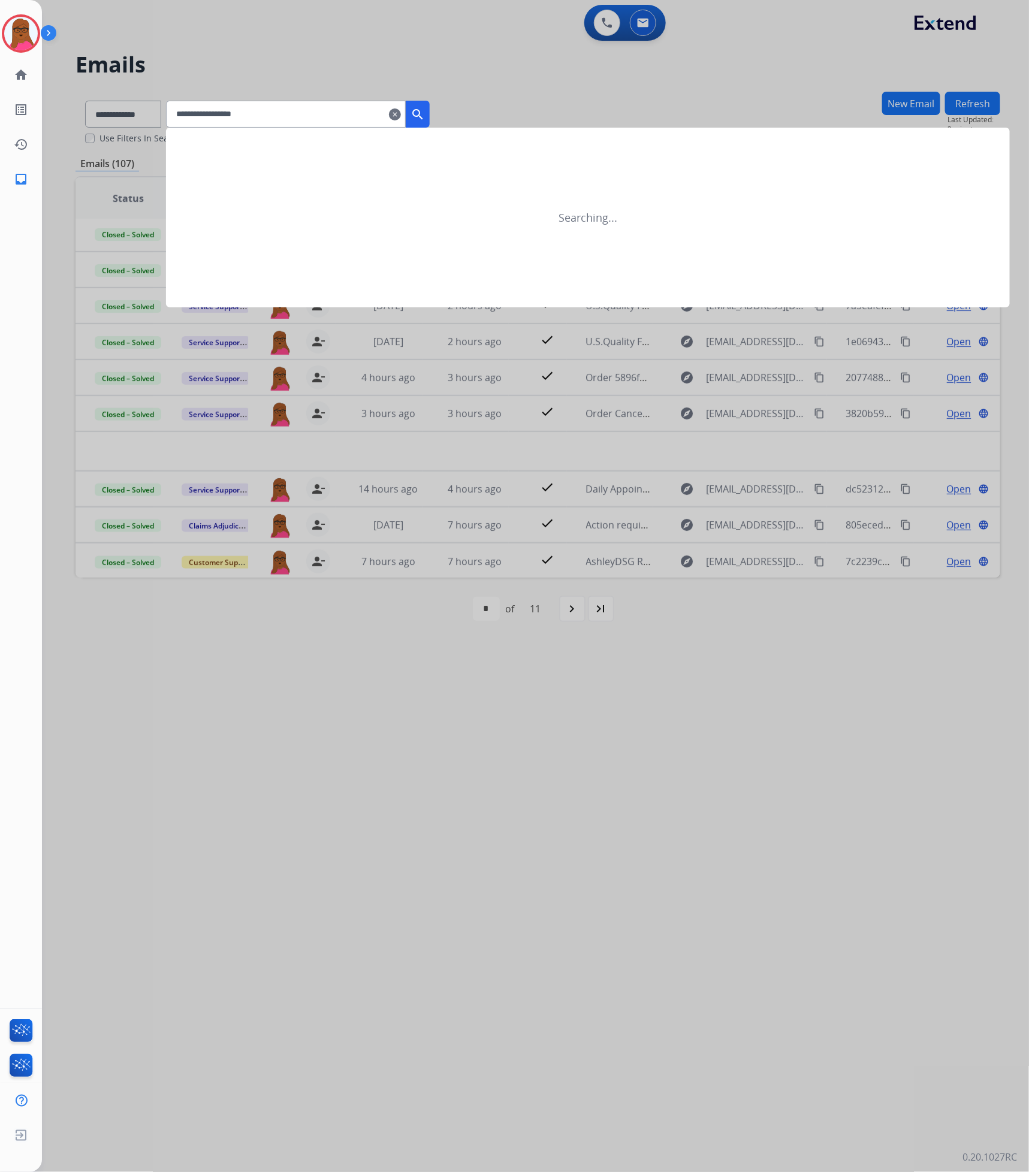
type input "**********"
click at [425, 114] on mat-icon "search" at bounding box center [418, 114] width 14 height 14
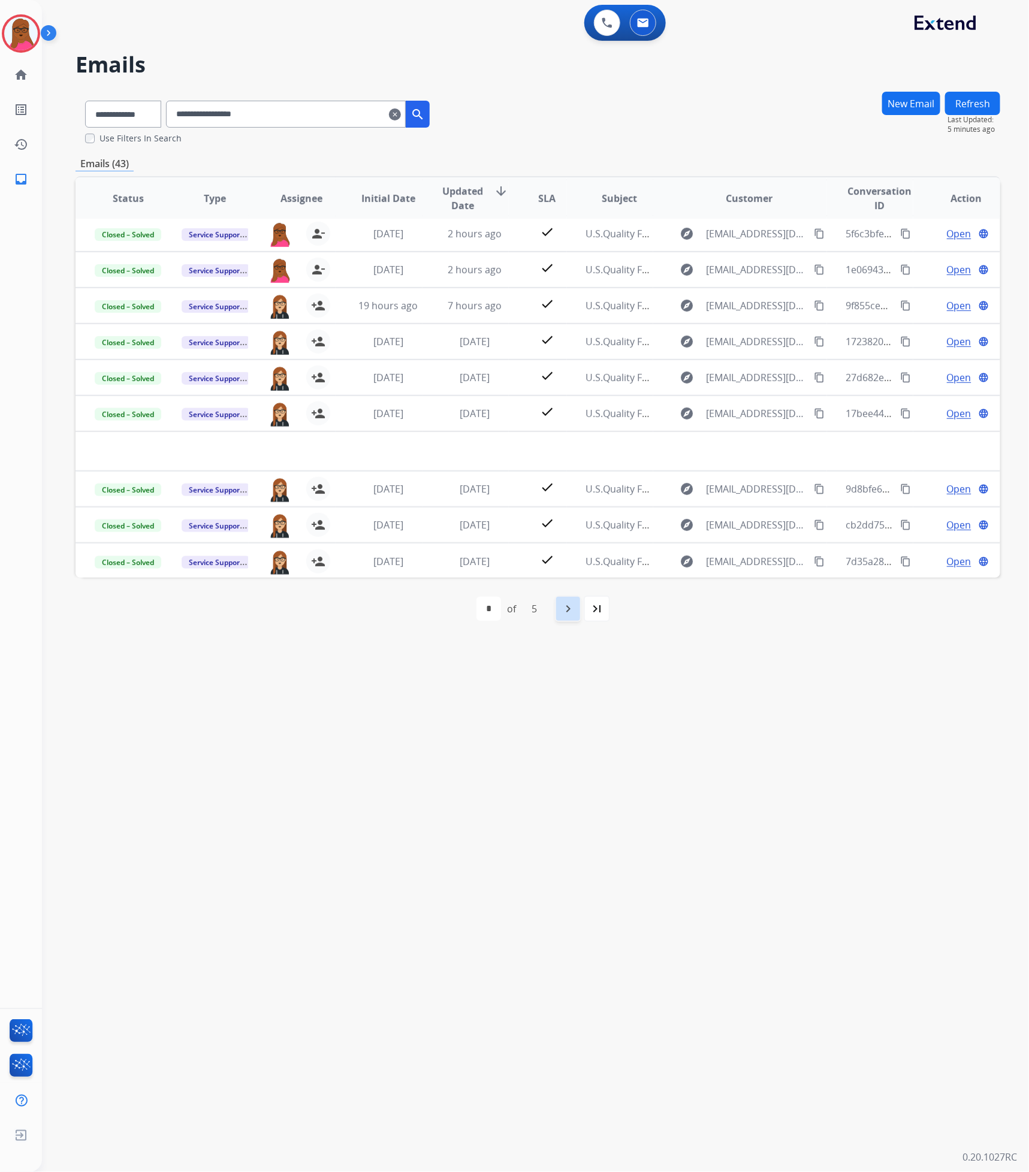
click at [557, 598] on div "navigate_next" at bounding box center [568, 609] width 26 height 26
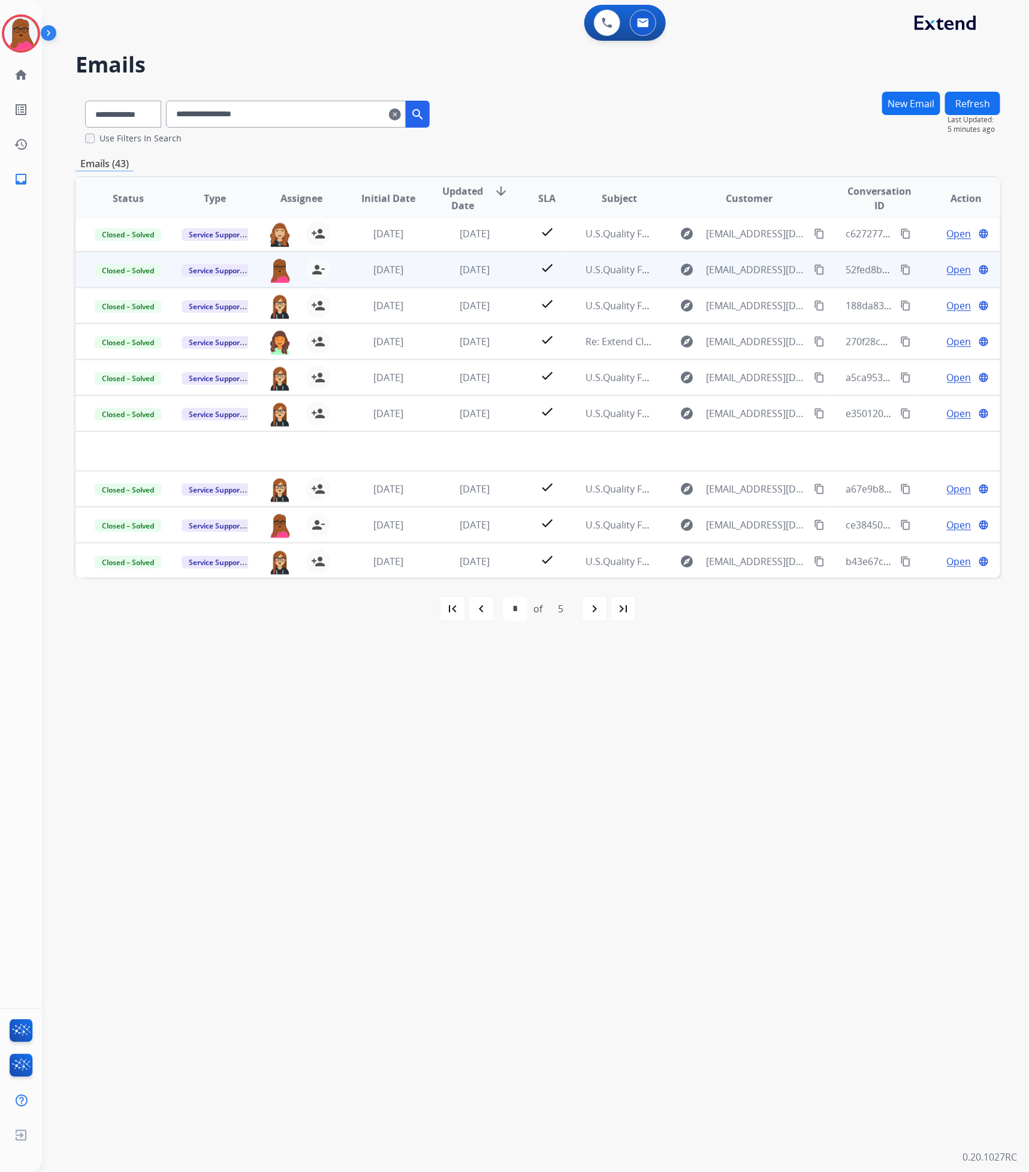
click at [947, 270] on span "Open" at bounding box center [959, 270] width 25 height 14
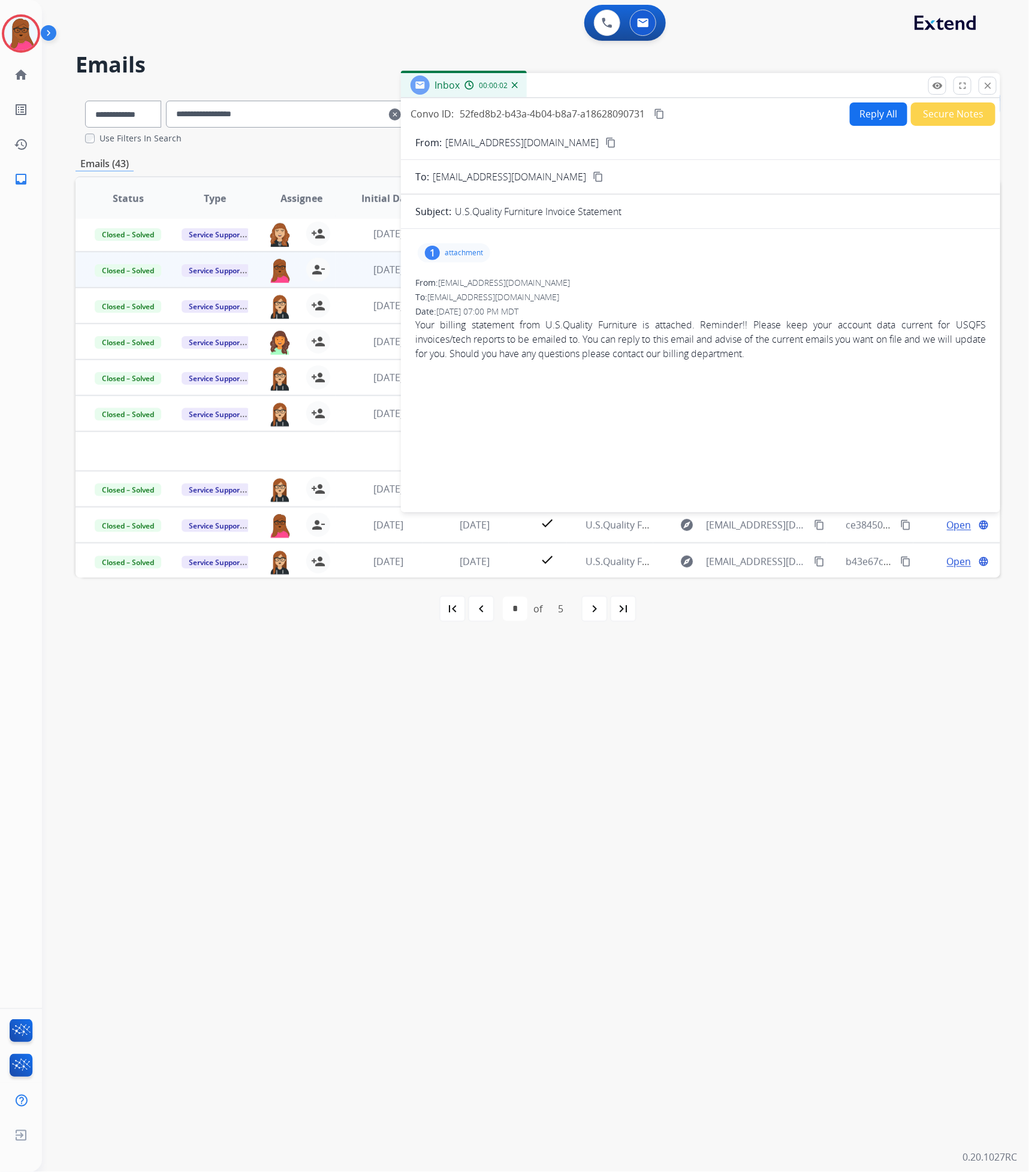
click at [452, 254] on p "attachment" at bounding box center [464, 253] width 38 height 10
click at [484, 283] on mat-icon "download" at bounding box center [486, 283] width 11 height 11
click at [991, 91] on button "close Close" at bounding box center [988, 86] width 18 height 18
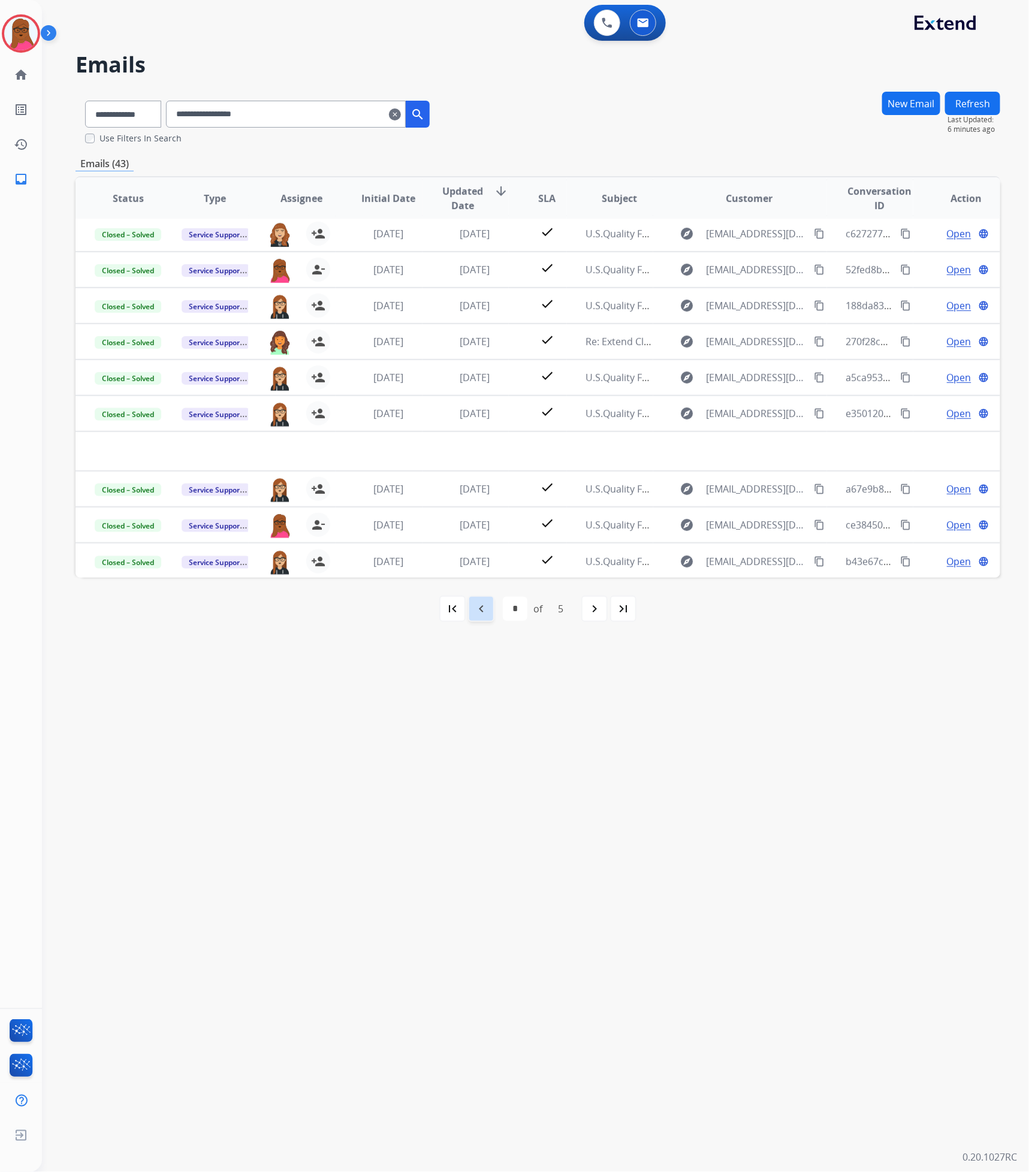
click at [485, 598] on mat-icon "navigate_before" at bounding box center [481, 609] width 14 height 14
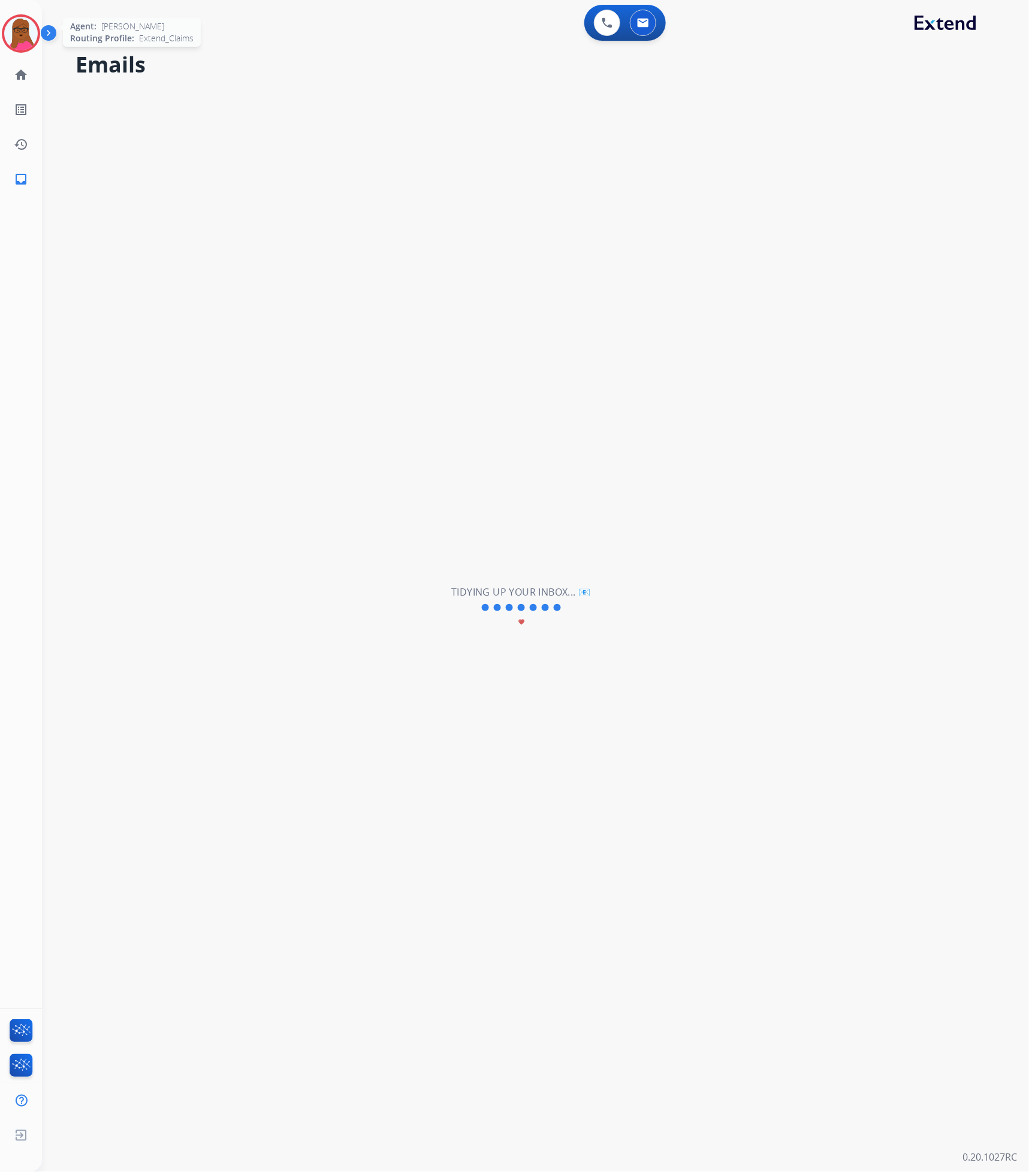
click at [19, 34] on img at bounding box center [21, 34] width 34 height 34
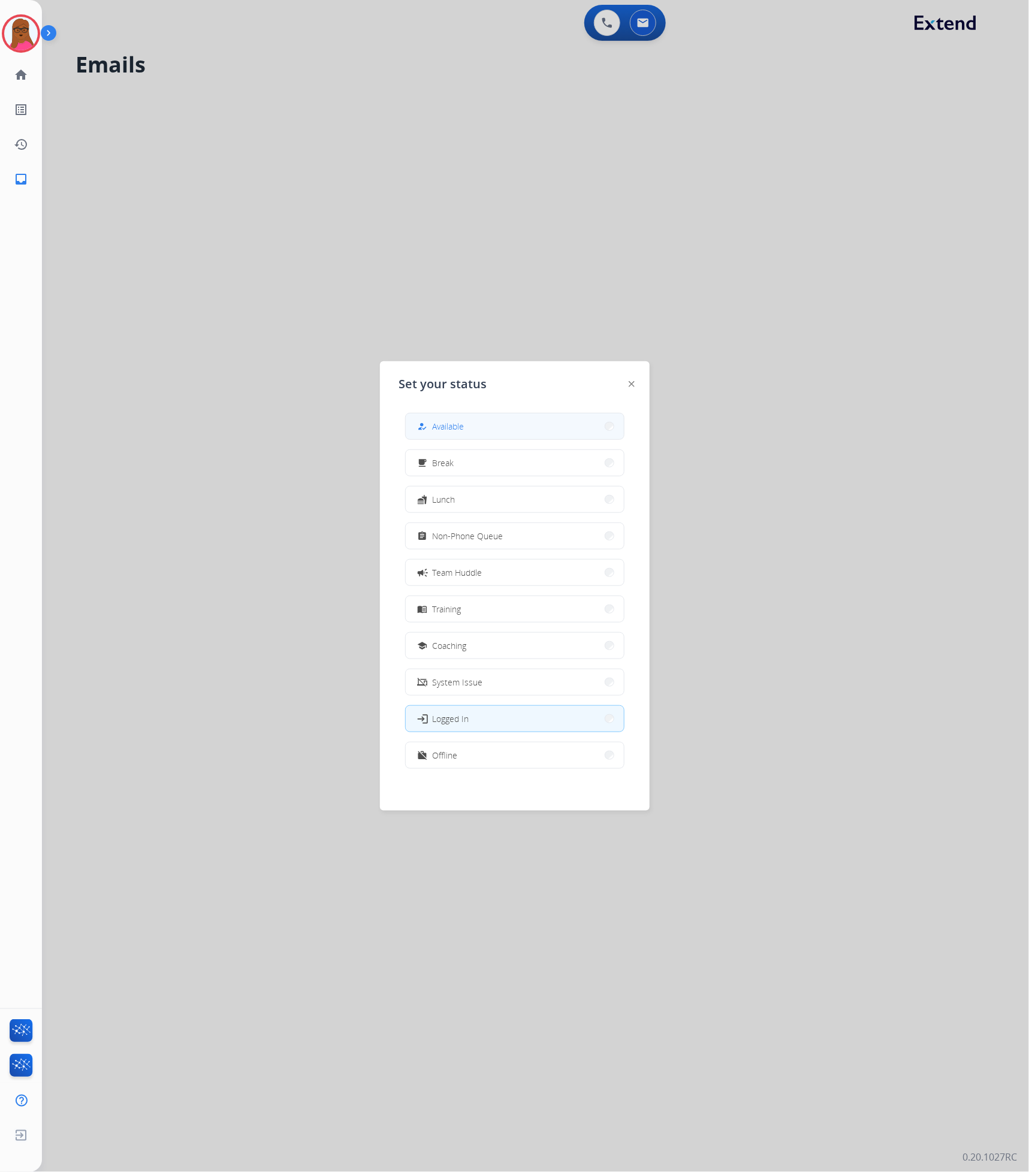
click at [538, 430] on button "how_to_reg Available" at bounding box center [515, 427] width 218 height 26
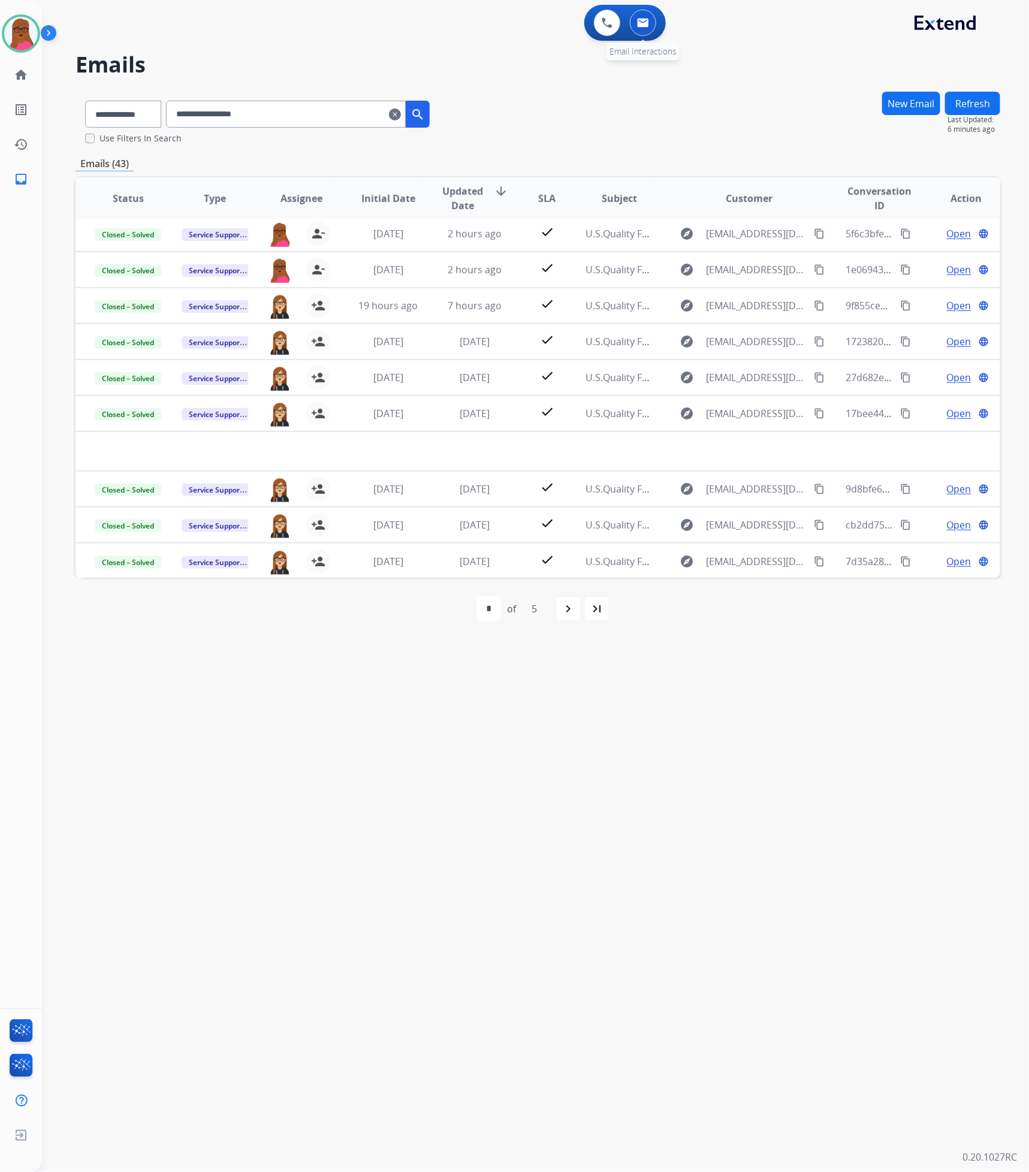
click at [637, 29] on button at bounding box center [643, 23] width 26 height 26
click at [401, 117] on mat-icon "clear" at bounding box center [395, 114] width 12 height 14
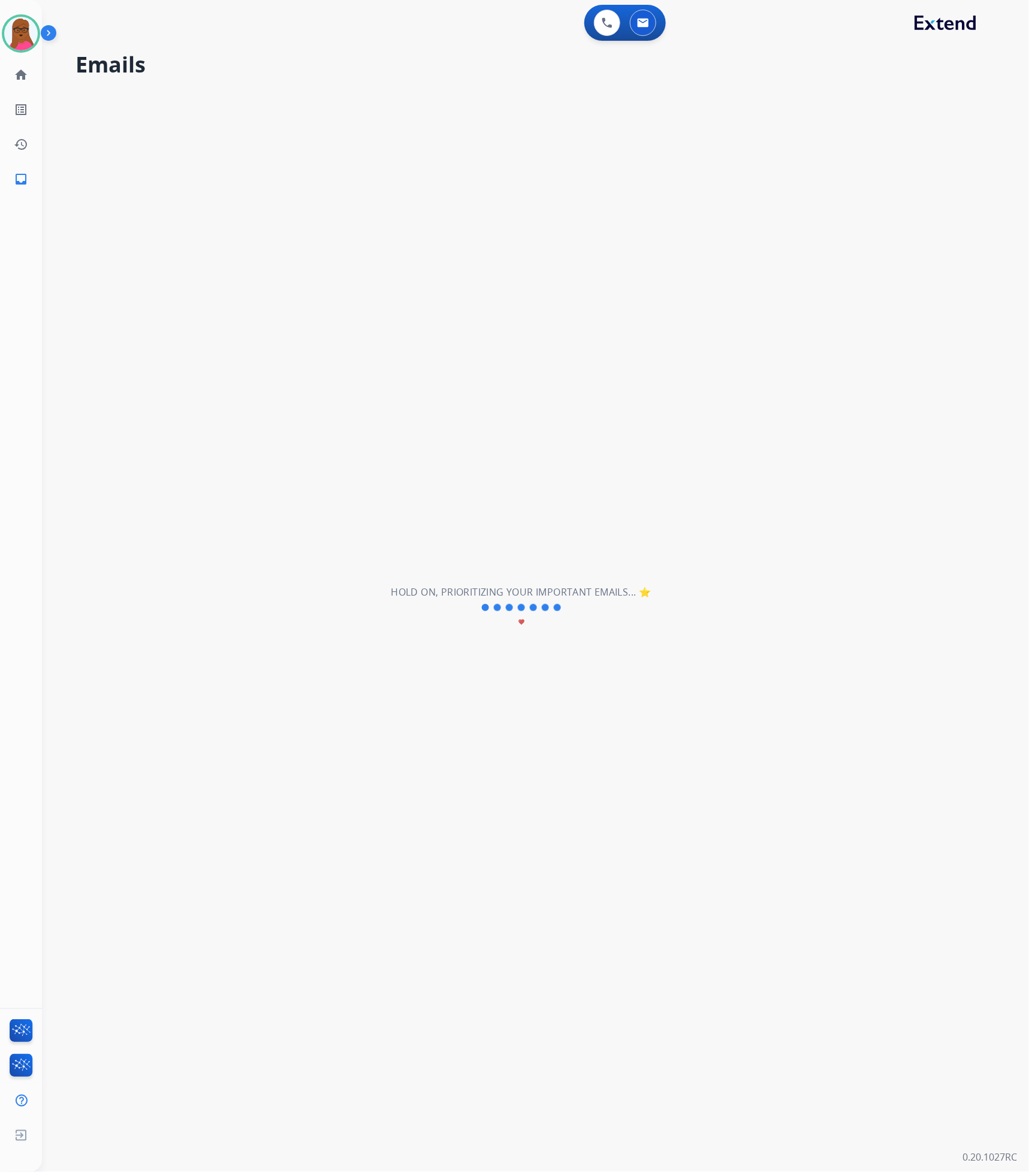
select select "**********"
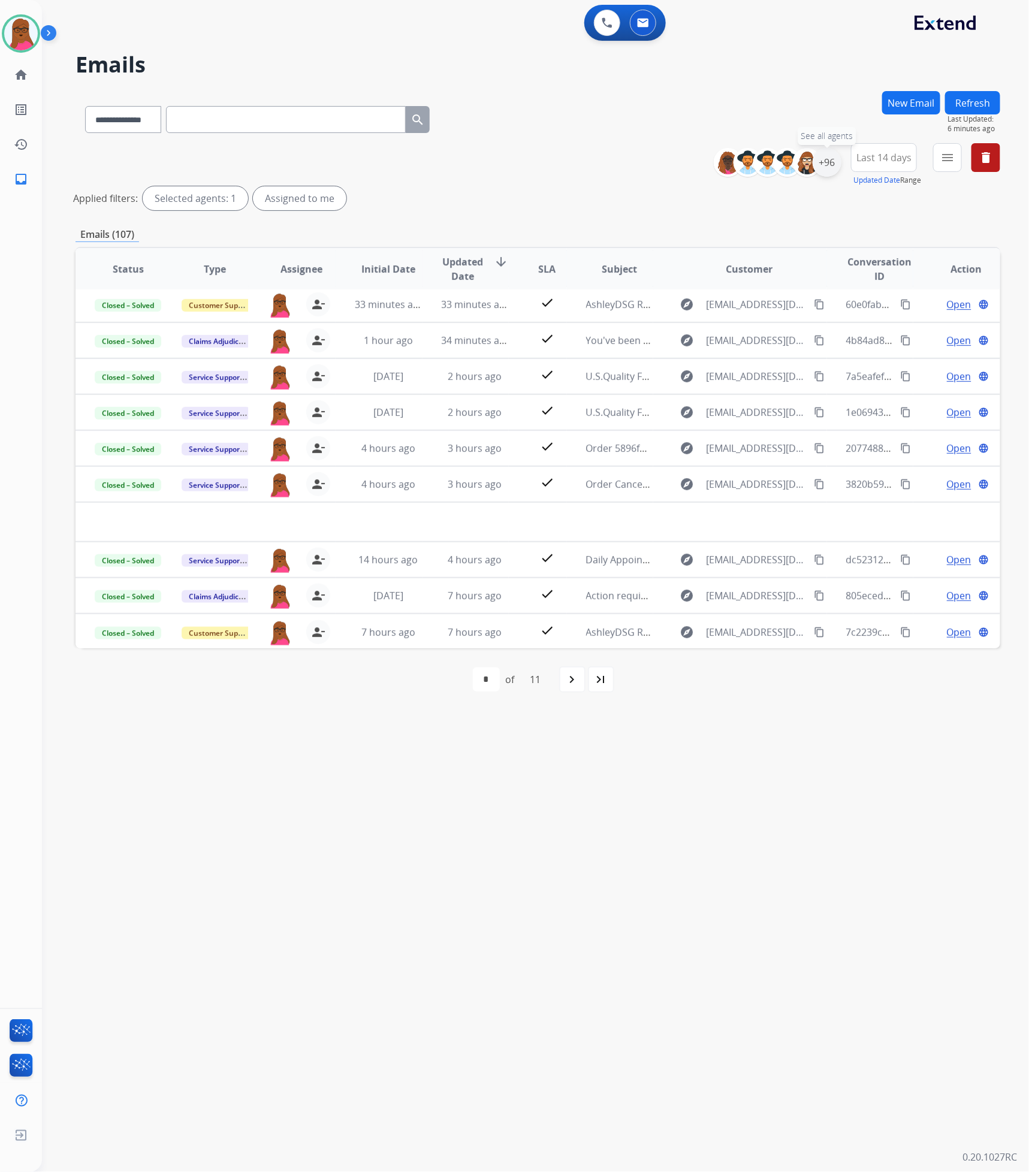
click at [831, 173] on div "+96" at bounding box center [827, 162] width 29 height 29
click at [759, 406] on button "Apply" at bounding box center [767, 405] width 41 height 22
drag, startPoint x: 774, startPoint y: 806, endPoint x: 774, endPoint y: 784, distance: 21.6
click at [774, 598] on div "**********" at bounding box center [521, 607] width 958 height 1129
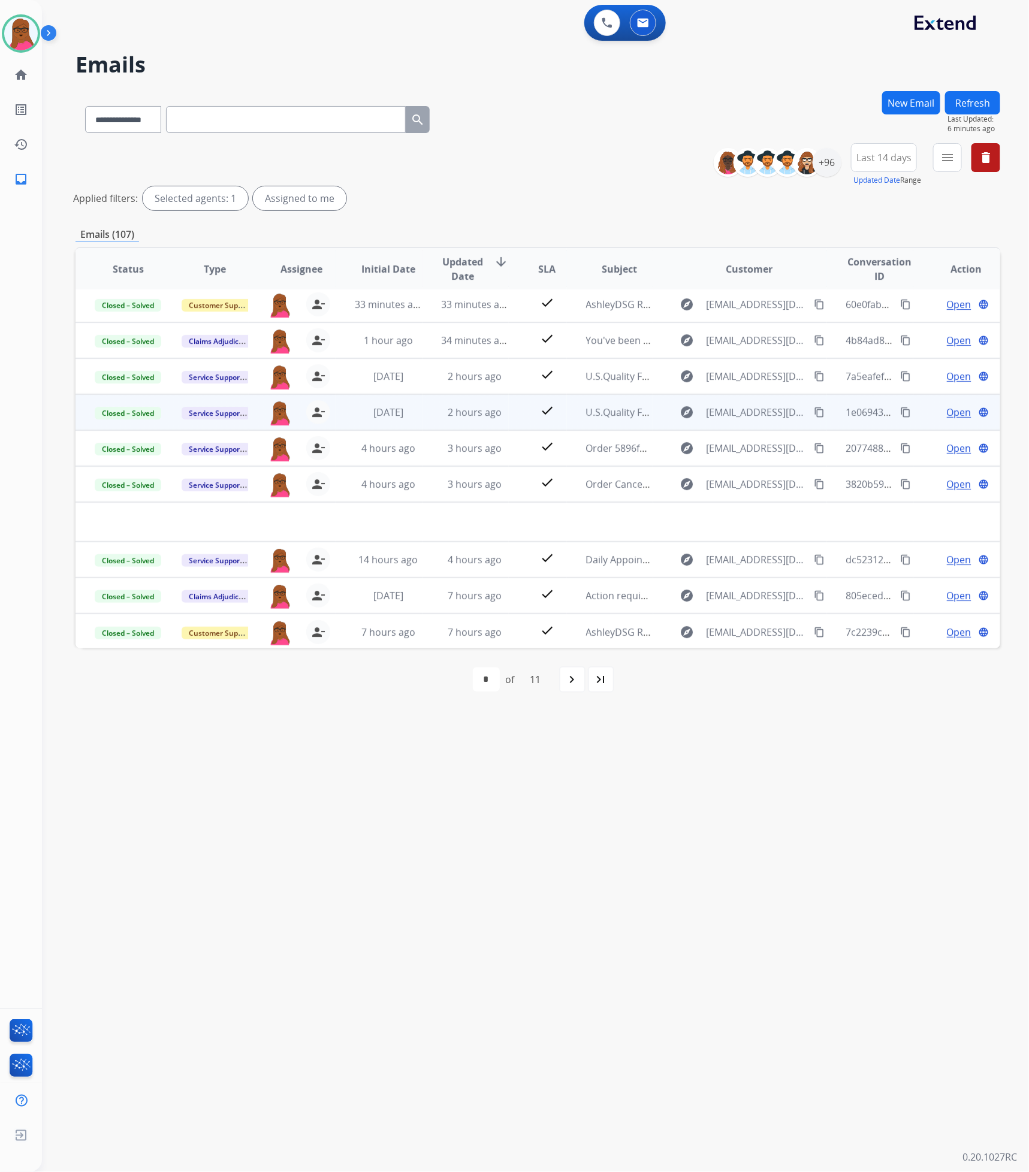
click at [949, 415] on span "Open" at bounding box center [959, 412] width 25 height 14
